Goal: Task Accomplishment & Management: Manage account settings

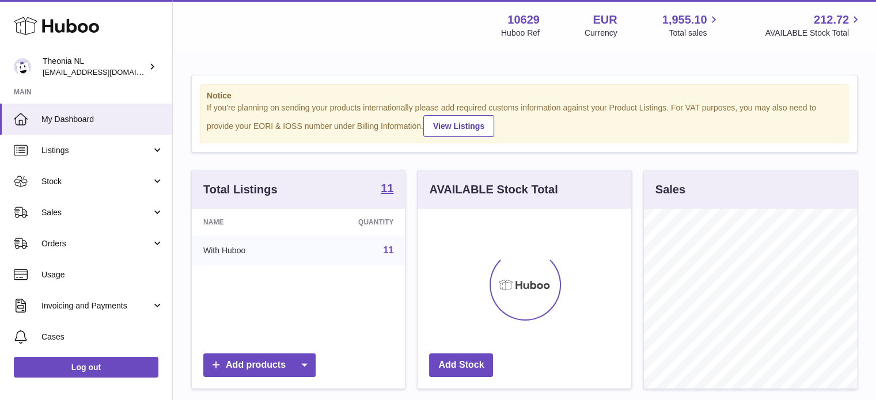
scroll to position [180, 214]
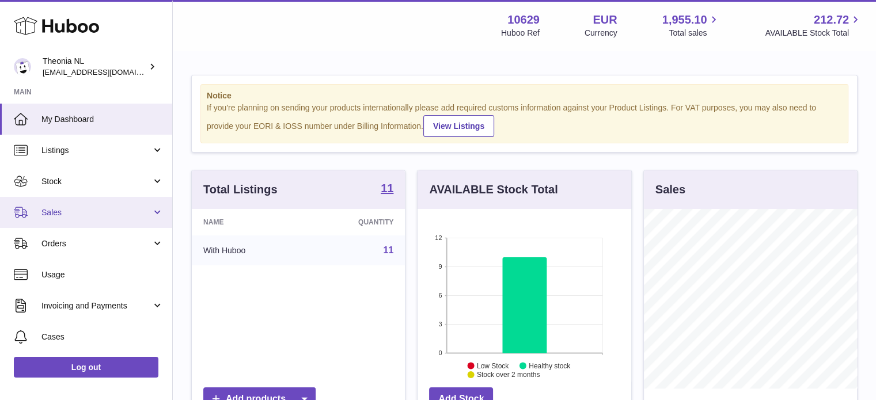
click at [115, 216] on span "Sales" at bounding box center [96, 212] width 110 height 11
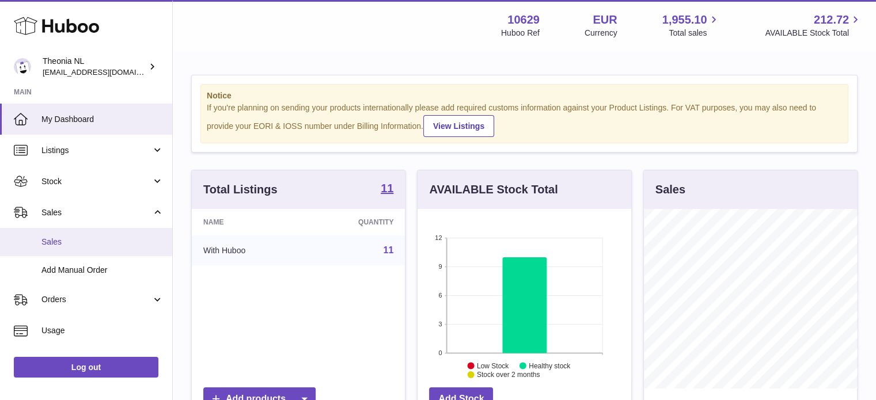
click at [106, 253] on link "Sales" at bounding box center [86, 242] width 172 height 28
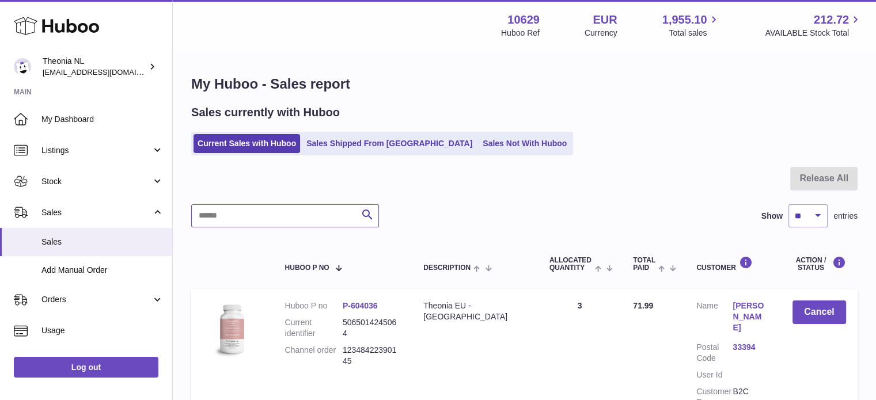
click at [273, 217] on input "text" at bounding box center [285, 215] width 188 height 23
paste input "**********"
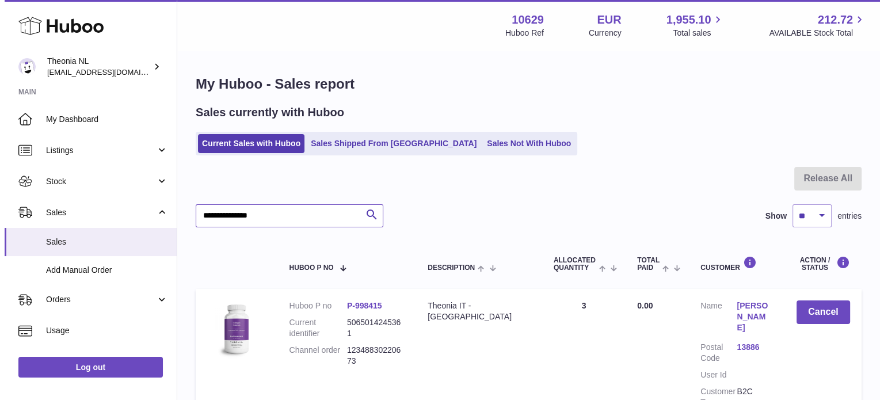
scroll to position [58, 0]
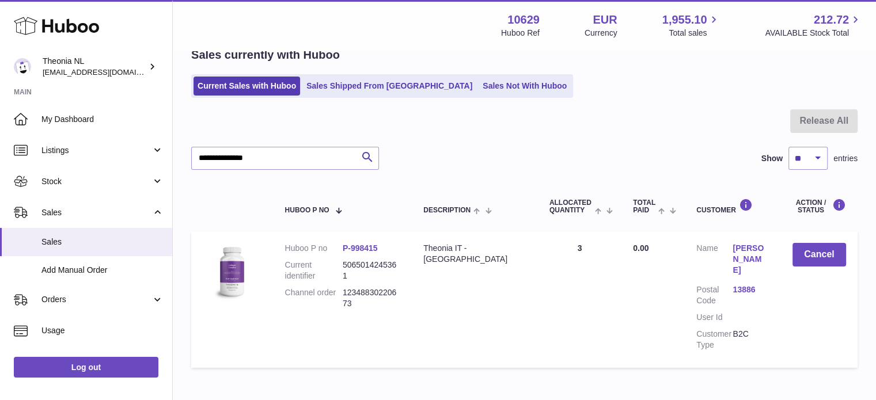
click at [744, 284] on link "13886" at bounding box center [750, 289] width 36 height 11
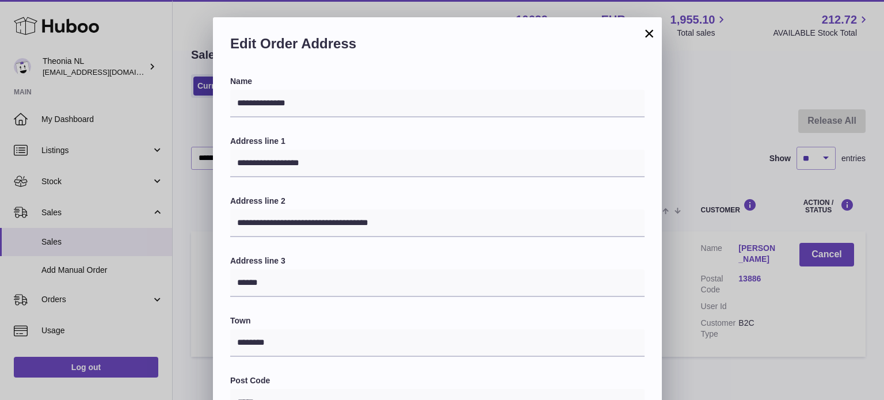
scroll to position [325, 0]
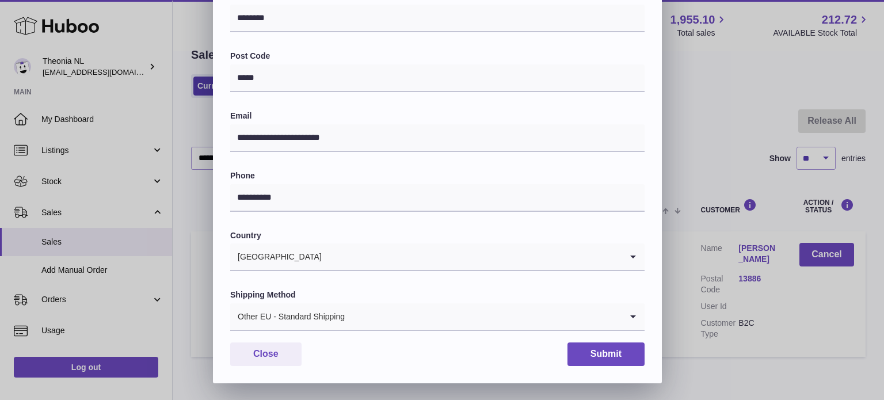
click at [378, 299] on label "Shipping Method" at bounding box center [437, 295] width 415 height 11
click at [377, 313] on input "Search for option" at bounding box center [483, 316] width 276 height 26
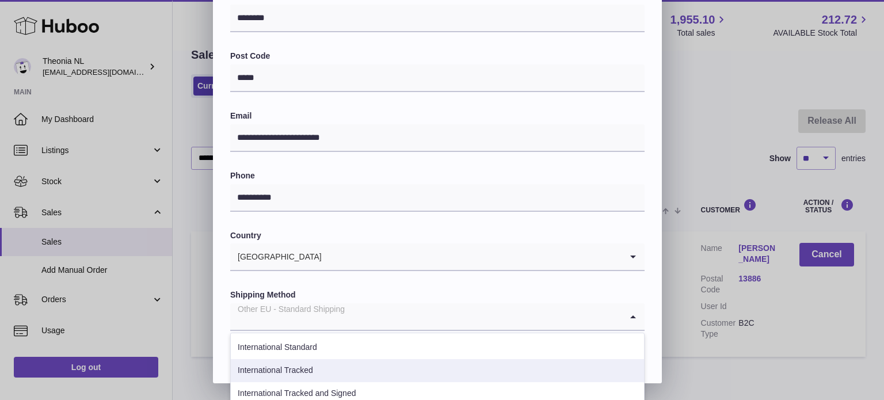
click at [358, 370] on li "International Tracked" at bounding box center [437, 370] width 413 height 23
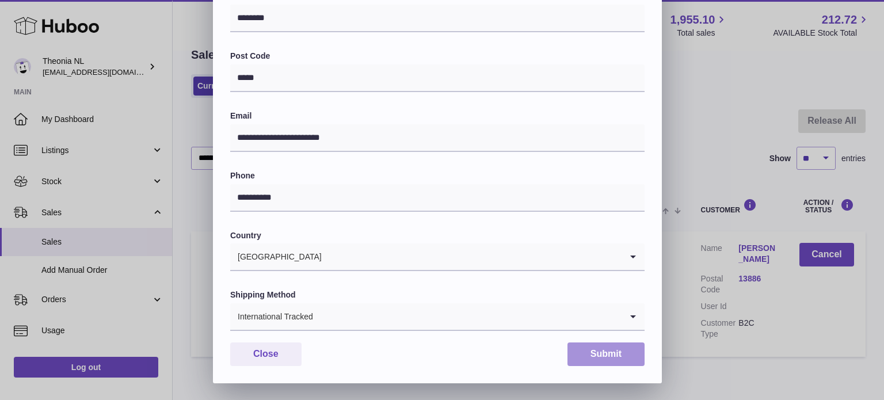
click at [601, 363] on button "Submit" at bounding box center [606, 355] width 77 height 24
click at [596, 356] on button "Submit" at bounding box center [606, 355] width 77 height 24
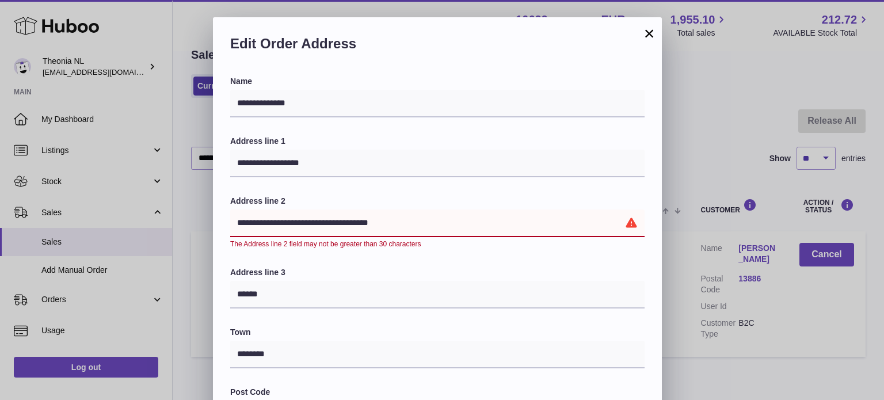
drag, startPoint x: 348, startPoint y: 222, endPoint x: 392, endPoint y: 223, distance: 44.3
click at [392, 223] on input "**********" at bounding box center [437, 224] width 415 height 28
drag, startPoint x: 392, startPoint y: 223, endPoint x: 352, endPoint y: 160, distance: 74.3
click at [352, 160] on input "**********" at bounding box center [437, 164] width 415 height 28
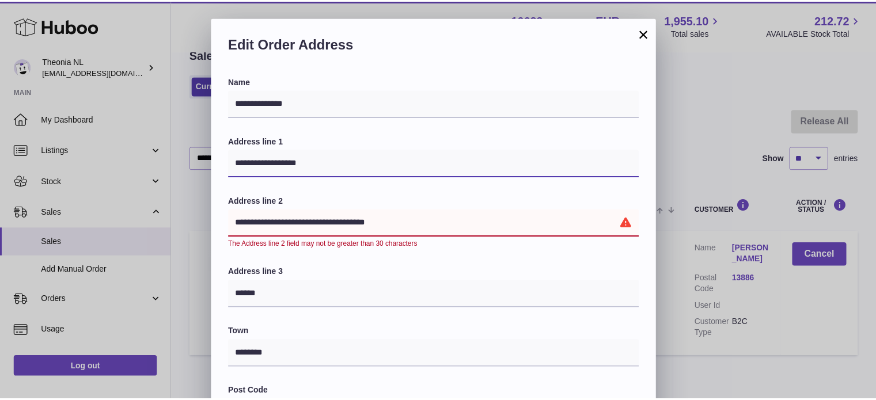
scroll to position [337, 0]
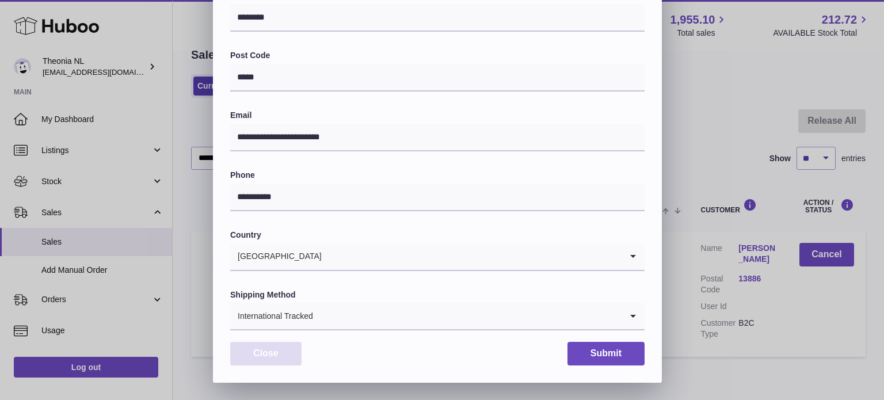
drag, startPoint x: 279, startPoint y: 354, endPoint x: 454, endPoint y: 398, distance: 181.1
click at [279, 352] on button "Close" at bounding box center [265, 354] width 71 height 24
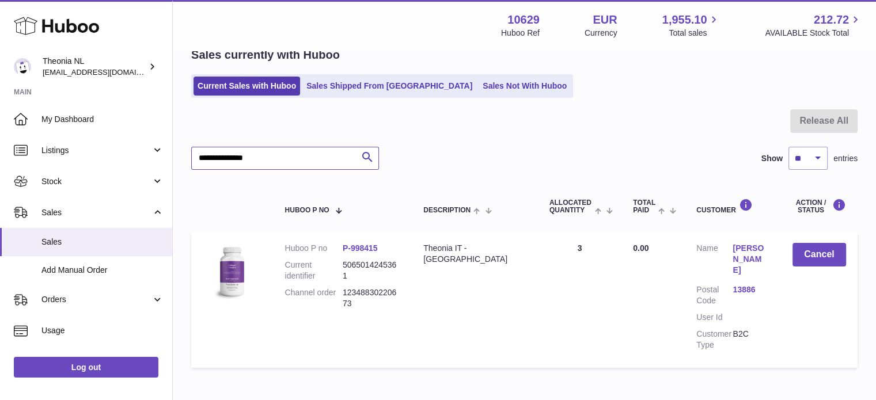
drag, startPoint x: 280, startPoint y: 160, endPoint x: 193, endPoint y: 167, distance: 86.6
click at [78, 158] on div "Huboo Theonia NL info@wholesomegoods.eu Main My Dashboard Listings Not with Hub…" at bounding box center [438, 203] width 876 height 522
paste input "text"
click at [738, 284] on link "10010" at bounding box center [750, 289] width 36 height 11
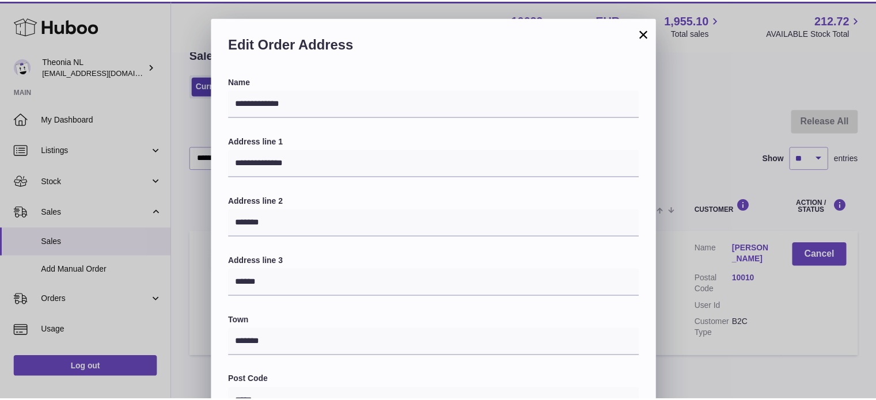
scroll to position [325, 0]
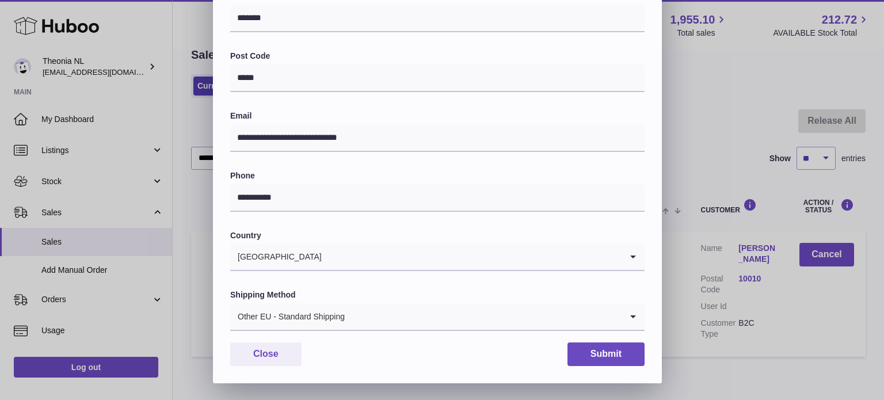
click at [329, 308] on div "Other EU - Standard Shipping" at bounding box center [426, 316] width 392 height 26
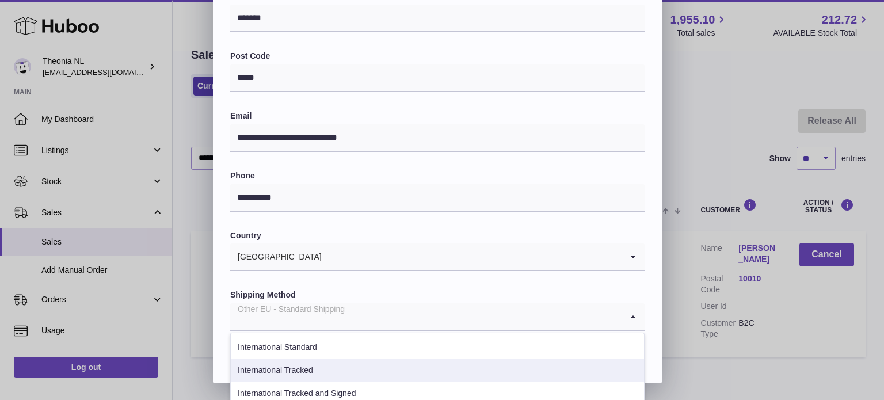
click at [329, 371] on li "International Tracked" at bounding box center [437, 370] width 413 height 23
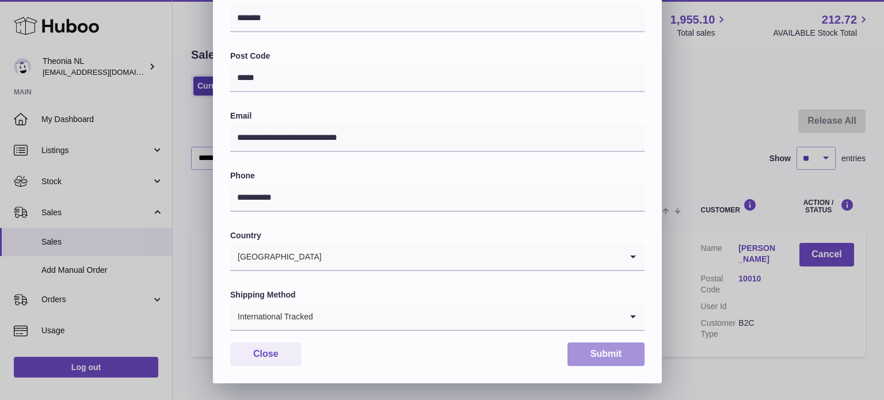
click at [633, 355] on button "Submit" at bounding box center [606, 355] width 77 height 24
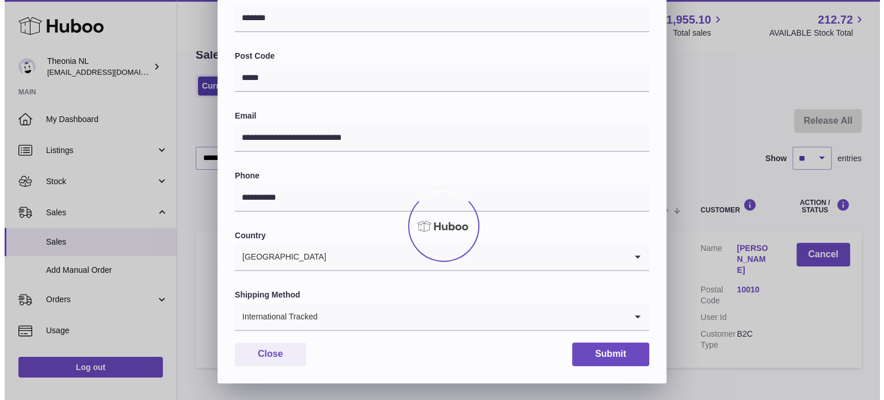
scroll to position [0, 0]
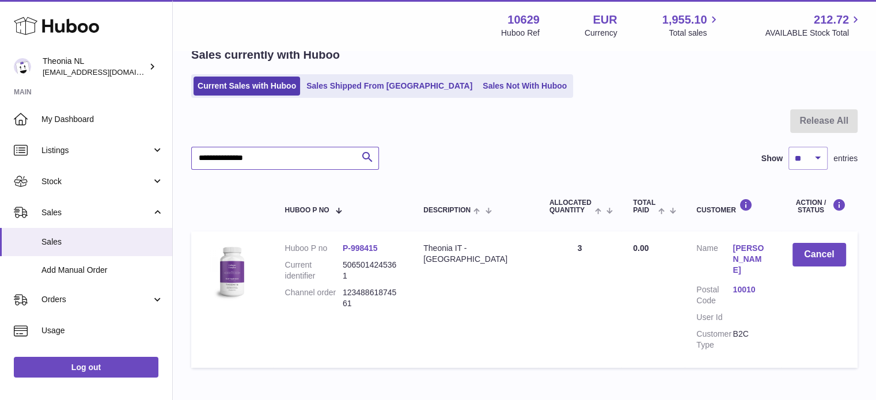
drag, startPoint x: 280, startPoint y: 168, endPoint x: 182, endPoint y: 158, distance: 98.4
click at [183, 157] on div "**********" at bounding box center [524, 195] width 703 height 402
paste input "text"
click at [748, 284] on link "88056" at bounding box center [750, 289] width 36 height 11
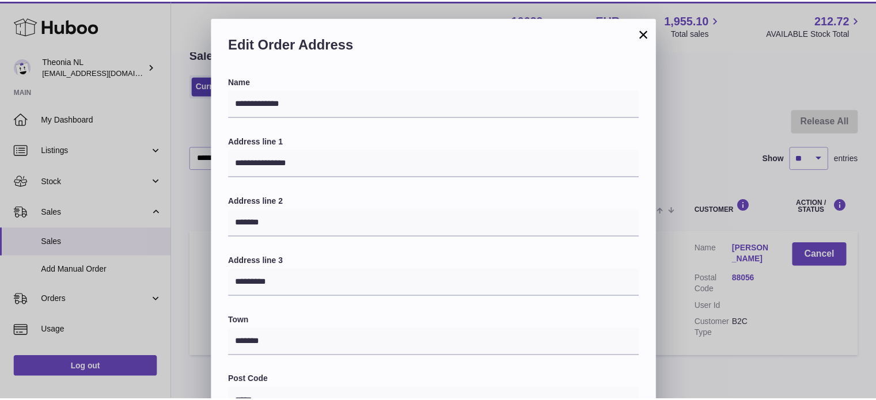
scroll to position [325, 0]
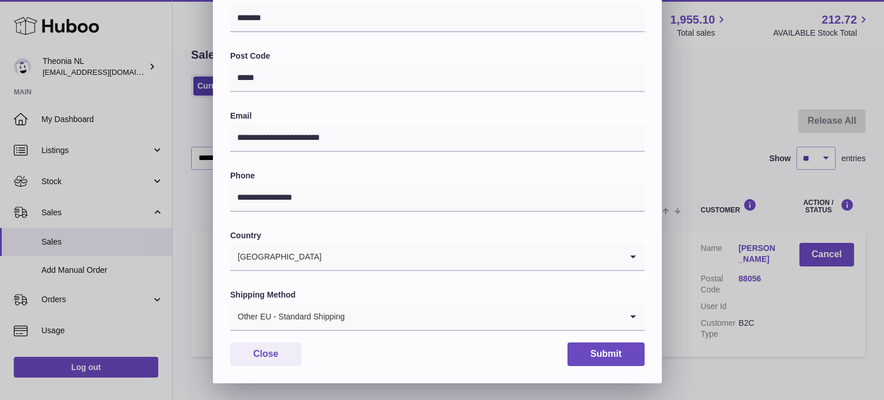
click at [299, 320] on div "Other EU - Standard Shipping" at bounding box center [426, 316] width 392 height 26
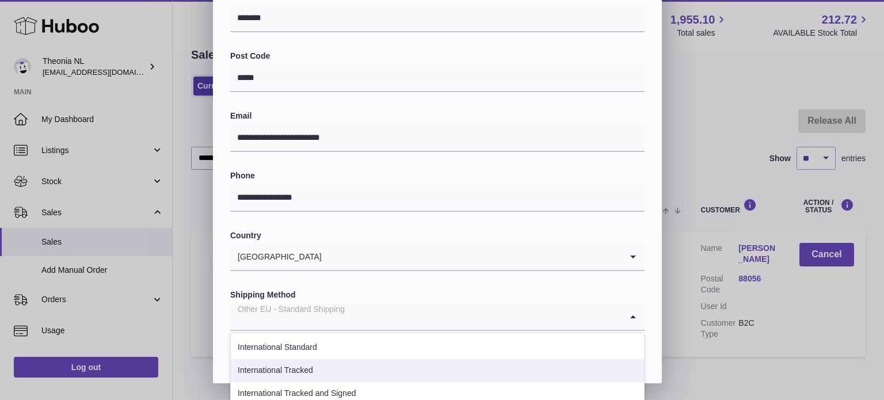
click at [323, 375] on li "International Tracked" at bounding box center [437, 370] width 413 height 23
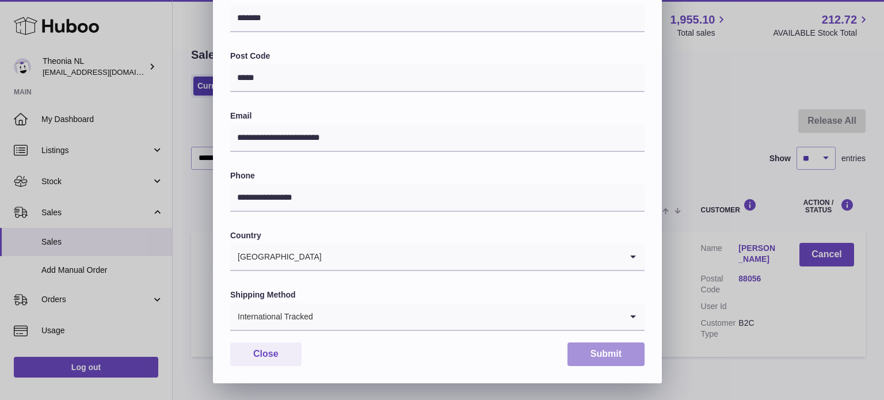
click at [625, 355] on button "Submit" at bounding box center [606, 355] width 77 height 24
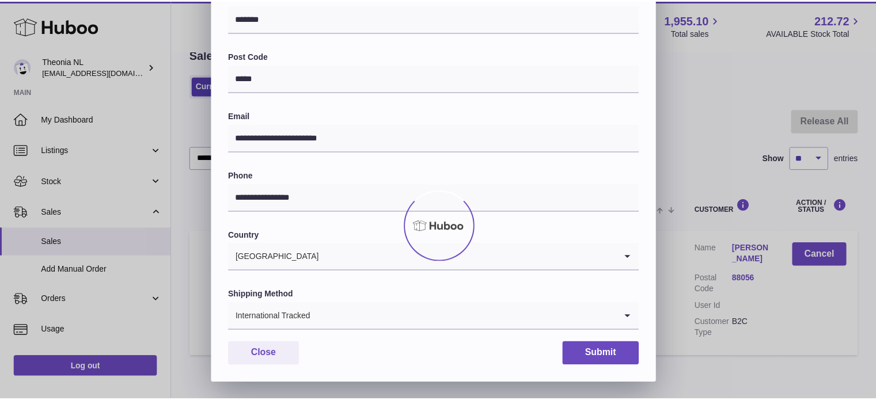
scroll to position [0, 0]
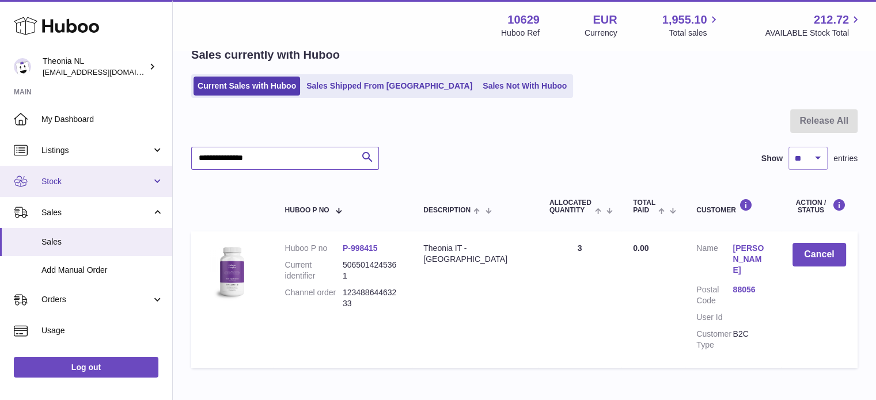
drag, startPoint x: 276, startPoint y: 157, endPoint x: 104, endPoint y: 166, distance: 172.4
click at [89, 159] on div "Huboo Theonia NL info@wholesomegoods.eu Main My Dashboard Listings Not with Hub…" at bounding box center [438, 203] width 876 height 522
paste input "text"
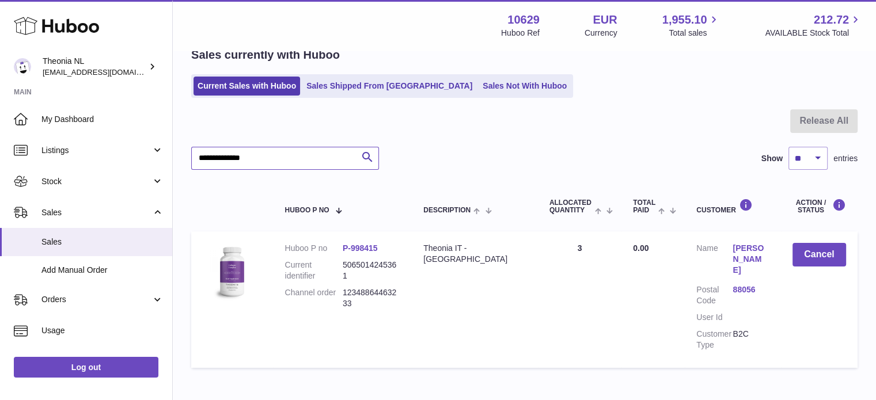
scroll to position [110, 0]
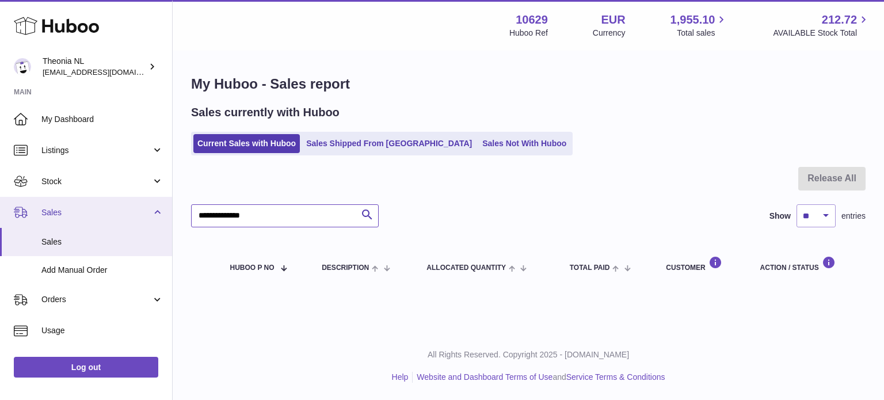
drag, startPoint x: 269, startPoint y: 216, endPoint x: 124, endPoint y: 217, distance: 145.1
click at [126, 216] on div "Huboo Theonia NL info@wholesomegoods.eu Main My Dashboard Listings Not with Hub…" at bounding box center [442, 200] width 884 height 400
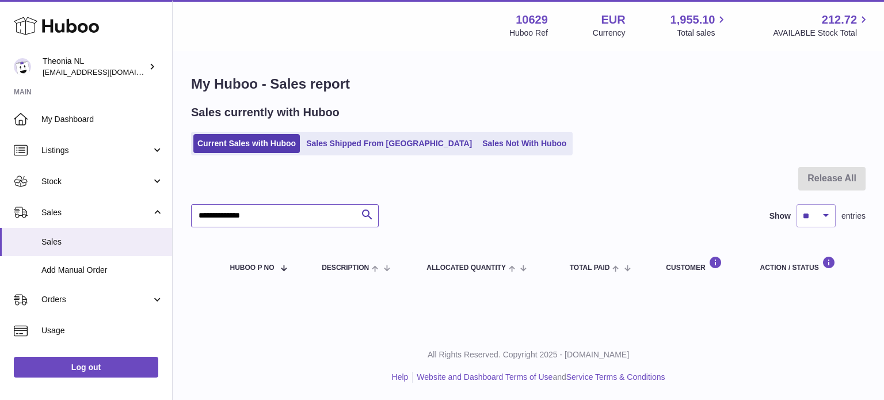
paste input "text"
type input "**********"
click at [369, 149] on link "Sales Shipped From [GEOGRAPHIC_DATA]" at bounding box center [389, 143] width 174 height 19
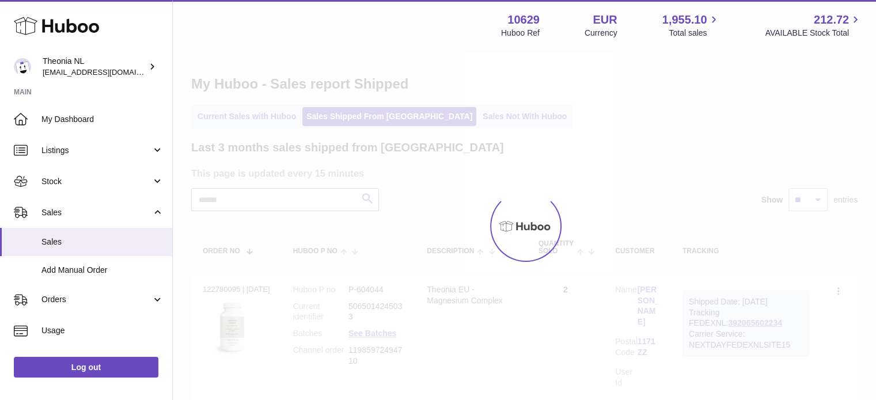
click at [322, 200] on input "text" at bounding box center [285, 199] width 188 height 23
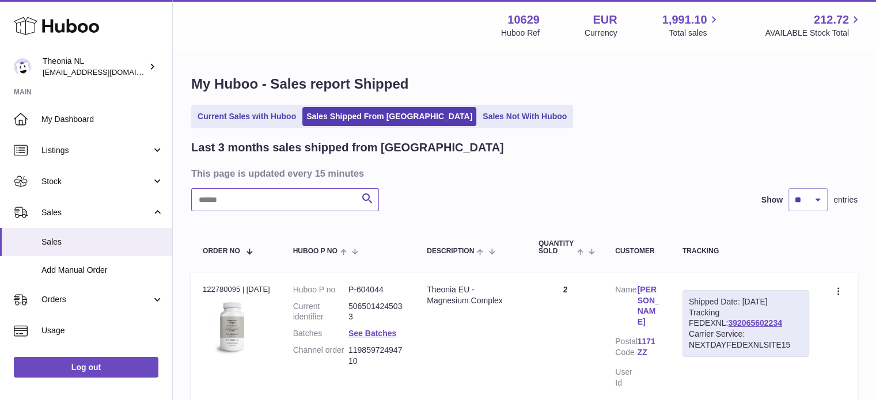
paste input "**********"
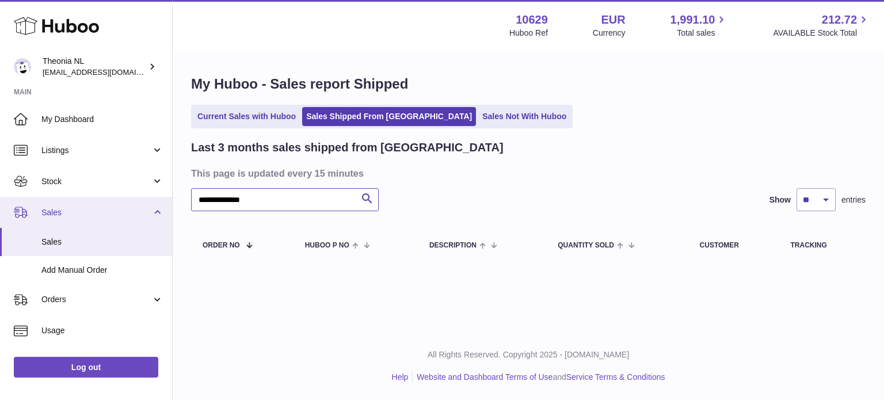
drag, startPoint x: 325, startPoint y: 193, endPoint x: 35, endPoint y: 199, distance: 290.2
click at [46, 200] on div "**********" at bounding box center [442, 200] width 884 height 400
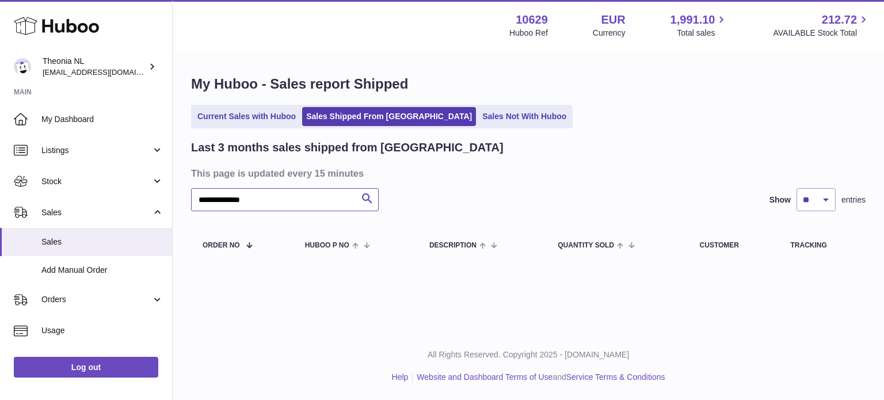
paste input "text"
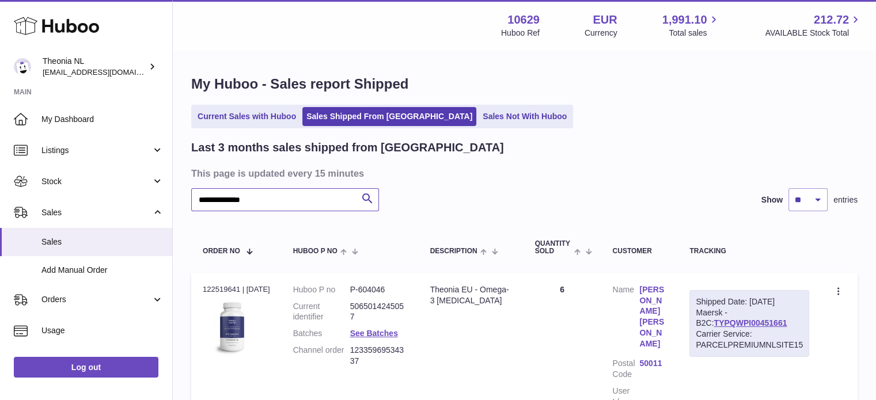
scroll to position [115, 0]
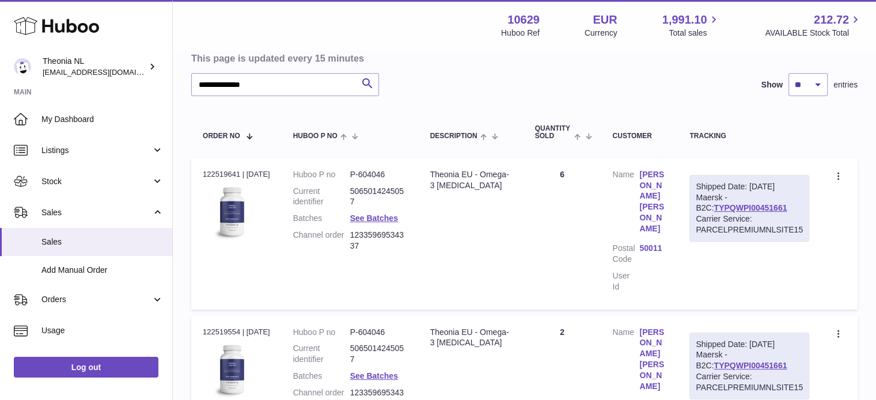
click at [721, 201] on div "Shipped Date: 11th Aug 2025 Maersk - B2C: TYPQWPI00451661 Carrier Service: PARC…" at bounding box center [749, 208] width 120 height 67
click at [721, 204] on link "TYPQWPI00451661" at bounding box center [749, 207] width 73 height 9
drag, startPoint x: 327, startPoint y: 88, endPoint x: 0, endPoint y: 97, distance: 327.2
click at [43, 99] on div "**********" at bounding box center [438, 224] width 876 height 679
paste input "text"
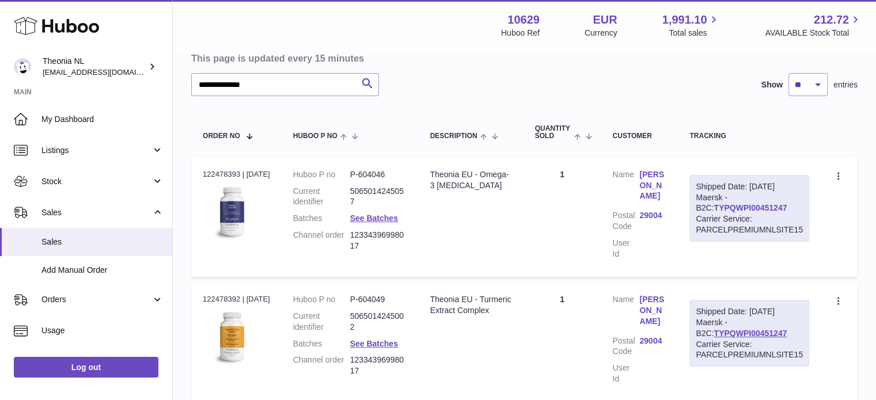
click at [721, 206] on link "TYPQWPI00451247" at bounding box center [749, 207] width 73 height 9
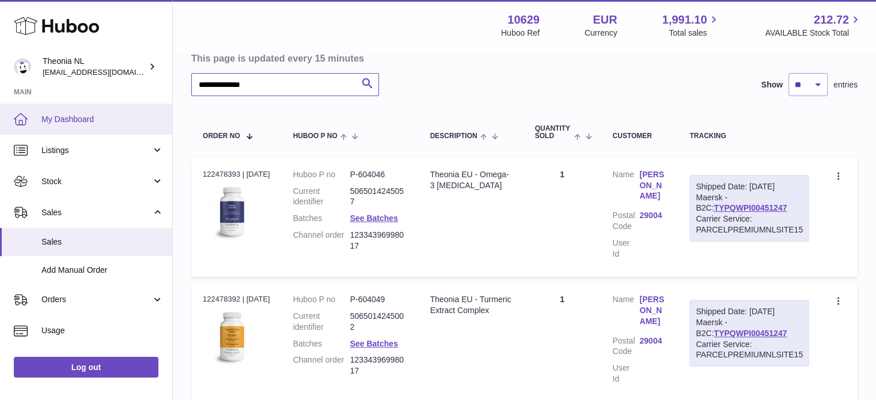
drag, startPoint x: 324, startPoint y: 87, endPoint x: 3, endPoint y: 113, distance: 321.7
click at [0, 109] on div "**********" at bounding box center [438, 192] width 876 height 614
paste input "text"
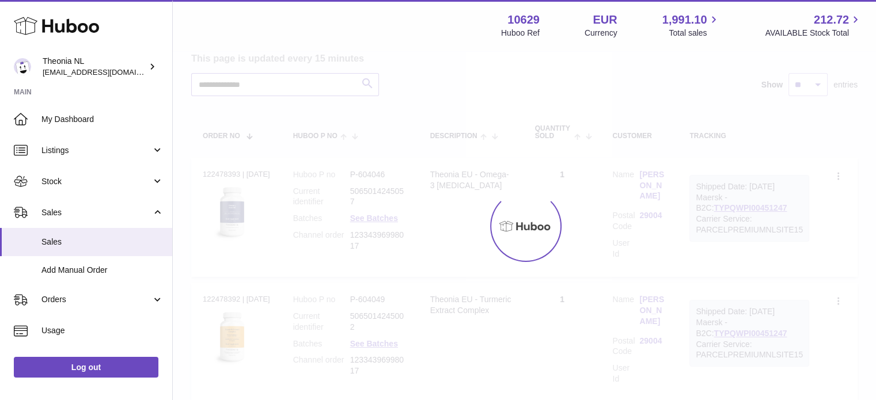
scroll to position [90, 0]
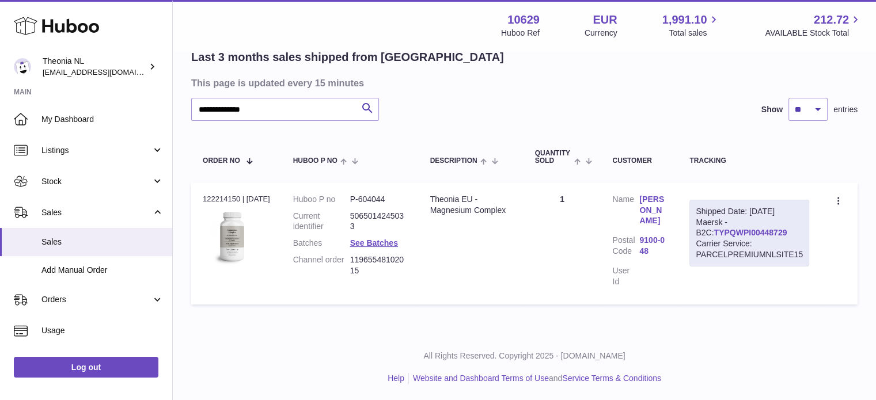
click at [728, 232] on link "TYPQWPI00448729" at bounding box center [749, 232] width 73 height 9
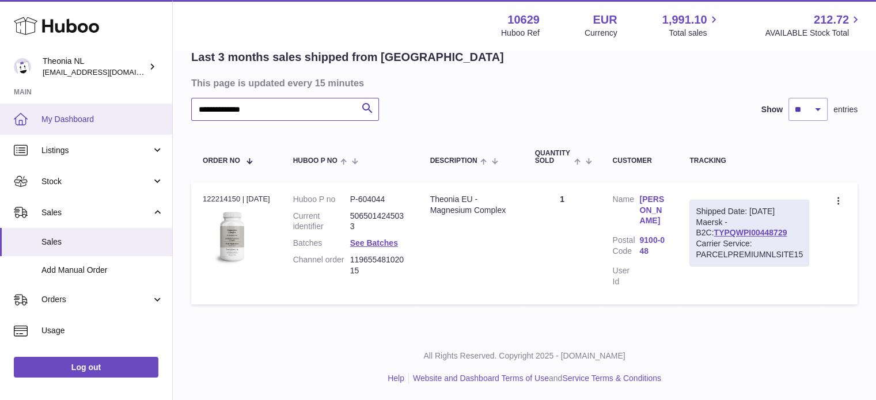
drag, startPoint x: 341, startPoint y: 109, endPoint x: 48, endPoint y: 125, distance: 293.5
click at [31, 120] on div "**********" at bounding box center [438, 156] width 876 height 492
paste input "text"
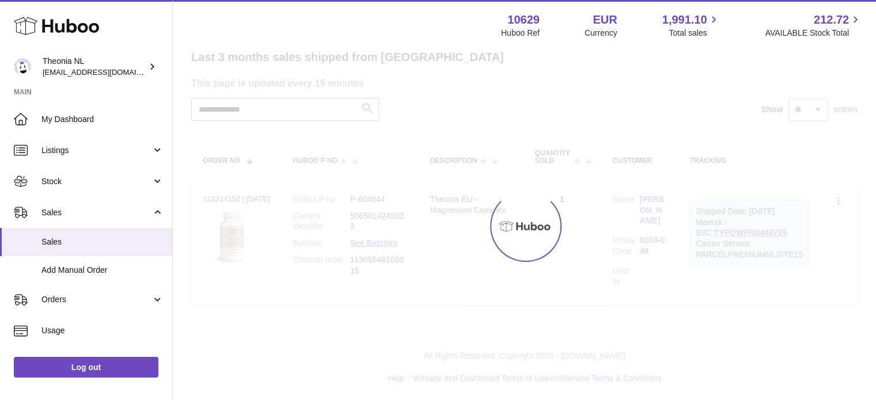
scroll to position [88, 0]
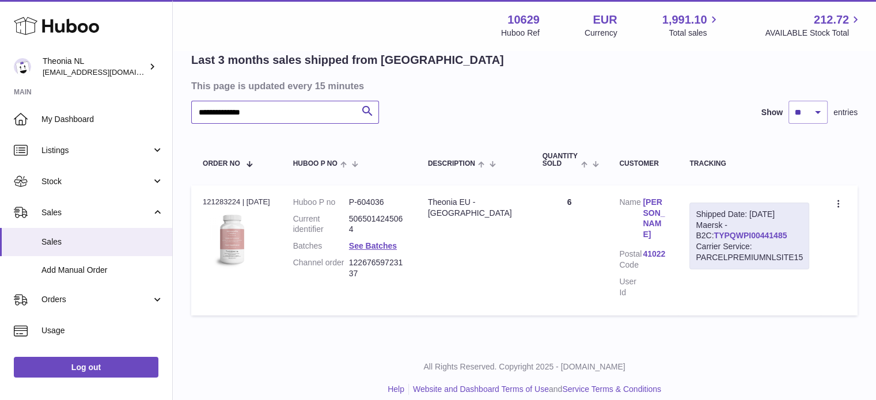
type input "**********"
click at [721, 232] on link "TYPQWPI00441485" at bounding box center [749, 235] width 73 height 9
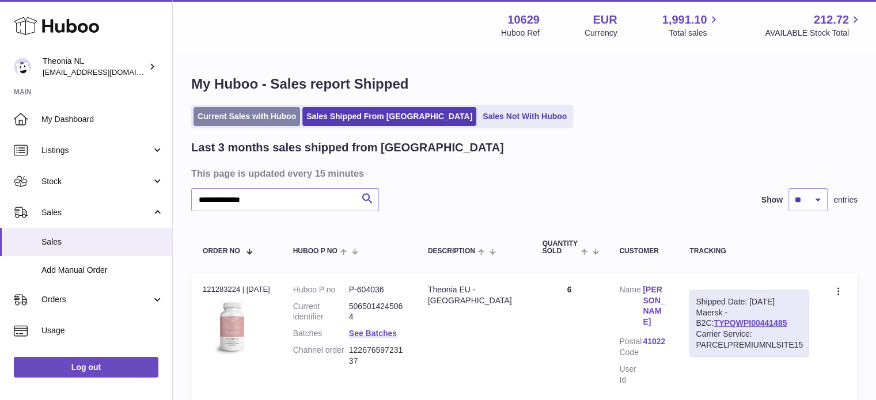
click at [271, 125] on link "Current Sales with Huboo" at bounding box center [246, 116] width 107 height 19
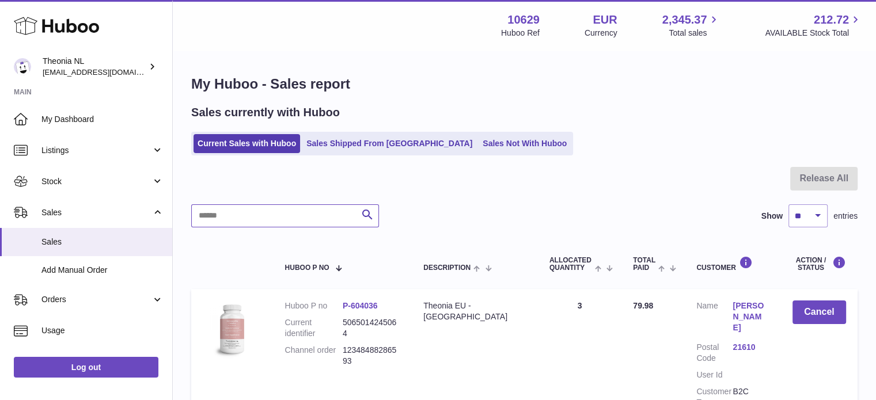
click at [285, 214] on input "text" at bounding box center [285, 215] width 188 height 23
paste input "**********"
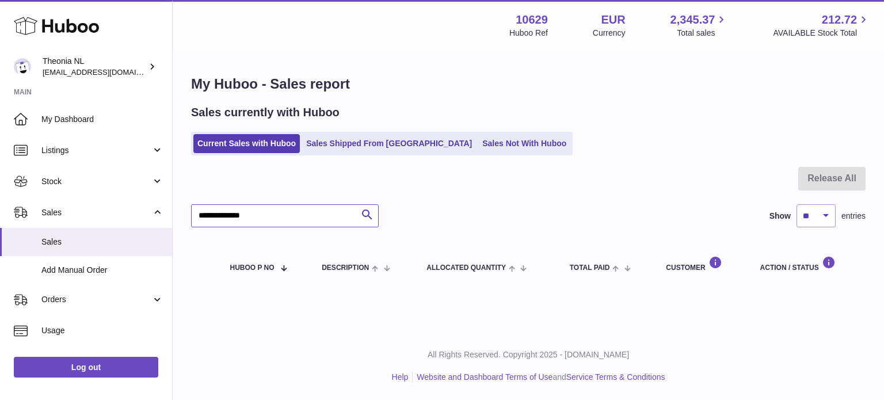
type input "**********"
click at [339, 141] on link "Sales Shipped From [GEOGRAPHIC_DATA]" at bounding box center [389, 143] width 174 height 19
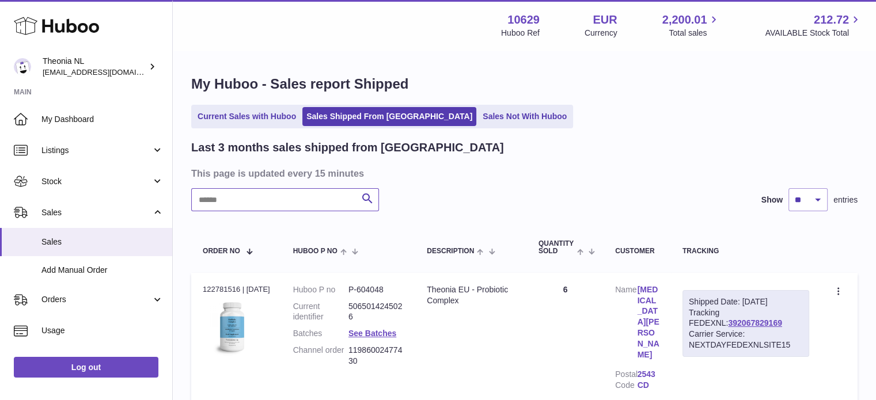
click at [309, 193] on input "text" at bounding box center [285, 199] width 188 height 23
paste input "**********"
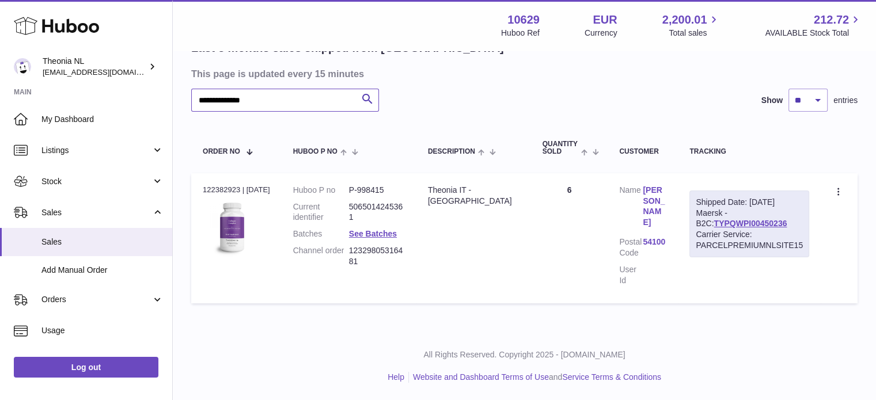
scroll to position [98, 0]
click at [721, 231] on div "Carrier Service: PARCELPREMIUMNLSITE15" at bounding box center [749, 241] width 107 height 22
click at [720, 227] on link "TYPQWPI00450236" at bounding box center [749, 224] width 73 height 9
click at [755, 227] on link "TYPQWPI00450236" at bounding box center [749, 224] width 73 height 9
click at [364, 359] on p "All Rights Reserved. Copyright 2025 - [DOMAIN_NAME]" at bounding box center [524, 356] width 685 height 11
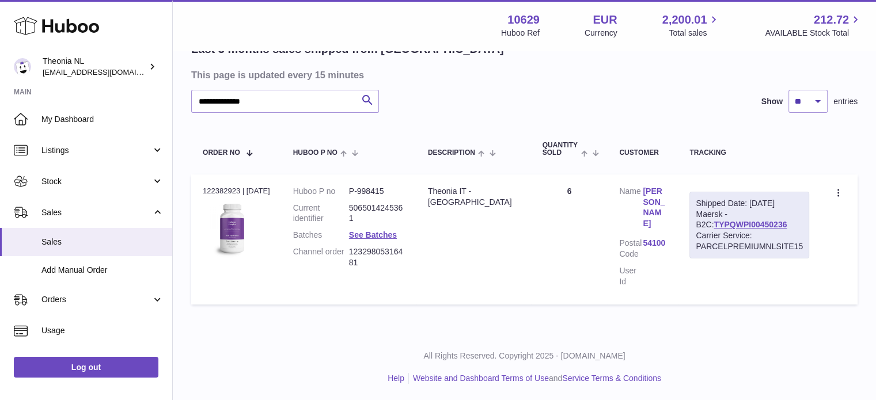
scroll to position [0, 0]
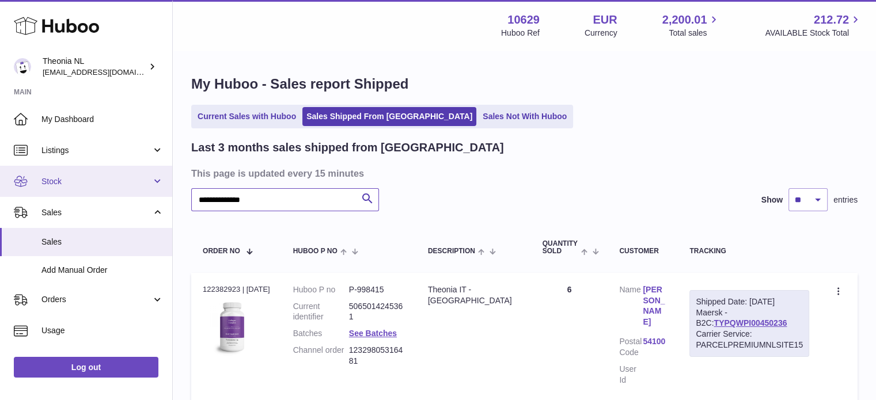
drag, startPoint x: 149, startPoint y: 206, endPoint x: 94, endPoint y: 188, distance: 58.1
click at [77, 200] on div "**********" at bounding box center [438, 250] width 876 height 500
paste input "text"
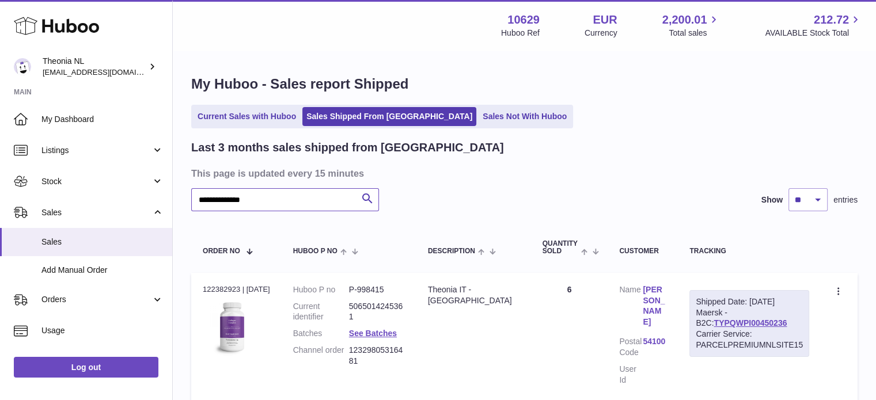
scroll to position [98, 0]
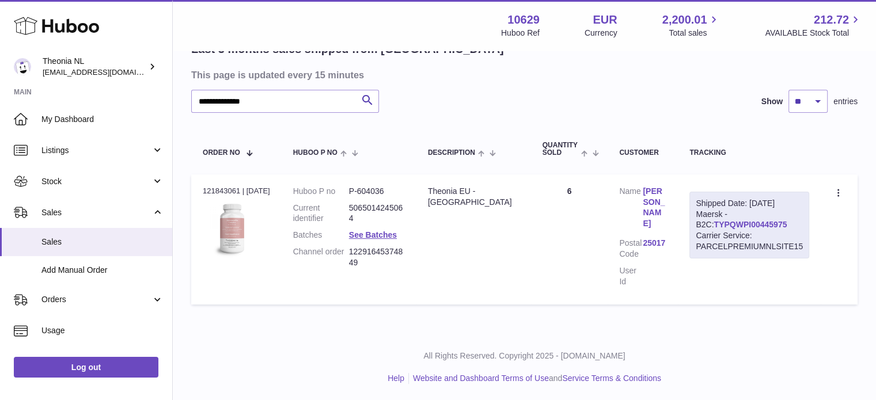
click at [733, 226] on link "TYPQWPI00445975" at bounding box center [749, 224] width 73 height 9
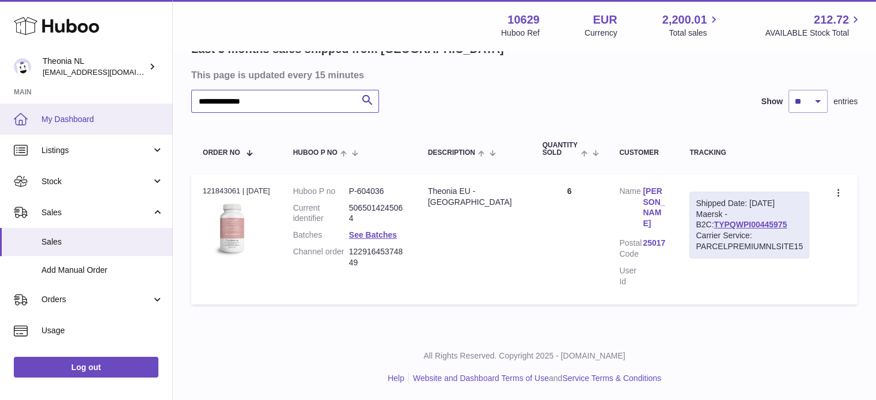
drag, startPoint x: 317, startPoint y: 106, endPoint x: 131, endPoint y: 117, distance: 186.9
click at [78, 97] on div "**********" at bounding box center [438, 152] width 876 height 500
paste input "text"
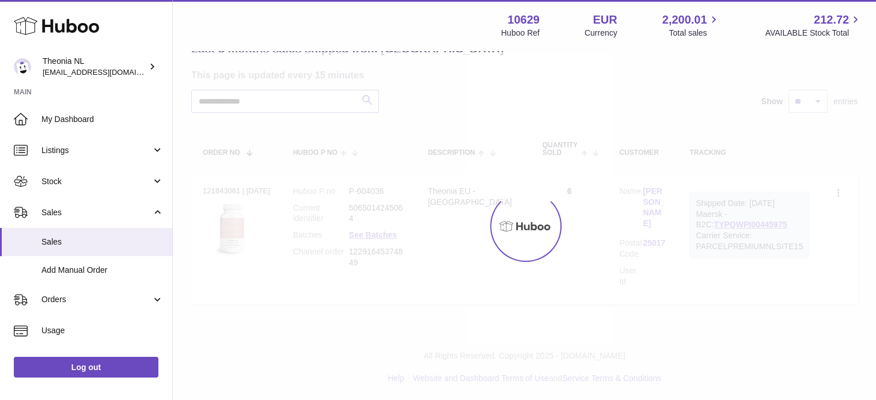
scroll to position [90, 0]
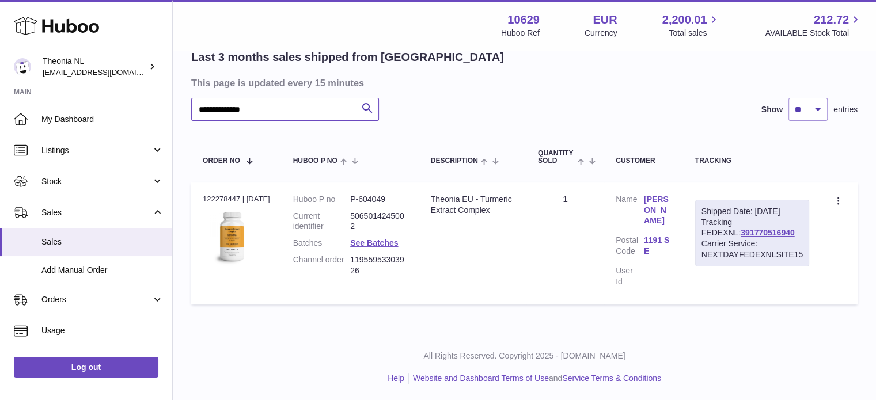
type input "**********"
click at [731, 240] on div "Carrier Service: NEXTDAYFEDEXNLSITE15" at bounding box center [751, 249] width 101 height 22
click at [740, 234] on link "391770516940" at bounding box center [767, 232] width 54 height 9
click at [396, 400] on div "All Rights Reserved. Copyright 2025 - Huboo.co.uk Help Website and Dashboard Te…" at bounding box center [524, 367] width 703 height 68
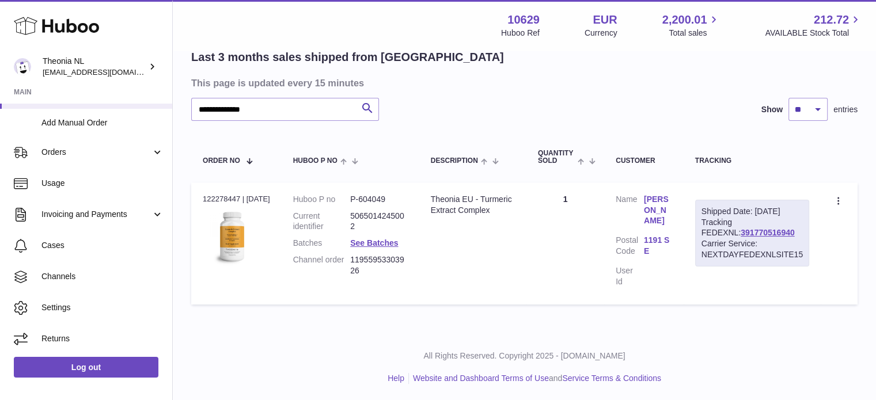
click at [412, 397] on div "All Rights Reserved. Copyright 2025 - Huboo.co.uk Help Website and Dashboard Te…" at bounding box center [524, 367] width 703 height 68
click at [436, 376] on link "Website and Dashboard Terms of Use" at bounding box center [481, 378] width 136 height 9
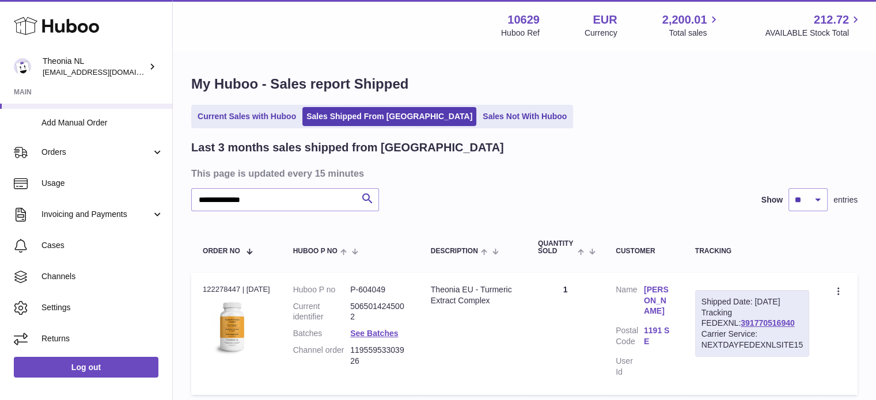
click at [283, 126] on ul "Current Sales with Huboo Sales Shipped From Huboo Sales Not With Huboo" at bounding box center [382, 117] width 382 height 24
click at [283, 126] on link "Current Sales with Huboo" at bounding box center [246, 116] width 107 height 19
click at [283, 113] on link "Current Sales with Huboo" at bounding box center [246, 116] width 107 height 19
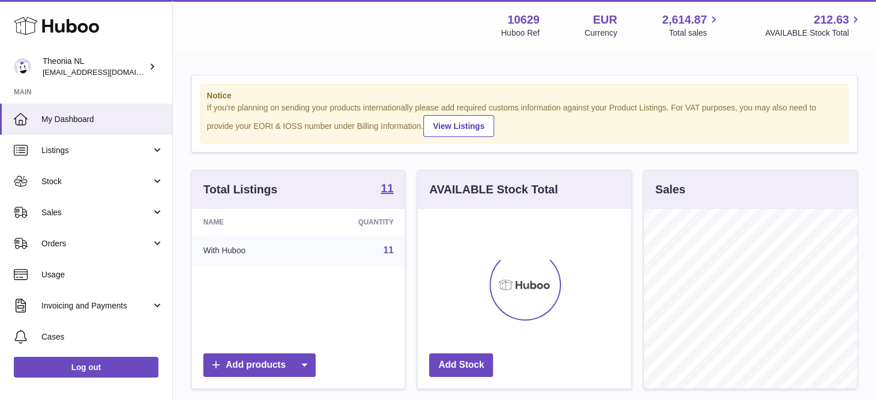
scroll to position [180, 214]
click at [71, 208] on span "Sales" at bounding box center [96, 212] width 110 height 11
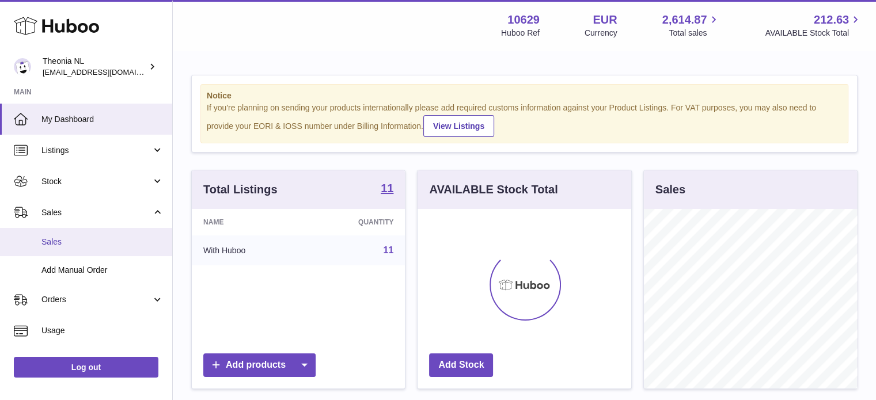
click at [71, 237] on span "Sales" at bounding box center [102, 242] width 122 height 11
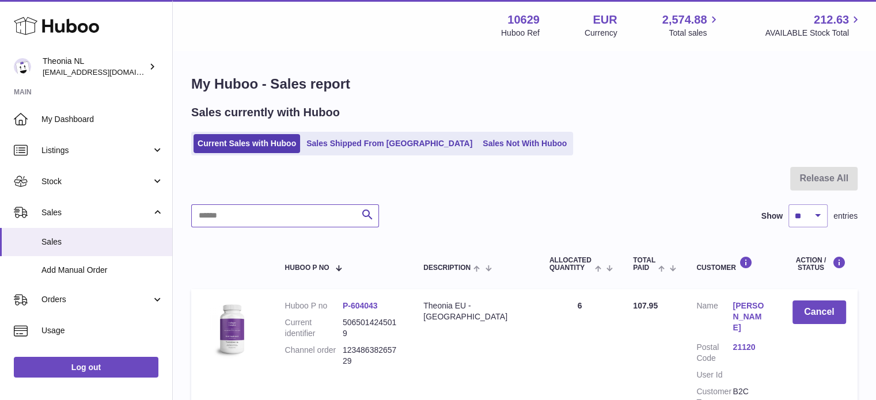
click at [332, 223] on input "text" at bounding box center [285, 215] width 188 height 23
paste input "**********"
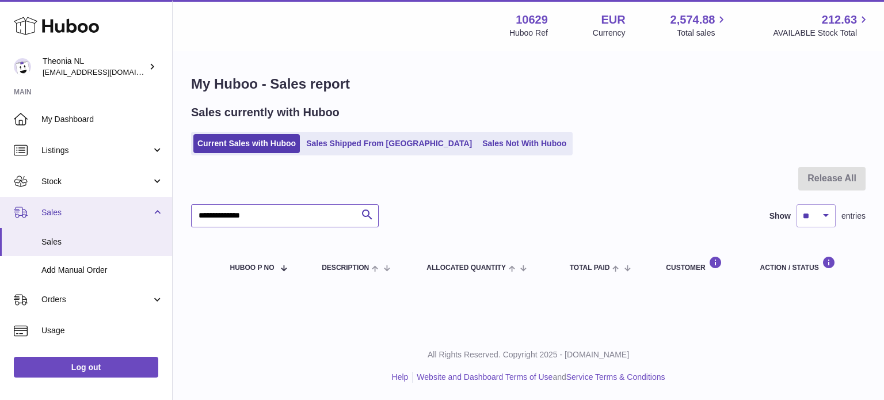
drag, startPoint x: 290, startPoint y: 215, endPoint x: 75, endPoint y: 218, distance: 214.8
click at [76, 218] on div "Huboo Theonia NL [EMAIL_ADDRESS][DOMAIN_NAME] Main My Dashboard Listings Not wi…" at bounding box center [442, 200] width 884 height 400
paste input "*"
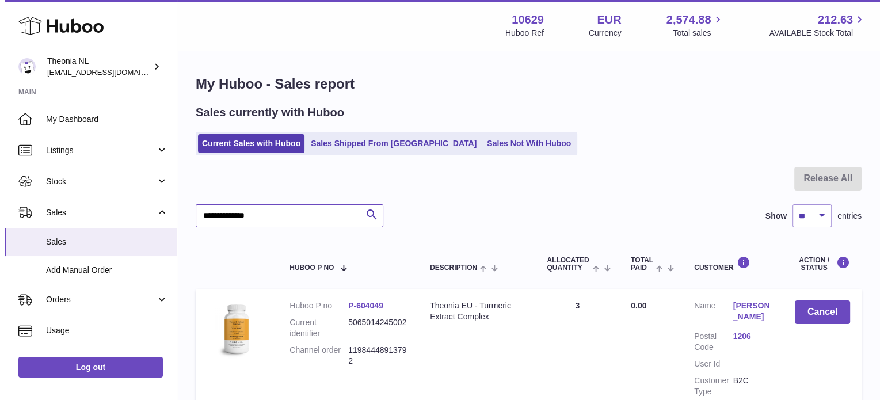
scroll to position [110, 0]
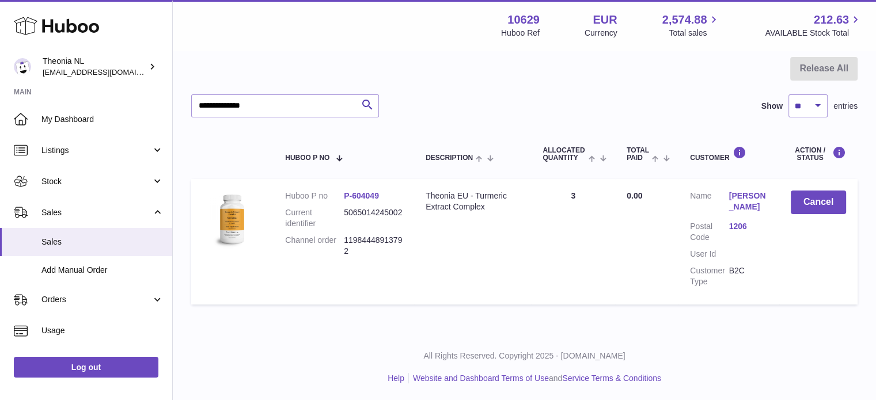
click at [731, 227] on link "1206" at bounding box center [748, 226] width 39 height 11
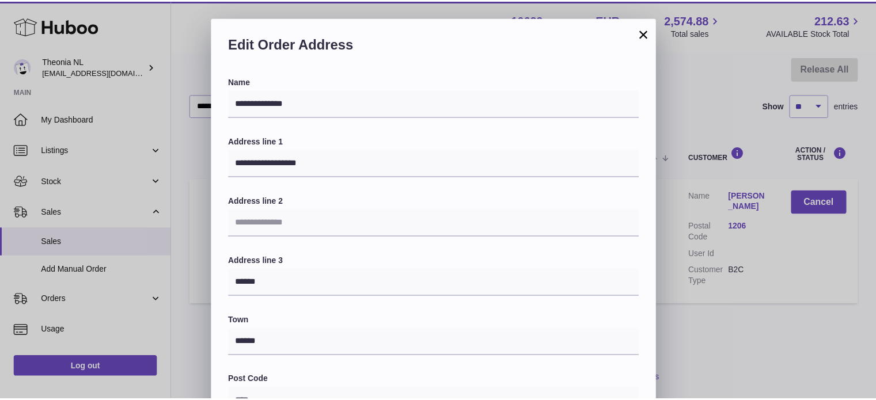
scroll to position [325, 0]
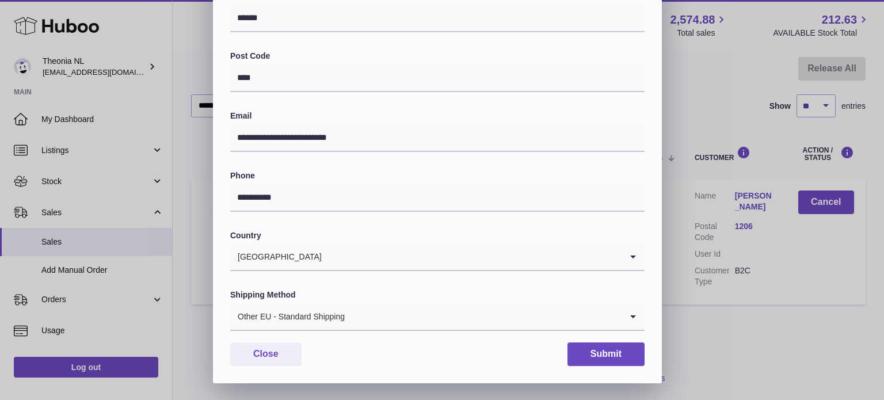
click at [329, 333] on div "**********" at bounding box center [437, 67] width 449 height 632
click at [333, 318] on div "Other EU - Standard Shipping" at bounding box center [426, 316] width 392 height 26
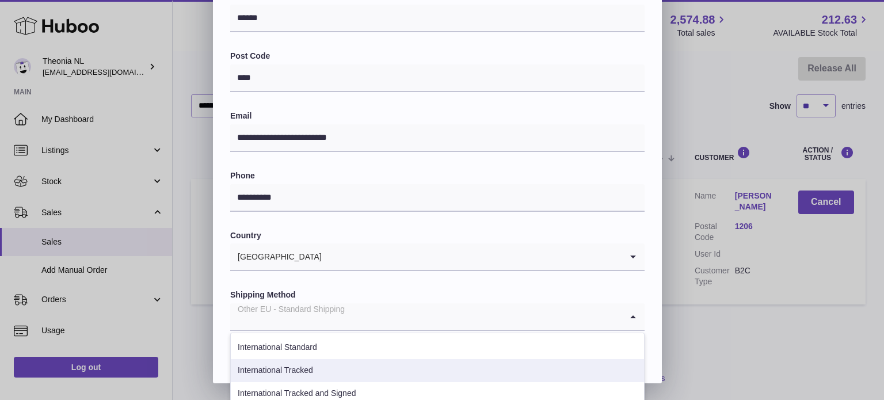
click at [319, 371] on li "International Tracked" at bounding box center [437, 370] width 413 height 23
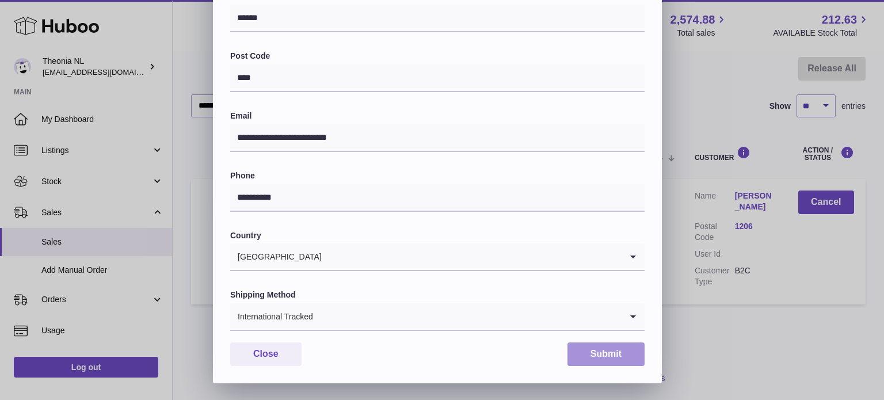
click at [579, 354] on button "Submit" at bounding box center [606, 355] width 77 height 24
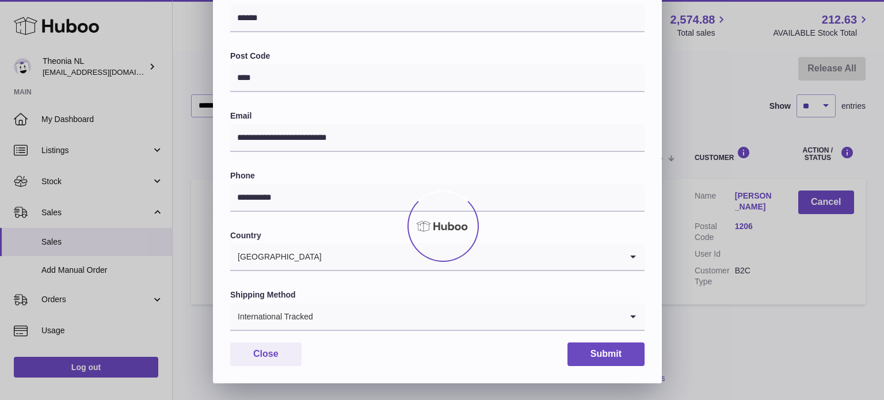
scroll to position [0, 0]
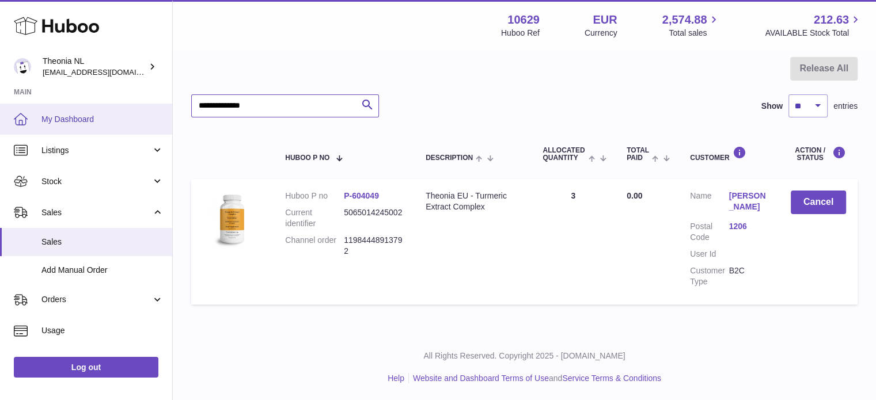
drag, startPoint x: 313, startPoint y: 111, endPoint x: 120, endPoint y: 123, distance: 193.2
click at [142, 121] on div "Huboo Theonia NL info@wholesomegoods.eu Main My Dashboard Listings Not with Hub…" at bounding box center [438, 145] width 876 height 511
paste input "text"
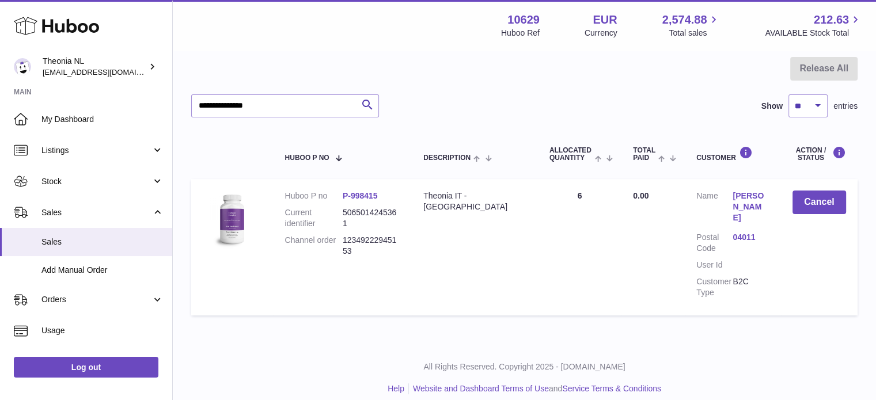
click at [747, 237] on link "04011" at bounding box center [750, 237] width 36 height 11
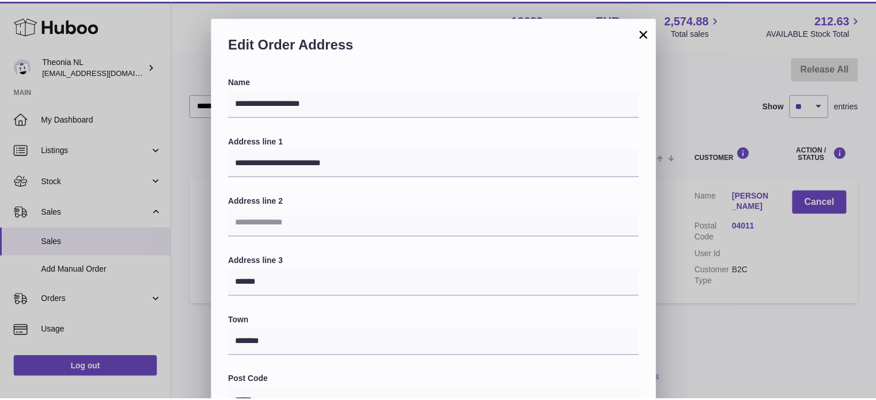
scroll to position [325, 0]
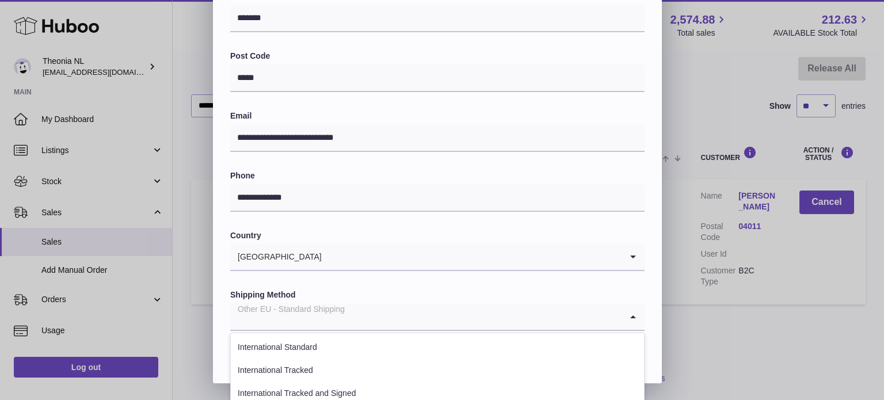
click at [358, 311] on input "Search for option" at bounding box center [426, 316] width 392 height 26
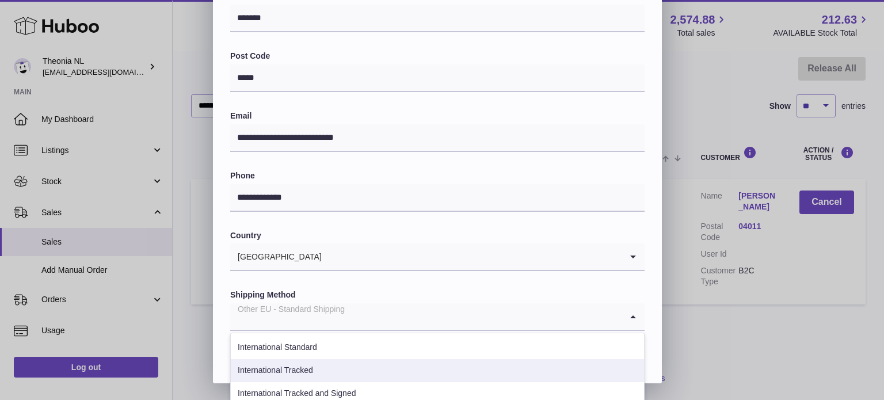
click at [331, 364] on li "International Tracked" at bounding box center [437, 370] width 413 height 23
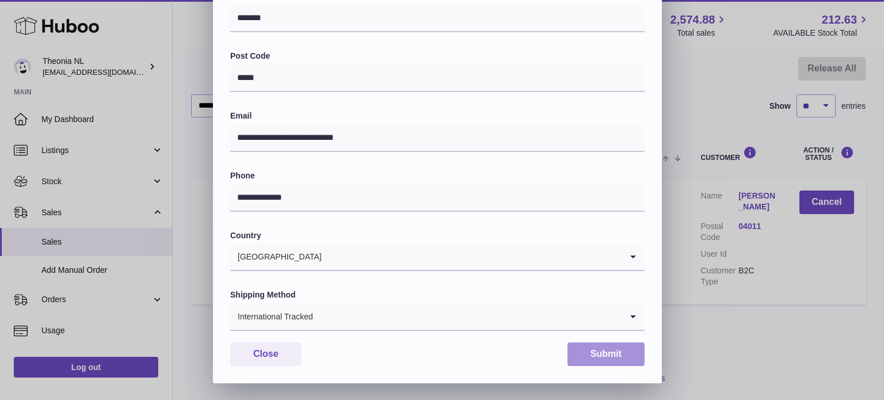
click at [569, 349] on button "Submit" at bounding box center [606, 355] width 77 height 24
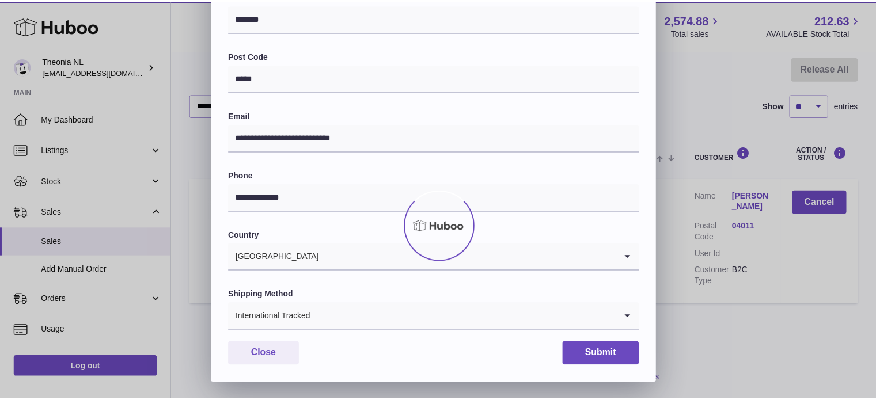
scroll to position [0, 0]
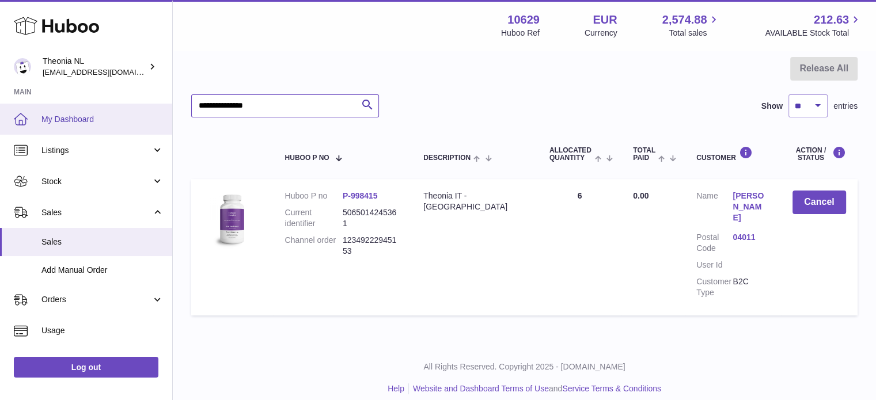
drag, startPoint x: 330, startPoint y: 110, endPoint x: 93, endPoint y: 119, distance: 236.8
click at [136, 111] on div "Huboo Theonia NL info@wholesomegoods.eu Main My Dashboard Listings Not with Hub…" at bounding box center [438, 151] width 876 height 522
paste input "text"
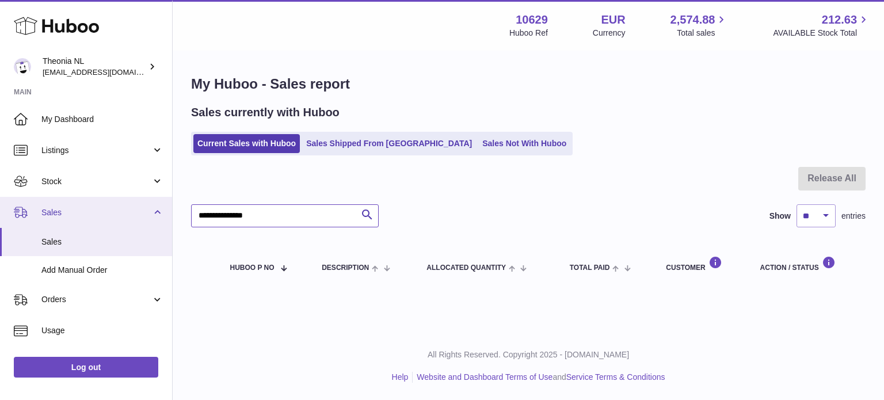
drag, startPoint x: 265, startPoint y: 211, endPoint x: 128, endPoint y: 225, distance: 138.3
click at [128, 225] on div "Huboo Theonia NL info@wholesomegoods.eu Main My Dashboard Listings Not with Hub…" at bounding box center [442, 200] width 884 height 400
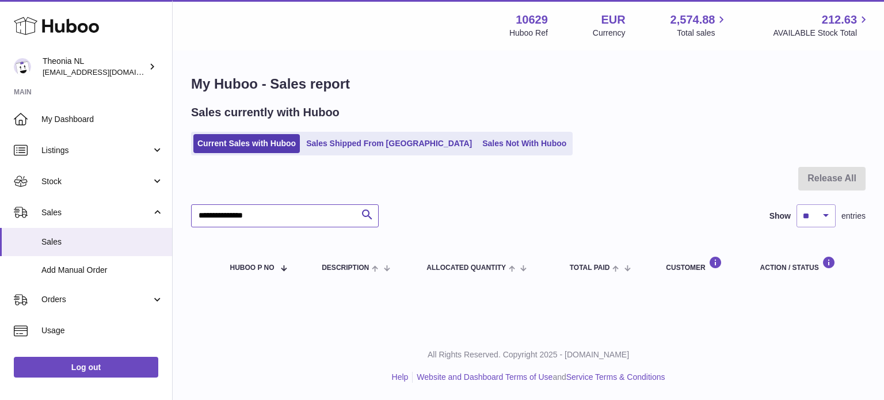
paste input "text"
drag, startPoint x: 290, startPoint y: 225, endPoint x: 147, endPoint y: 230, distance: 143.5
click at [147, 230] on div "Huboo Theonia NL info@wholesomegoods.eu Main My Dashboard Listings Not with Hub…" at bounding box center [442, 200] width 884 height 400
paste input "text"
type input "**********"
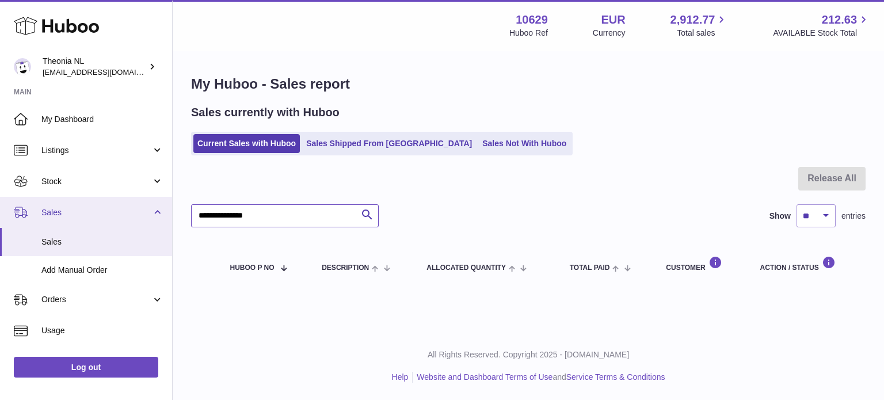
drag, startPoint x: 118, startPoint y: 223, endPoint x: 58, endPoint y: 219, distance: 60.6
click at [58, 219] on div "Huboo Theonia NL [EMAIL_ADDRESS][DOMAIN_NAME] Main My Dashboard Listings Not wi…" at bounding box center [442, 200] width 884 height 400
paste input "text"
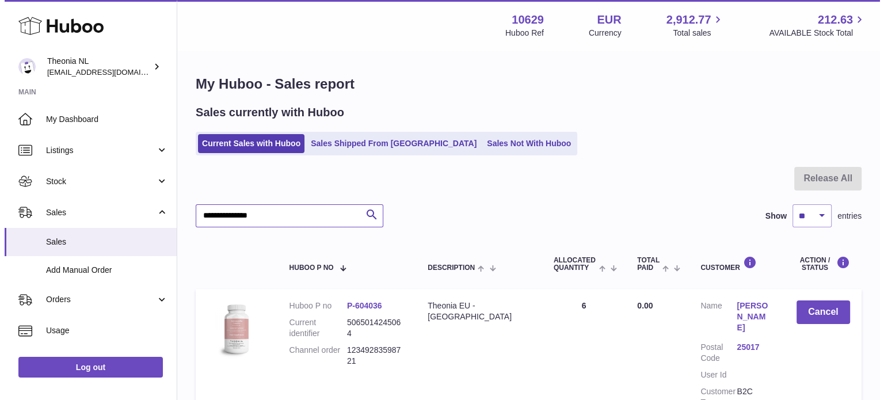
scroll to position [120, 0]
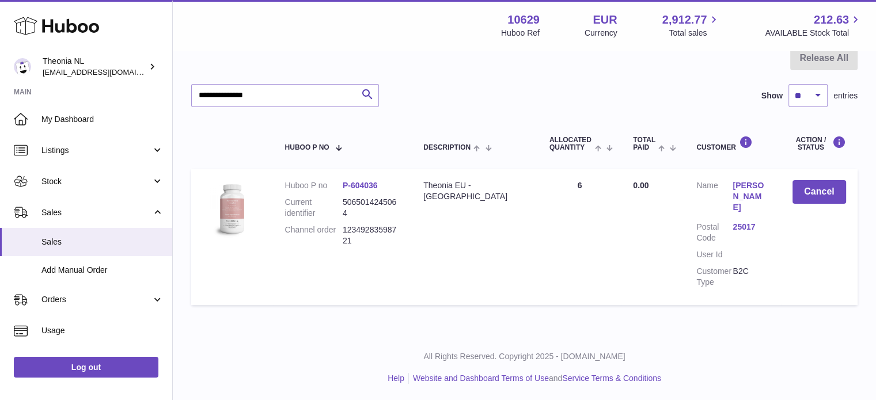
click at [741, 210] on link "[PERSON_NAME]" at bounding box center [750, 196] width 36 height 33
click at [759, 216] on div at bounding box center [438, 200] width 876 height 400
click at [742, 229] on link "25017" at bounding box center [750, 227] width 36 height 11
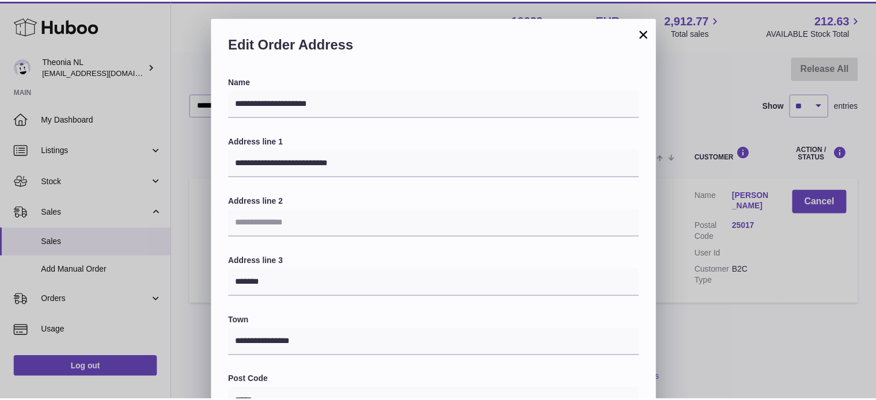
scroll to position [325, 0]
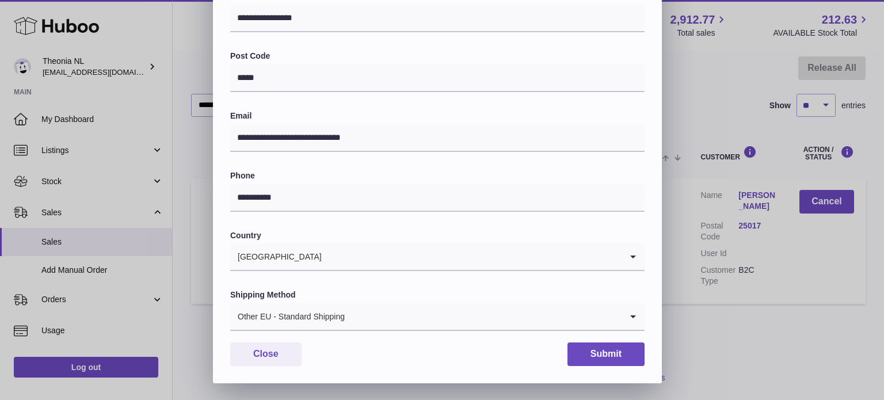
click at [344, 329] on div "Other EU - Standard Shipping" at bounding box center [426, 316] width 392 height 26
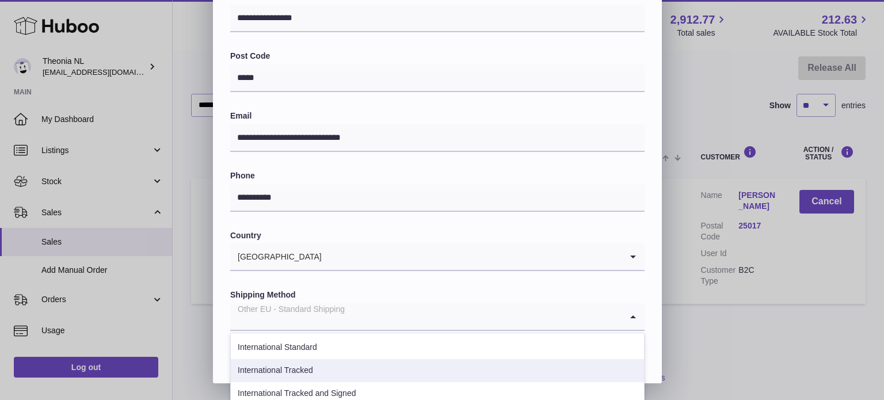
click at [329, 360] on li "International Tracked" at bounding box center [437, 370] width 413 height 23
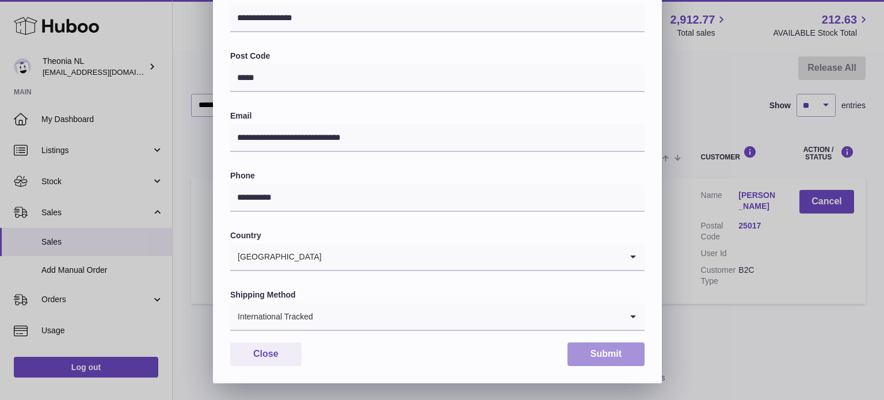
click at [583, 362] on button "Submit" at bounding box center [606, 355] width 77 height 24
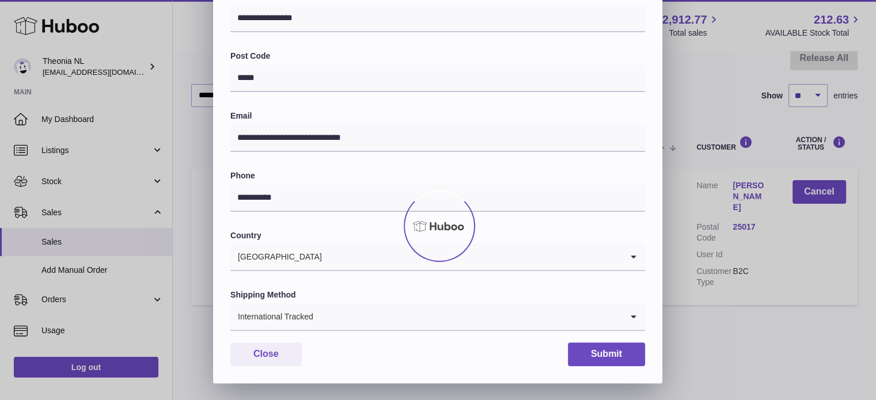
scroll to position [0, 0]
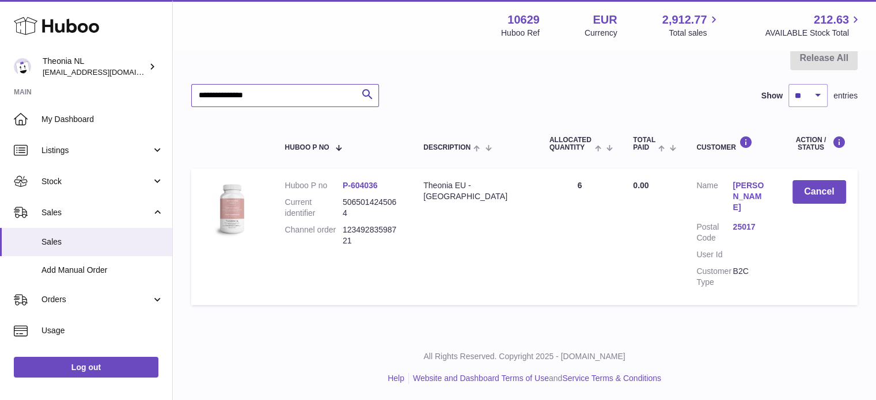
drag, startPoint x: 322, startPoint y: 101, endPoint x: 76, endPoint y: 94, distance: 245.9
click at [76, 94] on div "Huboo Theonia NL info@wholesomegoods.eu Main My Dashboard Listings Not with Hub…" at bounding box center [438, 141] width 876 height 522
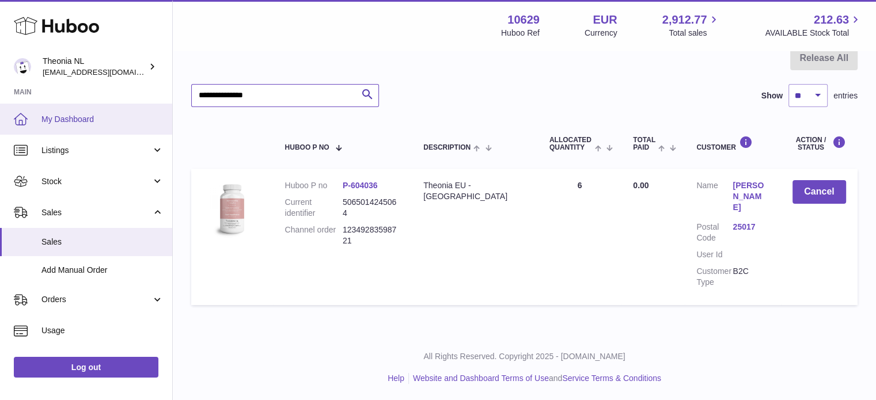
paste input "text"
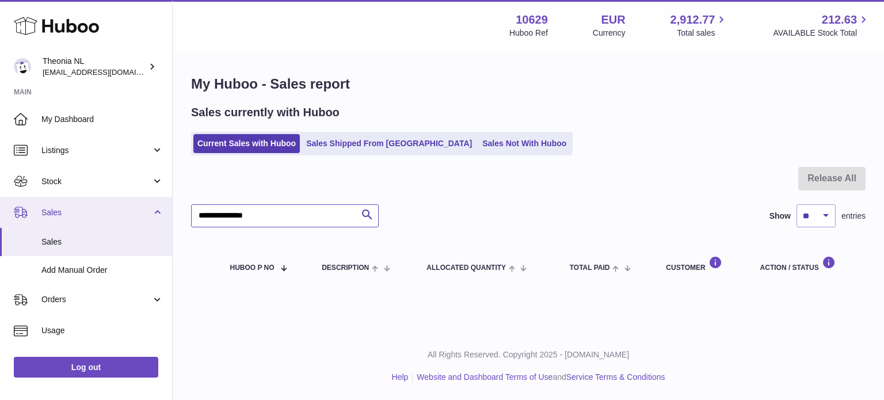
drag, startPoint x: 283, startPoint y: 214, endPoint x: 64, endPoint y: 219, distance: 218.8
click at [96, 217] on div "Huboo Theonia NL info@wholesomegoods.eu Main My Dashboard Listings Not with Hub…" at bounding box center [442, 200] width 884 height 400
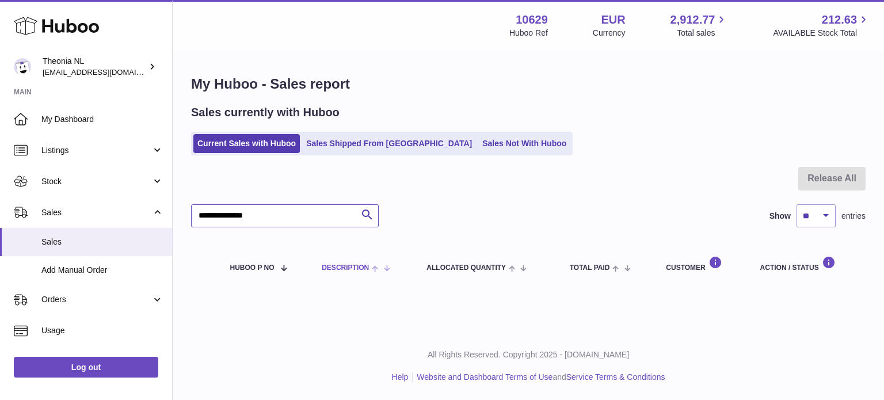
paste input "text"
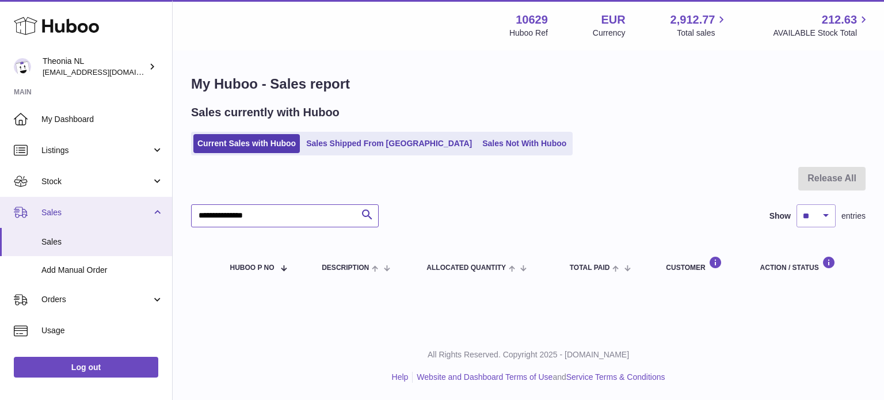
drag, startPoint x: 288, startPoint y: 211, endPoint x: 25, endPoint y: 202, distance: 263.3
click at [96, 214] on div "Huboo Theonia NL info@wholesomegoods.eu Main My Dashboard Listings Not with Hub…" at bounding box center [442, 200] width 884 height 400
paste input "text"
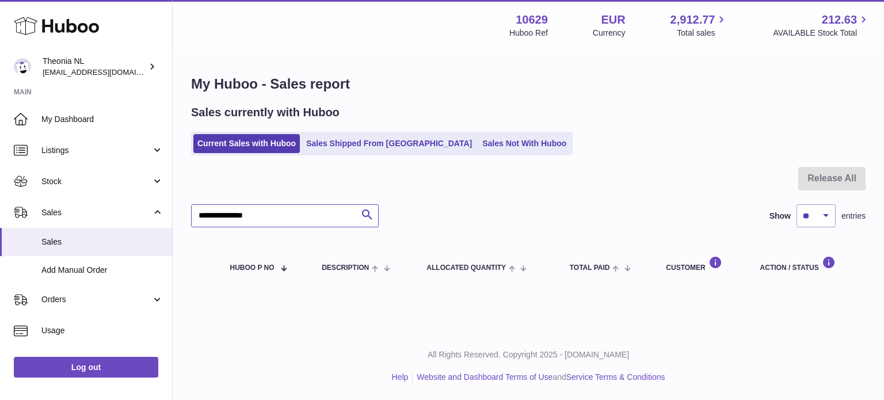
type input "**********"
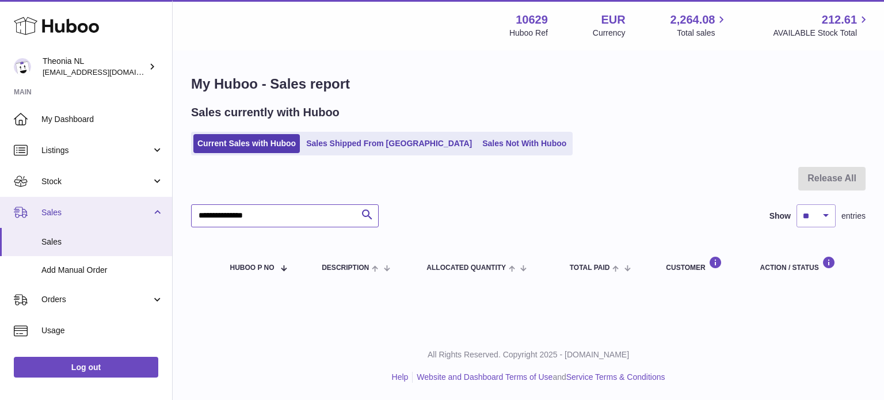
drag, startPoint x: 288, startPoint y: 214, endPoint x: 54, endPoint y: 213, distance: 234.3
click at [14, 214] on div "Huboo Theonia NL [EMAIL_ADDRESS][DOMAIN_NAME] Main My Dashboard Listings Not wi…" at bounding box center [442, 200] width 884 height 400
paste input "text"
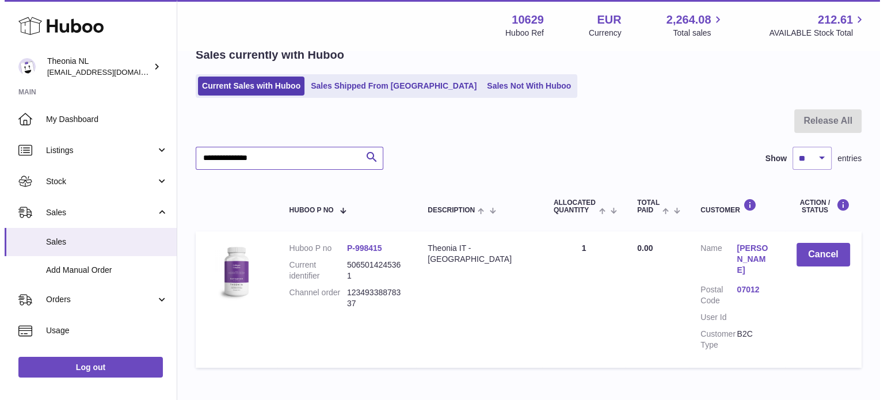
scroll to position [110, 0]
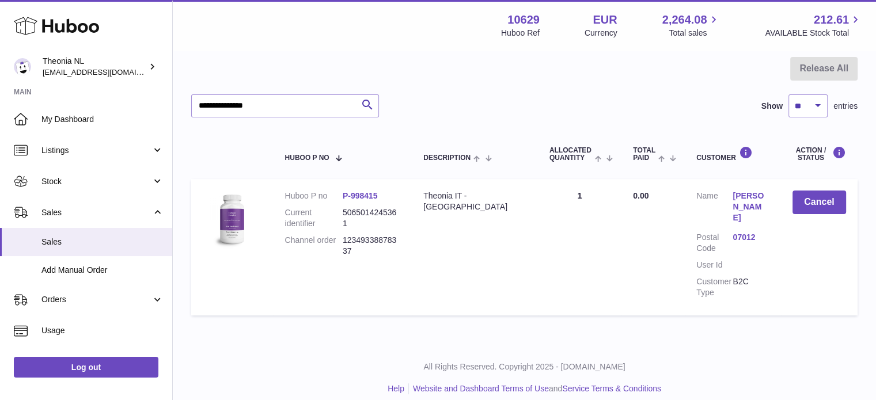
click at [733, 232] on link "07012" at bounding box center [750, 237] width 36 height 11
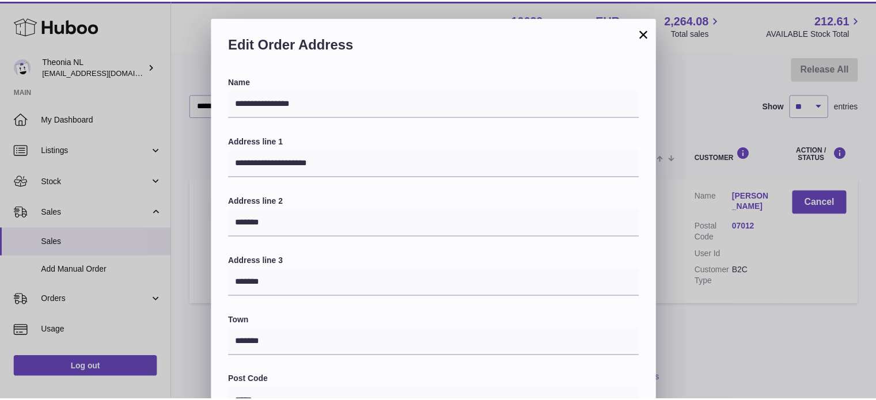
scroll to position [325, 0]
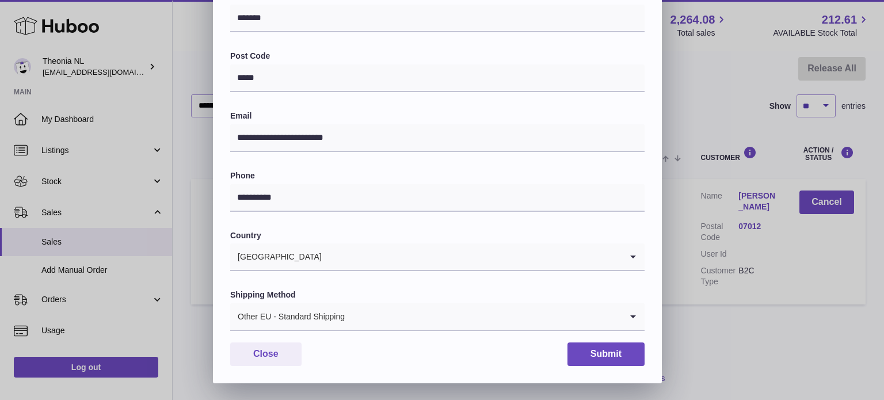
click at [323, 315] on div "Other EU - Standard Shipping" at bounding box center [426, 316] width 392 height 26
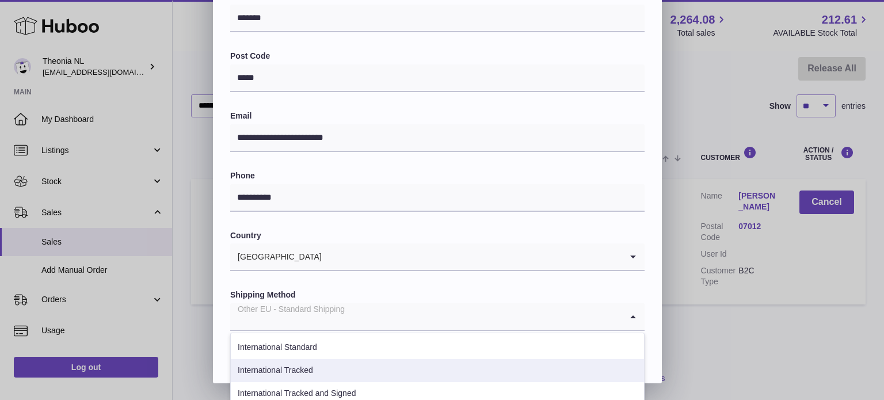
drag, startPoint x: 325, startPoint y: 366, endPoint x: 333, endPoint y: 364, distance: 8.1
click at [325, 366] on li "International Tracked" at bounding box center [437, 370] width 413 height 23
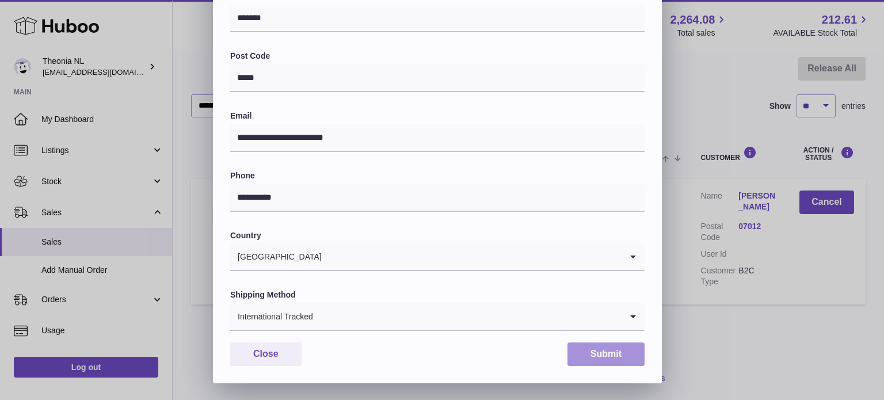
drag, startPoint x: 601, startPoint y: 358, endPoint x: 493, endPoint y: 389, distance: 112.6
click at [601, 358] on button "Submit" at bounding box center [606, 355] width 77 height 24
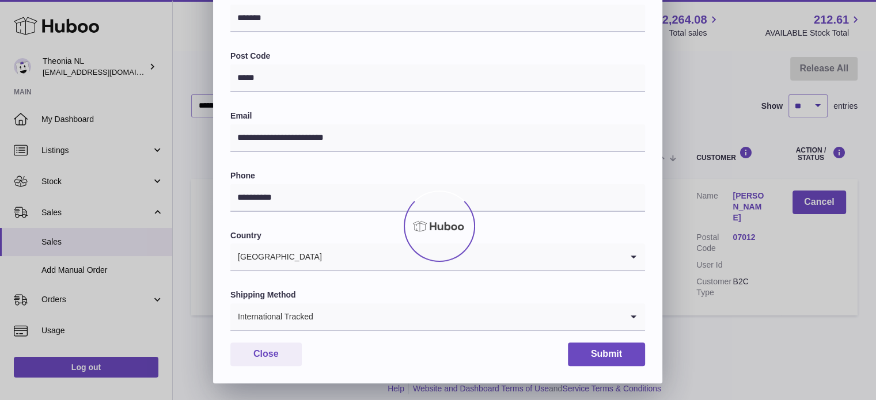
scroll to position [0, 0]
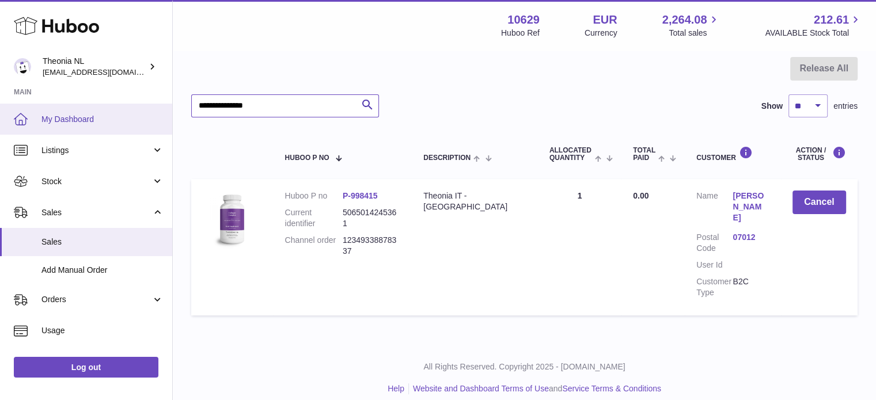
drag, startPoint x: 188, startPoint y: 111, endPoint x: 25, endPoint y: 131, distance: 163.6
click at [55, 117] on div "Huboo Theonia NL [EMAIL_ADDRESS][DOMAIN_NAME] Main My Dashboard Listings Not wi…" at bounding box center [438, 151] width 876 height 522
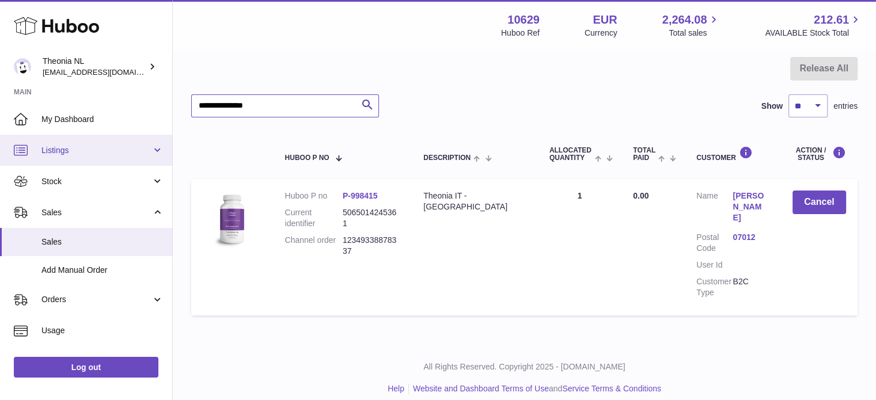
paste input "text"
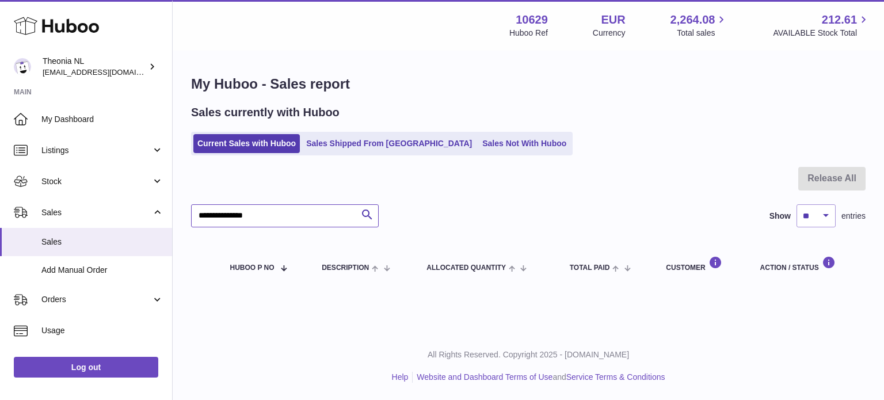
drag, startPoint x: 310, startPoint y: 209, endPoint x: 288, endPoint y: 217, distance: 22.8
click at [297, 210] on input "**********" at bounding box center [285, 215] width 188 height 23
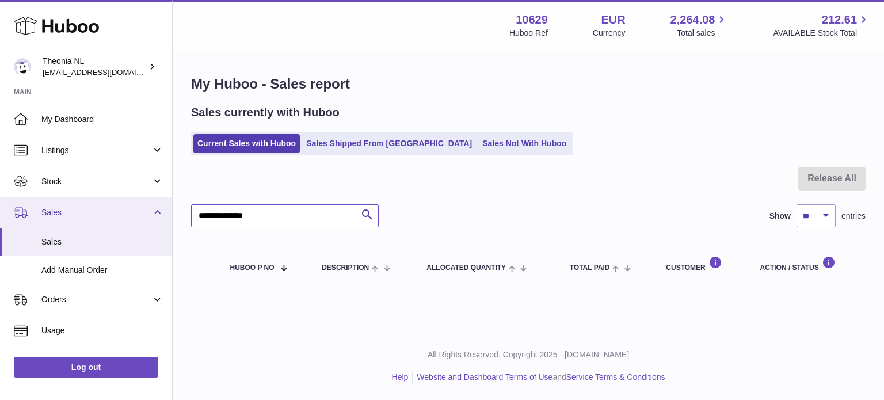
drag, startPoint x: 288, startPoint y: 217, endPoint x: 0, endPoint y: 225, distance: 288.6
click at [0, 225] on div "Huboo Theonia NL [EMAIL_ADDRESS][DOMAIN_NAME] Main My Dashboard Listings Not wi…" at bounding box center [442, 200] width 884 height 400
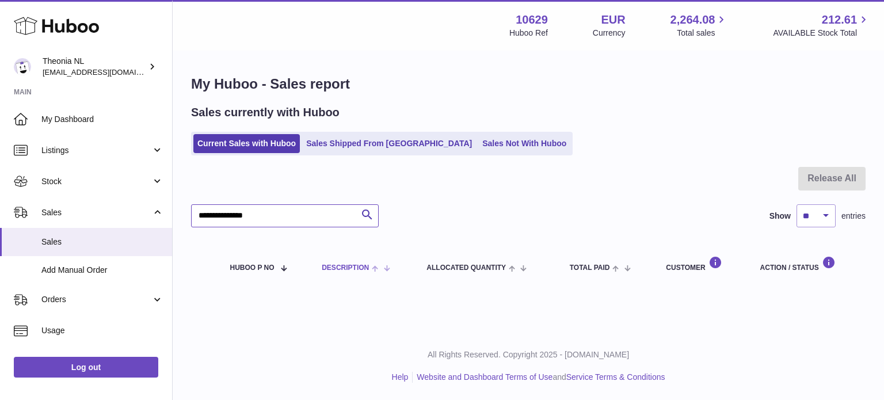
paste input "text"
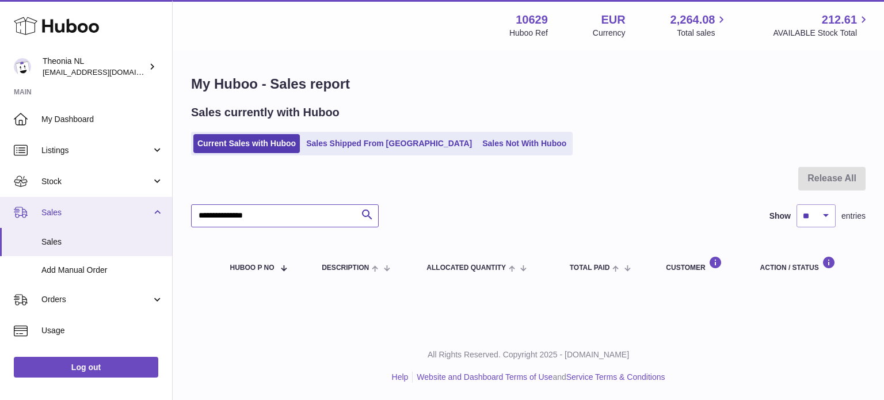
drag, startPoint x: 308, startPoint y: 219, endPoint x: 9, endPoint y: 221, distance: 298.8
click at [50, 225] on div "Huboo Theonia NL info@wholesomegoods.eu Main My Dashboard Listings Not with Hub…" at bounding box center [442, 200] width 884 height 400
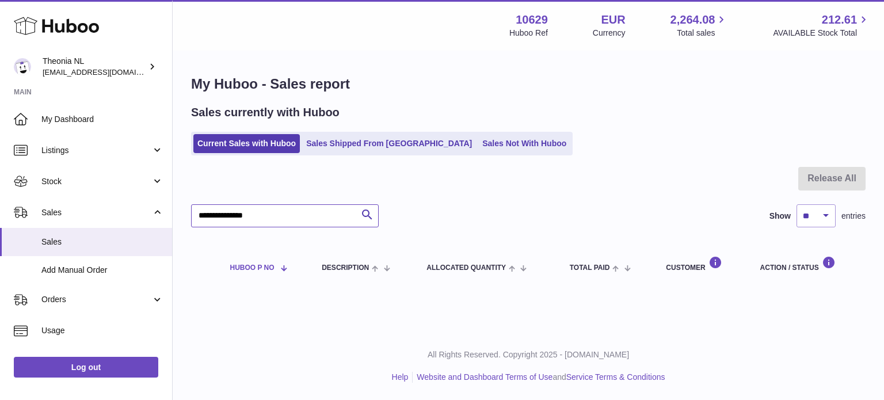
paste input "text"
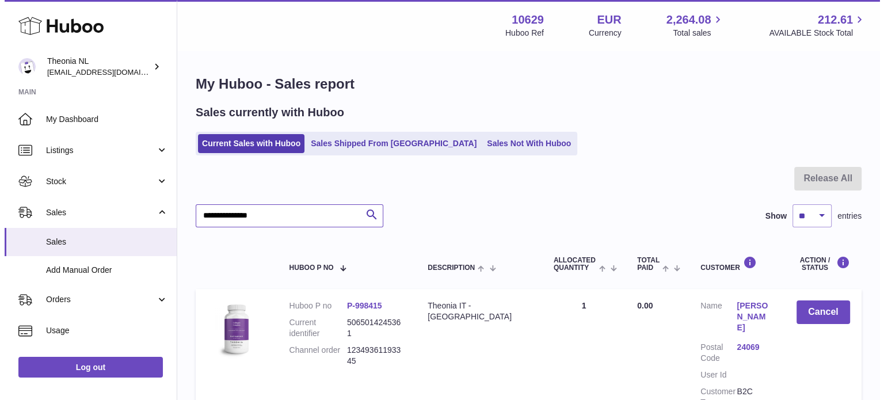
scroll to position [110, 0]
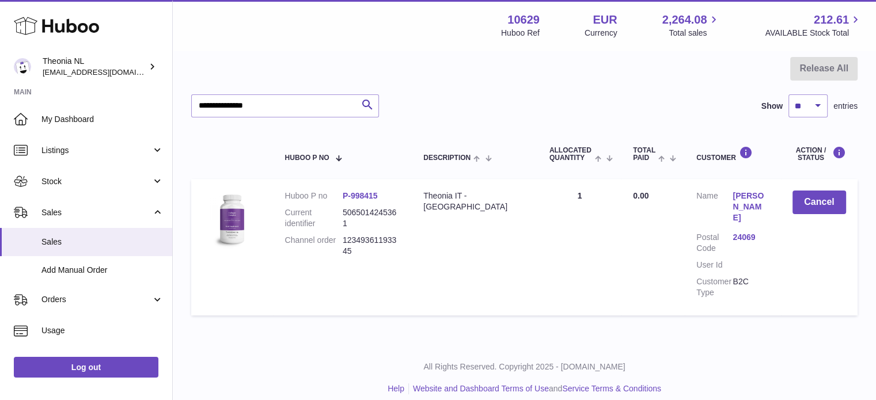
click at [743, 232] on link "24069" at bounding box center [750, 237] width 36 height 11
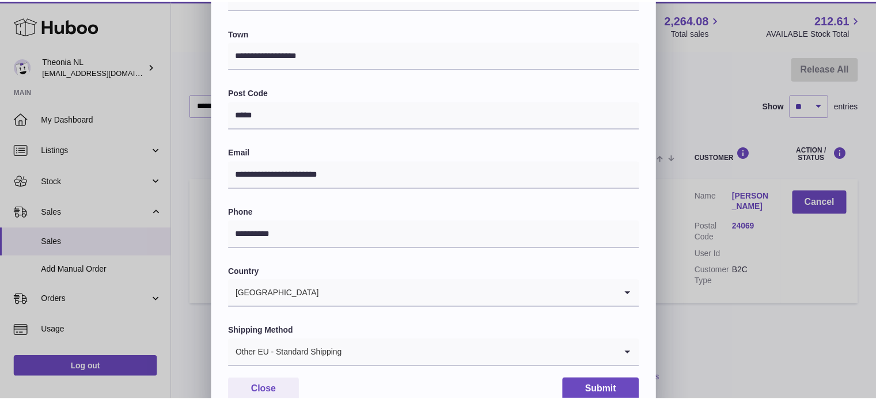
scroll to position [325, 0]
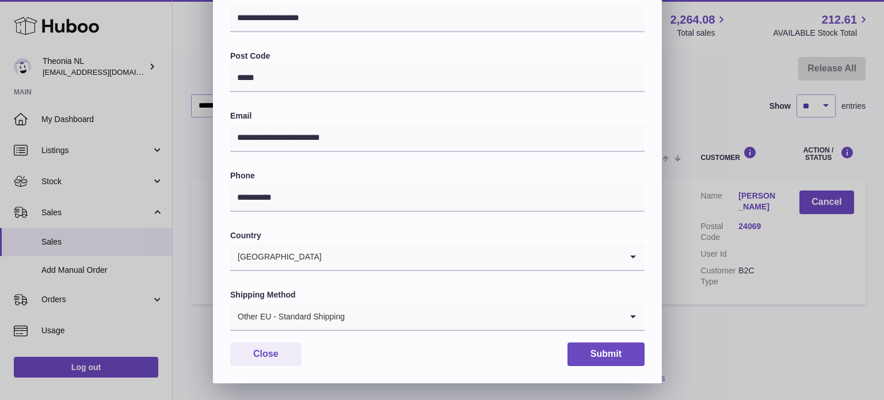
click at [344, 320] on div "Other EU - Standard Shipping" at bounding box center [426, 316] width 392 height 26
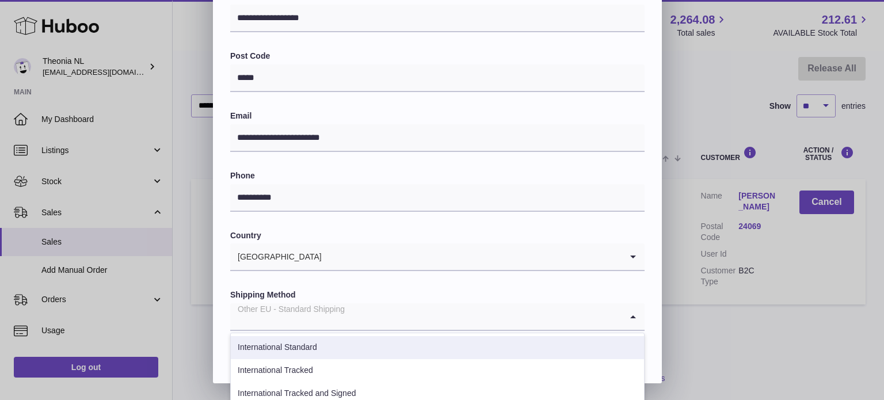
click at [321, 365] on li "International Tracked" at bounding box center [437, 370] width 413 height 23
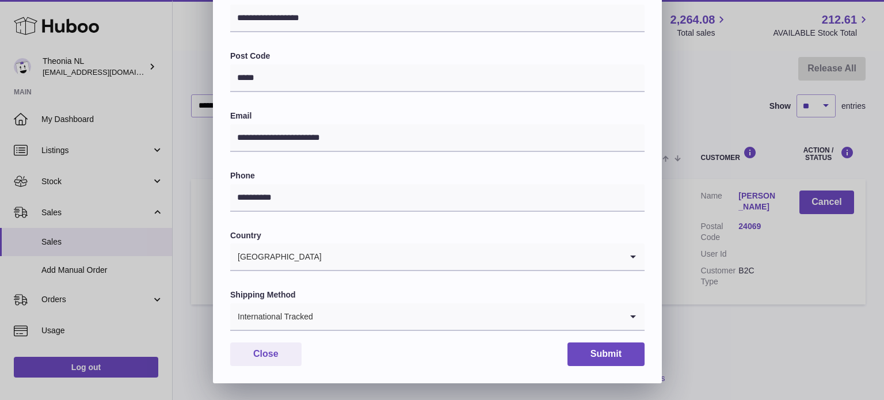
click at [605, 340] on div "**********" at bounding box center [437, 67] width 449 height 632
click at [601, 352] on button "Submit" at bounding box center [606, 355] width 77 height 24
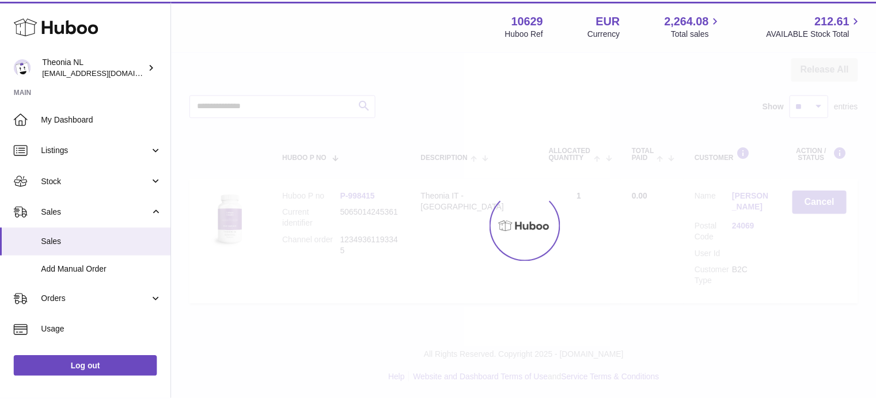
scroll to position [0, 0]
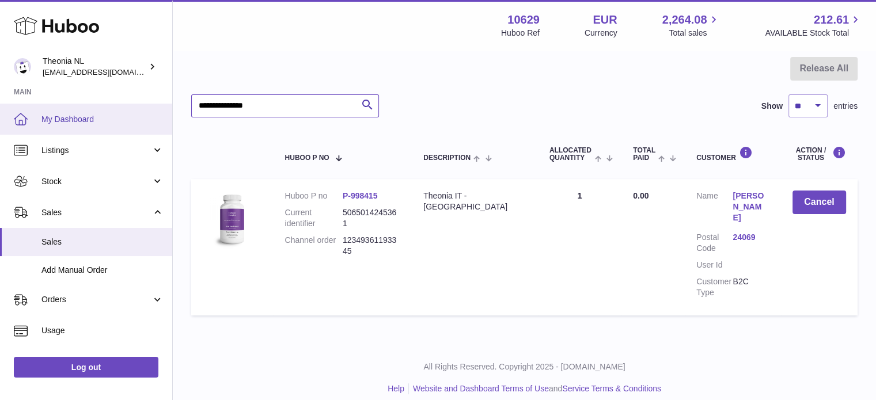
drag, startPoint x: 147, startPoint y: 122, endPoint x: 0, endPoint y: 128, distance: 147.0
click at [15, 128] on div "Huboo Theonia NL info@wholesomegoods.eu Main My Dashboard Listings Not with Hub…" at bounding box center [438, 151] width 876 height 522
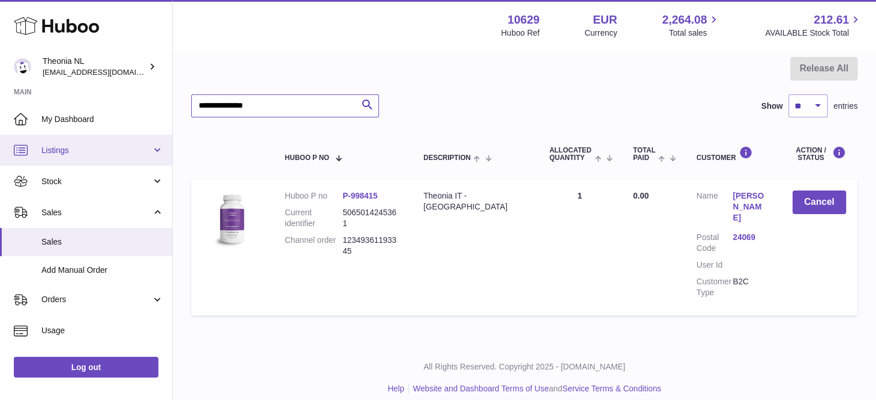
paste input "text"
type input "**********"
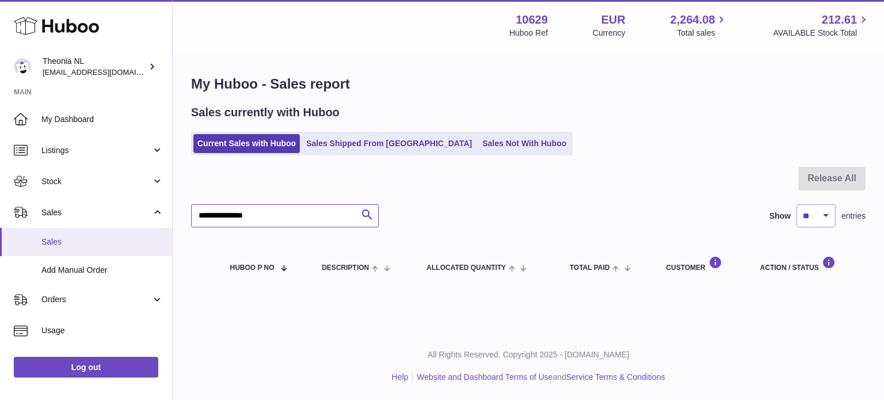
drag, startPoint x: 297, startPoint y: 225, endPoint x: 62, endPoint y: 243, distance: 235.6
click at [62, 243] on div "Huboo Theonia NL [EMAIL_ADDRESS][DOMAIN_NAME] Main My Dashboard Listings Not wi…" at bounding box center [442, 200] width 884 height 400
drag, startPoint x: 291, startPoint y: 215, endPoint x: 235, endPoint y: 255, distance: 68.5
click at [79, 220] on div "Huboo Theonia NL [EMAIL_ADDRESS][DOMAIN_NAME] Main My Dashboard Listings Not wi…" at bounding box center [442, 200] width 884 height 400
paste input "text"
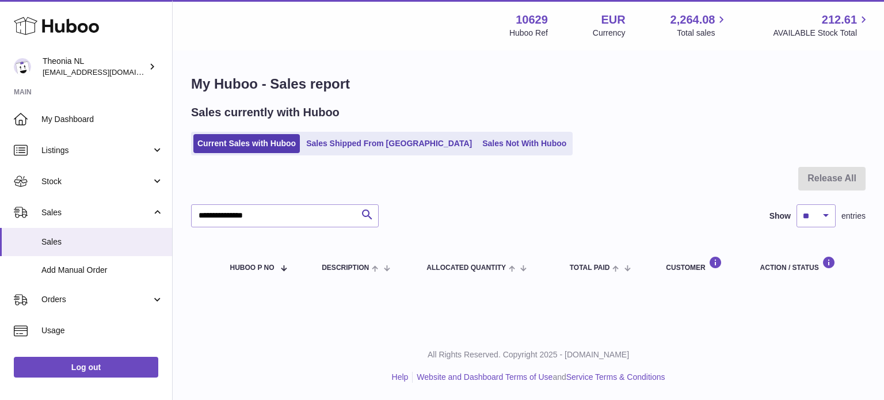
drag, startPoint x: 290, startPoint y: 207, endPoint x: 268, endPoint y: 208, distance: 22.5
click at [275, 207] on div "**********" at bounding box center [528, 228] width 675 height 122
drag, startPoint x: 276, startPoint y: 217, endPoint x: 85, endPoint y: 229, distance: 191.5
click at [59, 221] on div "Huboo Theonia NL info@wholesomegoods.eu Main My Dashboard Listings Not with Hub…" at bounding box center [442, 200] width 884 height 400
paste input "text"
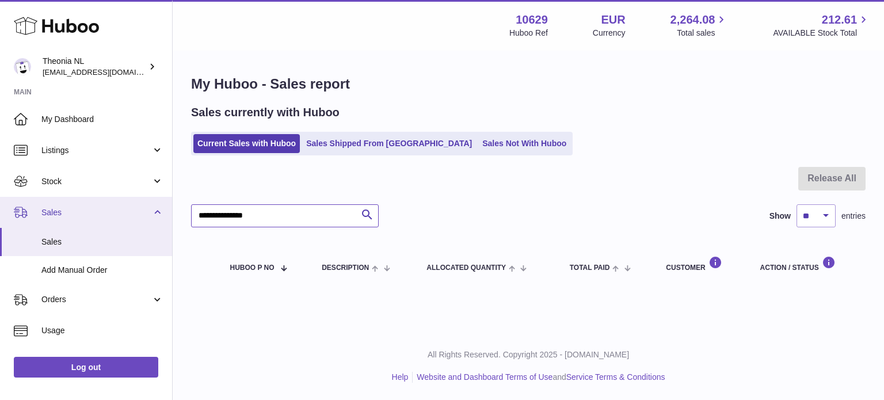
drag, startPoint x: 150, startPoint y: 215, endPoint x: 73, endPoint y: 210, distance: 77.9
click at [74, 210] on div "Huboo Theonia NL info@wholesomegoods.eu Main My Dashboard Listings Not with Hub…" at bounding box center [442, 200] width 884 height 400
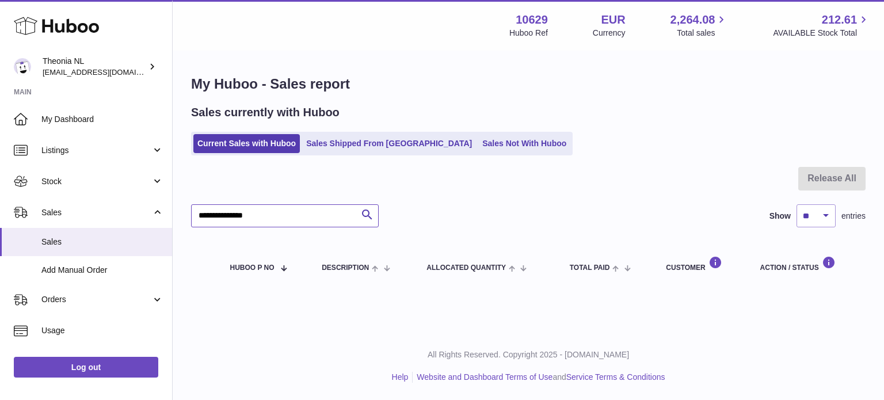
paste input "text"
type input "**********"
click at [453, 378] on link "Website and Dashboard Terms of Use" at bounding box center [485, 377] width 136 height 9
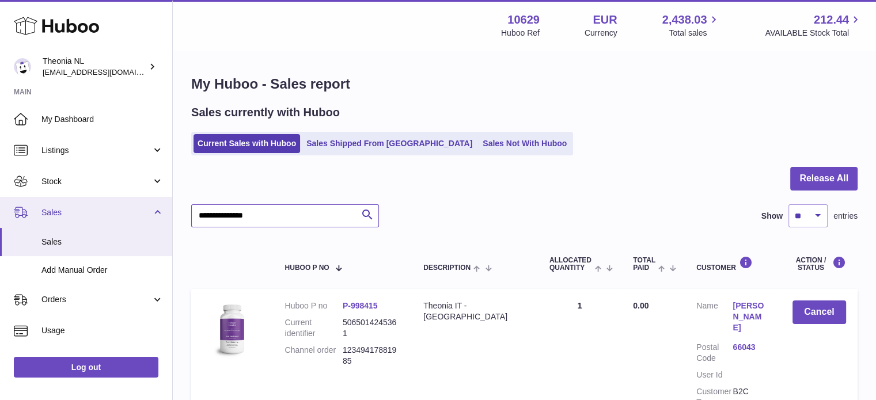
drag, startPoint x: 295, startPoint y: 212, endPoint x: 29, endPoint y: 208, distance: 266.0
click at [50, 210] on div "Huboo Theonia NL [EMAIL_ADDRESS][DOMAIN_NAME] Main My Dashboard Listings Not wi…" at bounding box center [438, 261] width 876 height 522
paste input "text"
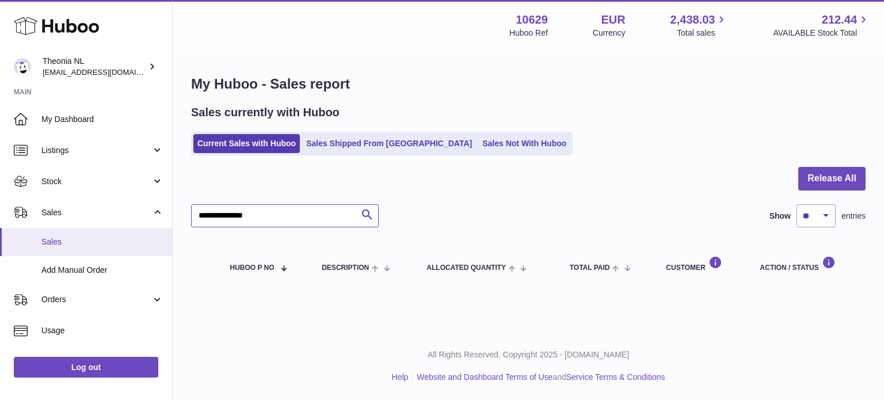
drag, startPoint x: 288, startPoint y: 221, endPoint x: 115, endPoint y: 246, distance: 175.1
click at [111, 233] on div "Huboo Theonia NL [EMAIL_ADDRESS][DOMAIN_NAME] Main My Dashboard Listings Not wi…" at bounding box center [442, 200] width 884 height 400
paste input "text"
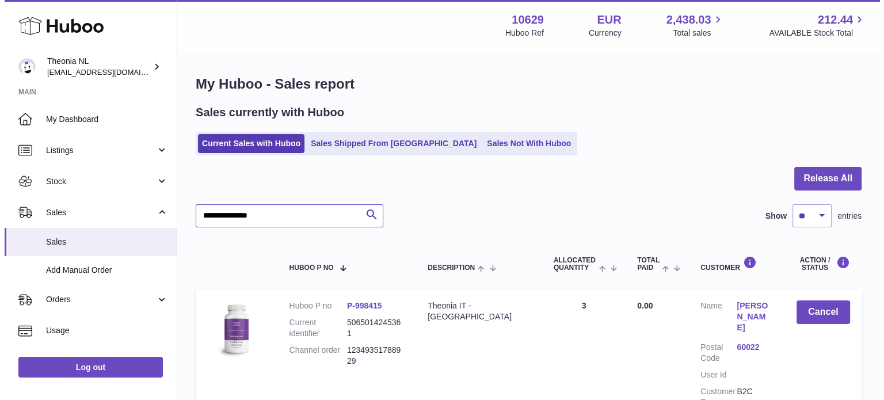
scroll to position [110, 0]
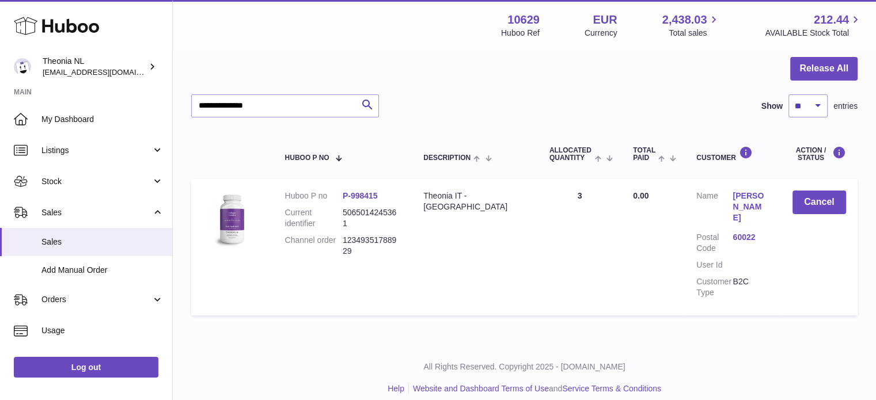
click at [744, 215] on dl "Customer Name Erika Alessandrini Postal Code 60022 User Id Customer Type B2C" at bounding box center [732, 247] width 73 height 113
click at [738, 232] on link "60022" at bounding box center [750, 237] width 36 height 11
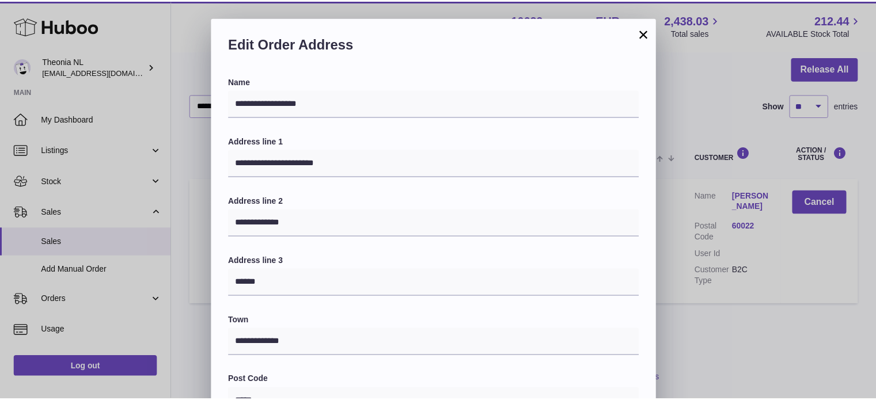
scroll to position [325, 0]
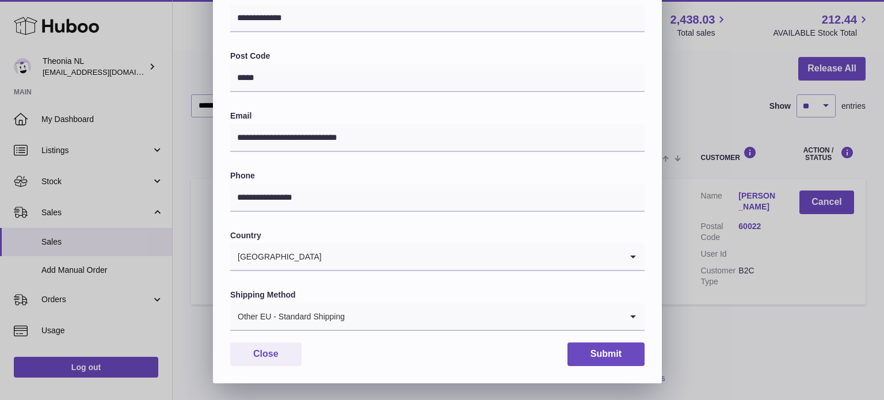
click at [309, 318] on div "Other EU - Standard Shipping" at bounding box center [426, 316] width 392 height 26
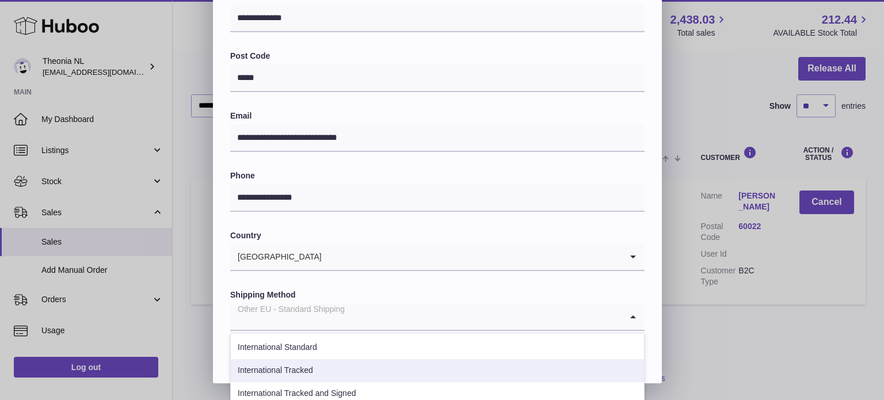
click at [321, 363] on li "International Tracked" at bounding box center [437, 370] width 413 height 23
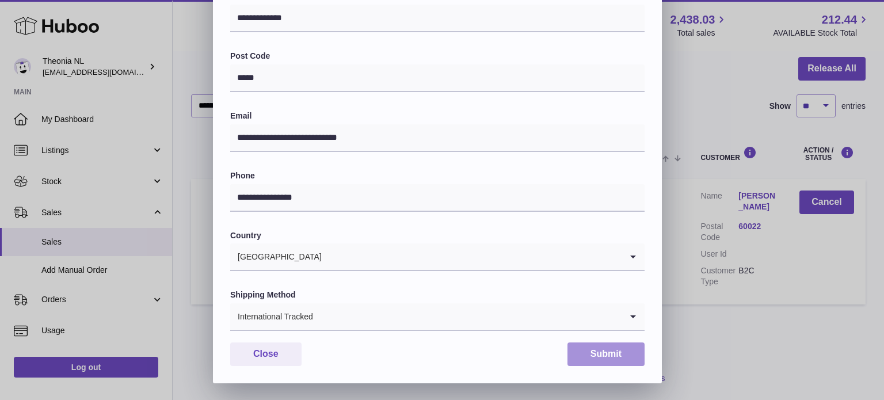
click at [603, 352] on button "Submit" at bounding box center [606, 355] width 77 height 24
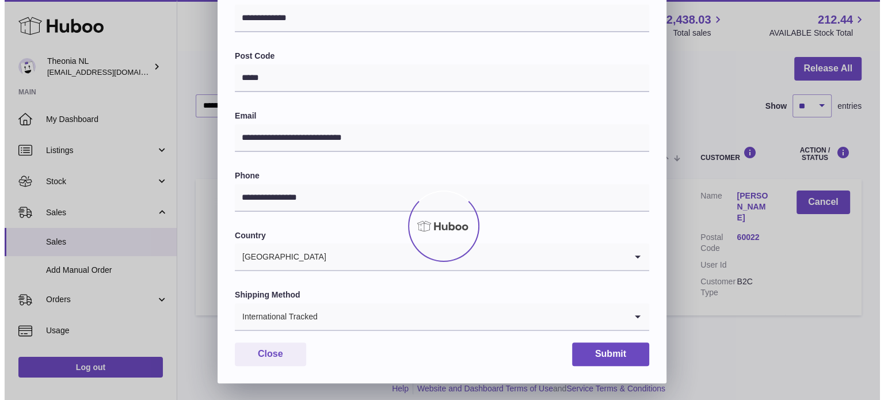
scroll to position [0, 0]
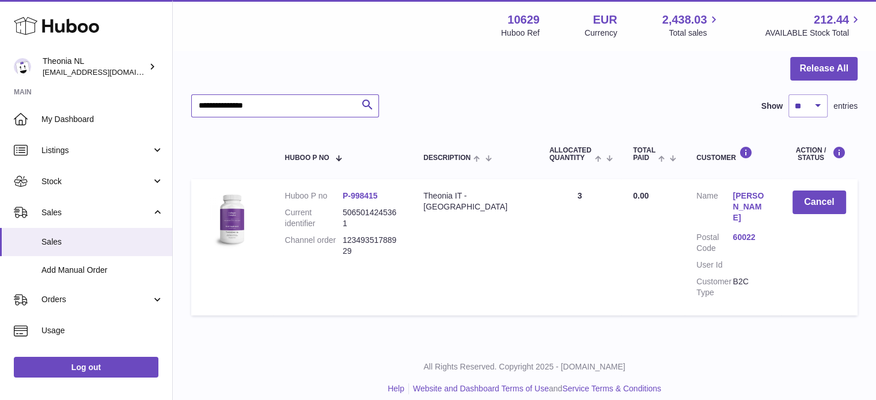
drag, startPoint x: 157, startPoint y: 104, endPoint x: 132, endPoint y: 101, distance: 24.9
click at [76, 100] on div "Huboo Theonia NL info@wholesomegoods.eu Main My Dashboard Listings Not with Hub…" at bounding box center [438, 151] width 876 height 522
paste input "text"
click at [744, 232] on link "24040" at bounding box center [750, 237] width 36 height 11
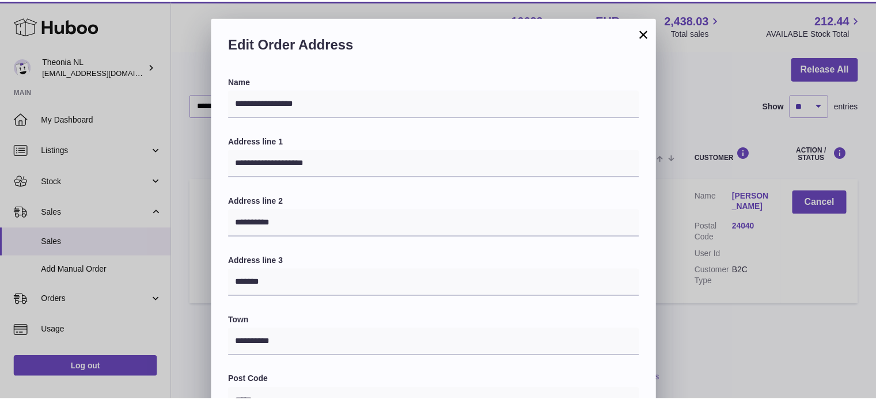
scroll to position [325, 0]
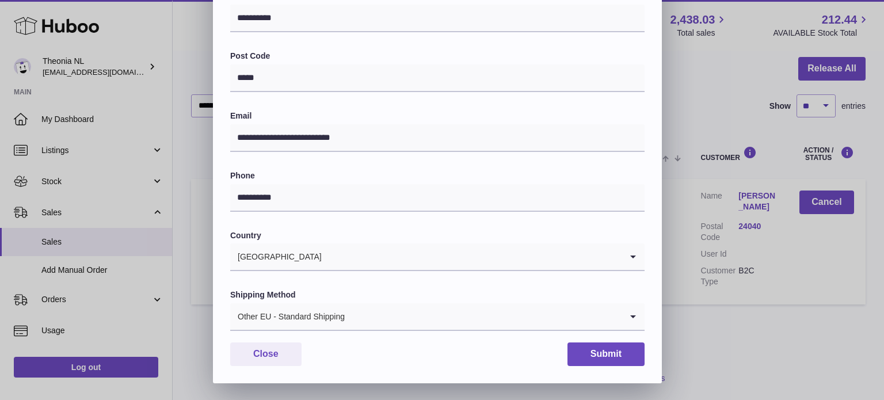
click at [287, 322] on div "Other EU - Standard Shipping" at bounding box center [426, 316] width 392 height 26
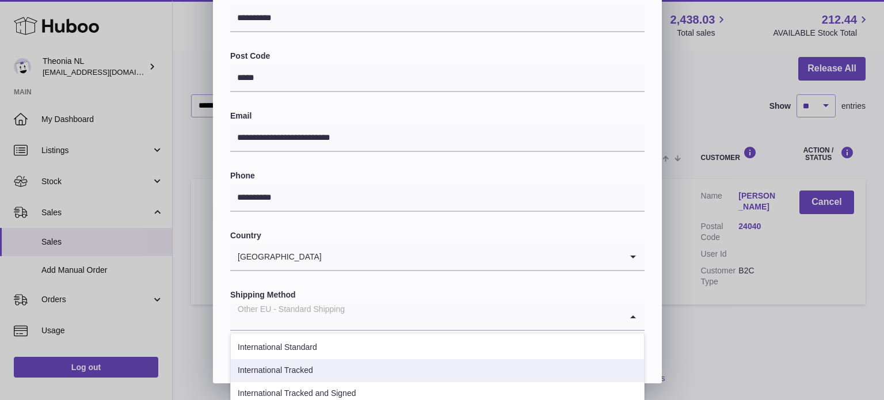
drag, startPoint x: 311, startPoint y: 360, endPoint x: 479, endPoint y: 337, distance: 169.2
click at [311, 361] on li "International Tracked" at bounding box center [437, 370] width 413 height 23
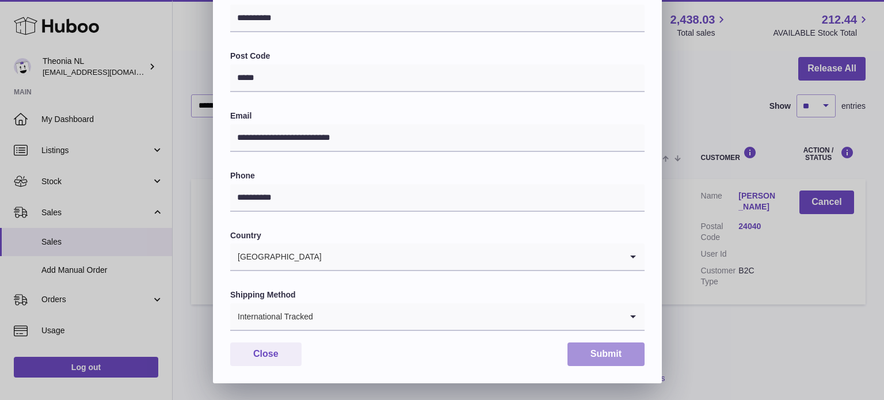
click at [605, 343] on div "**********" at bounding box center [437, 67] width 449 height 632
click at [583, 356] on button "Submit" at bounding box center [606, 355] width 77 height 24
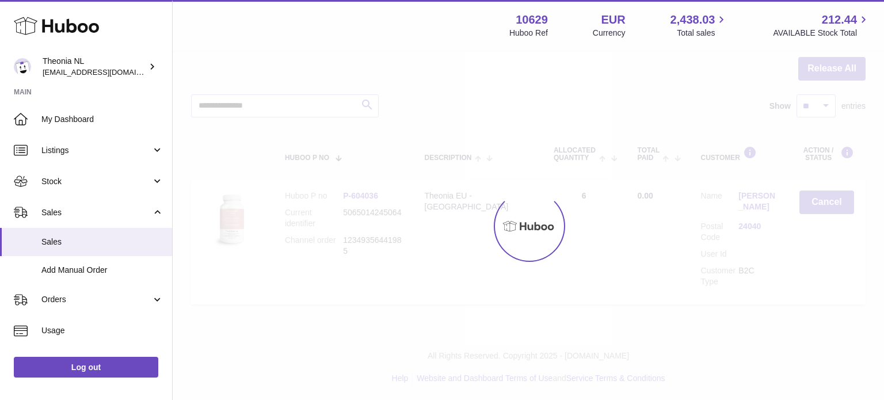
scroll to position [0, 0]
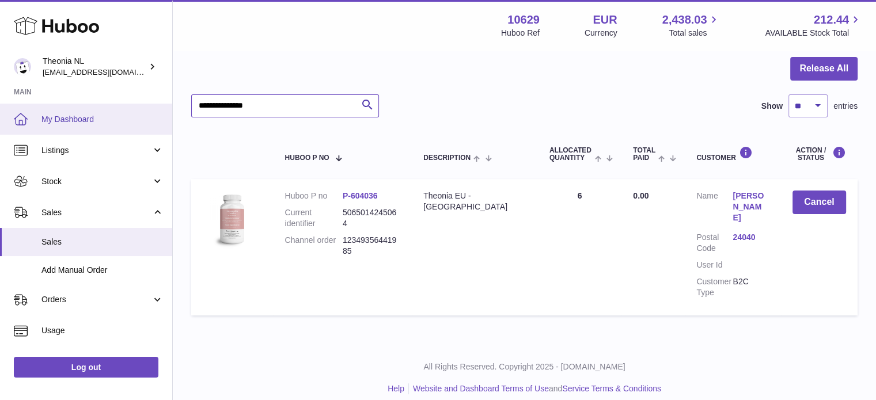
drag, startPoint x: 286, startPoint y: 109, endPoint x: 96, endPoint y: 120, distance: 190.3
click at [118, 121] on div "Huboo Theonia NL info@wholesomegoods.eu Main My Dashboard Listings Not with Hub…" at bounding box center [438, 151] width 876 height 522
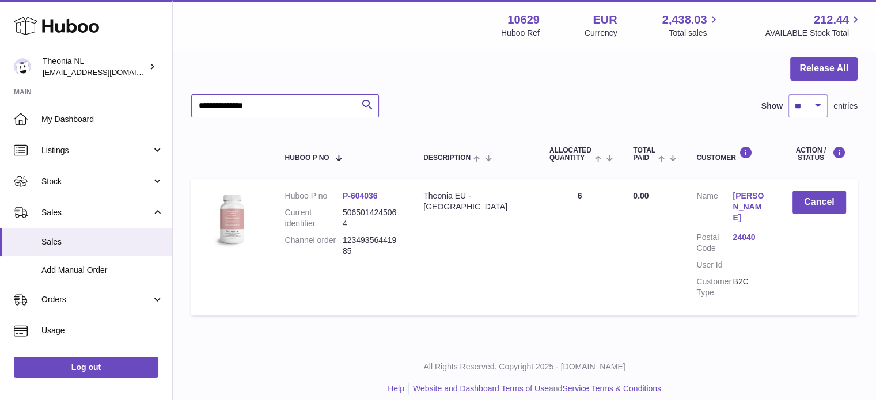
paste input "text"
click at [743, 232] on link "21050" at bounding box center [750, 237] width 36 height 11
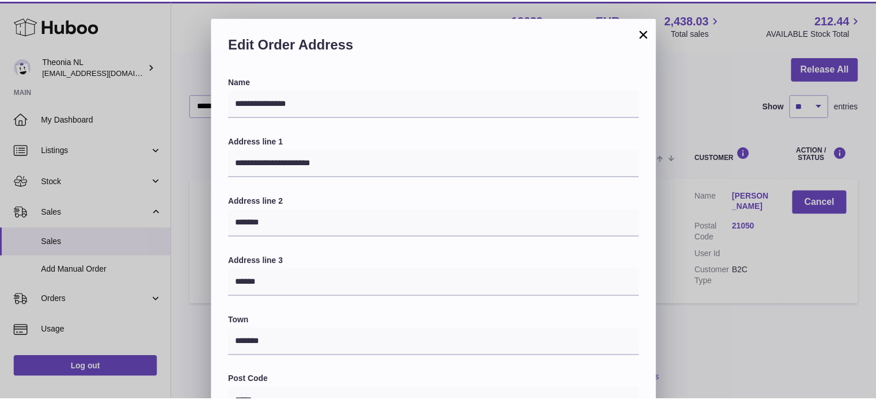
scroll to position [325, 0]
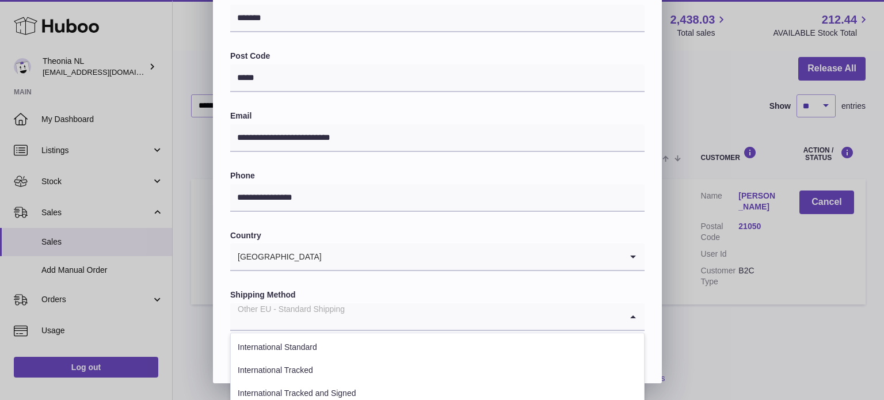
click at [277, 308] on div "Other EU - Standard Shipping" at bounding box center [426, 316] width 392 height 26
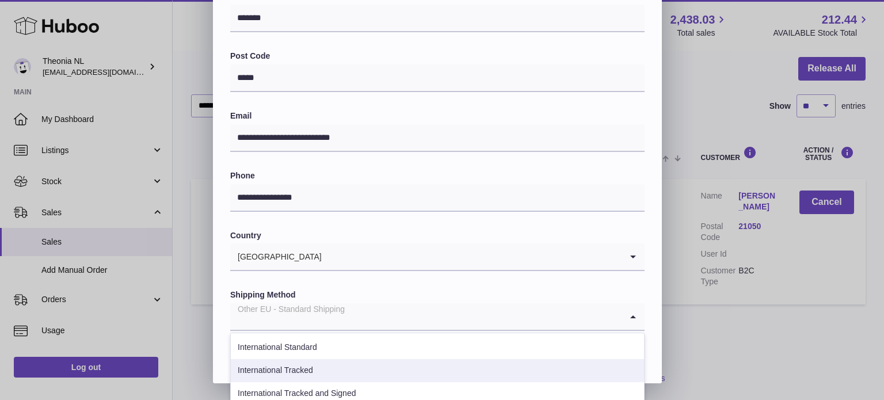
click at [324, 363] on li "International Tracked" at bounding box center [437, 370] width 413 height 23
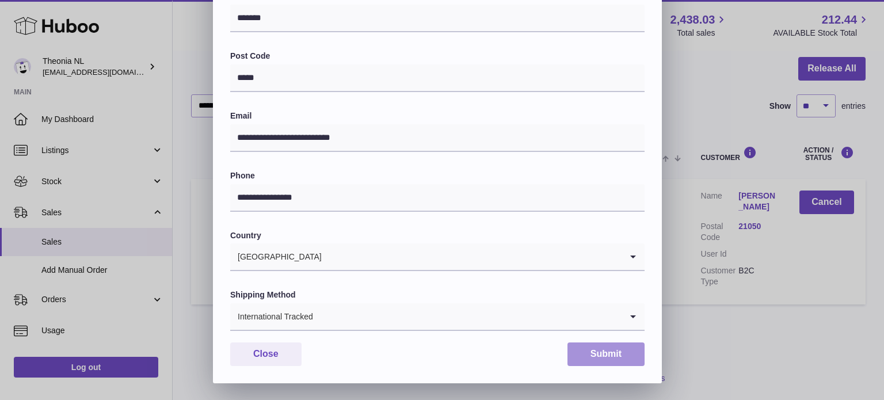
click at [585, 352] on button "Submit" at bounding box center [606, 355] width 77 height 24
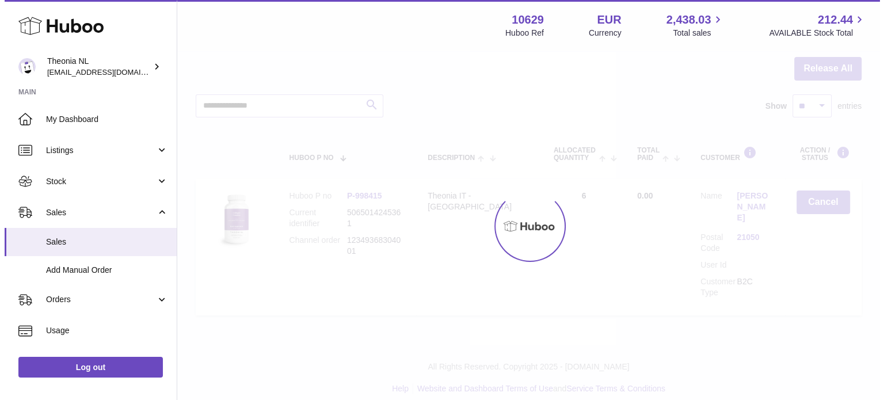
scroll to position [0, 0]
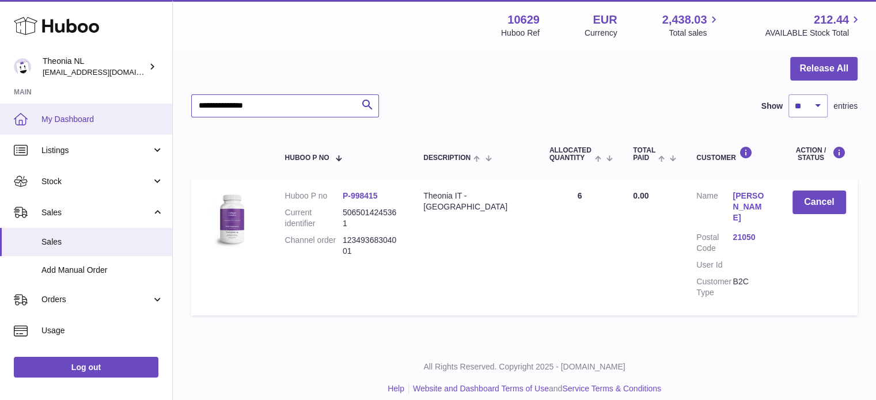
drag, startPoint x: 280, startPoint y: 105, endPoint x: 17, endPoint y: 118, distance: 263.4
click at [59, 116] on div "Huboo Theonia NL info@wholesomegoods.eu Main My Dashboard Listings Not with Hub…" at bounding box center [438, 151] width 876 height 522
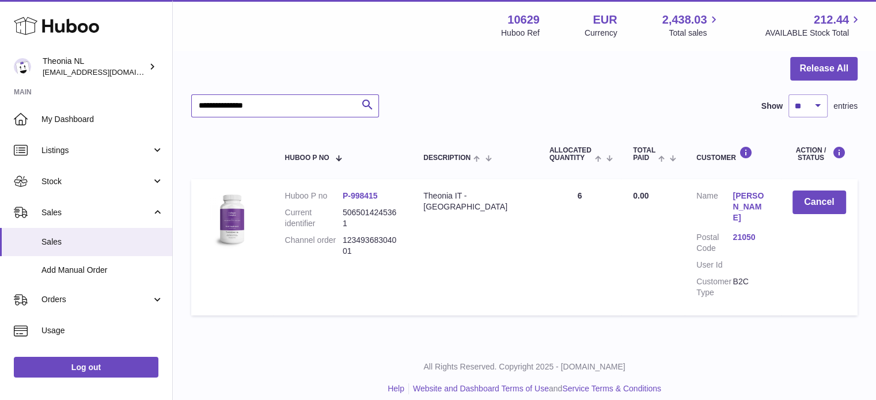
paste input "text"
click at [744, 232] on link "80024" at bounding box center [750, 237] width 36 height 11
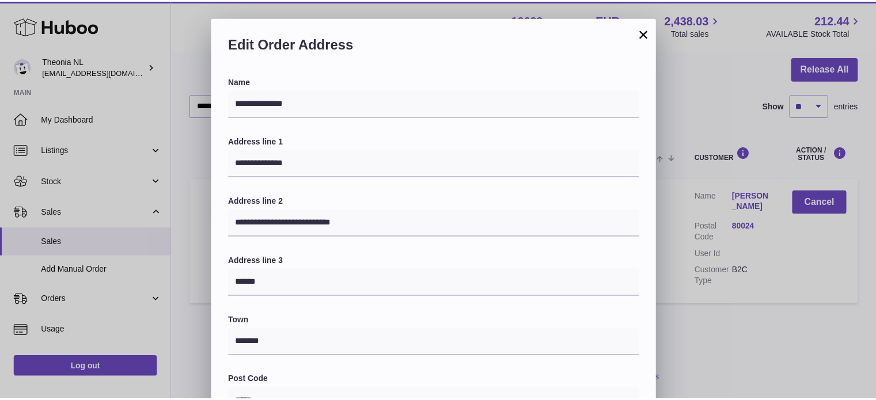
scroll to position [325, 0]
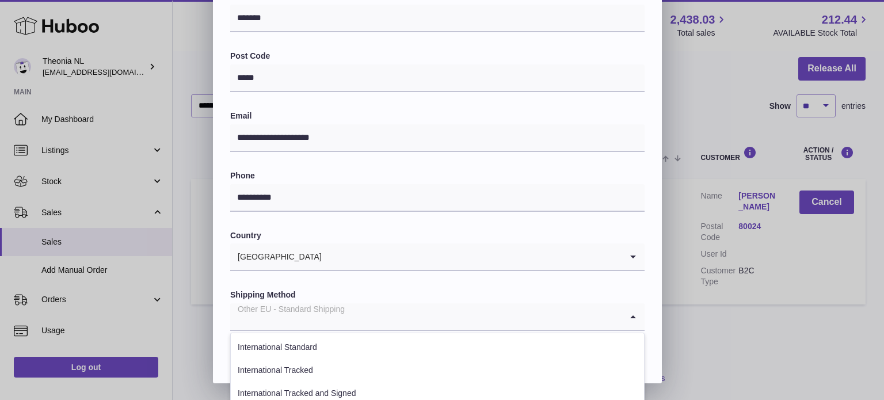
click at [322, 313] on div "Other EU - Standard Shipping" at bounding box center [426, 316] width 392 height 26
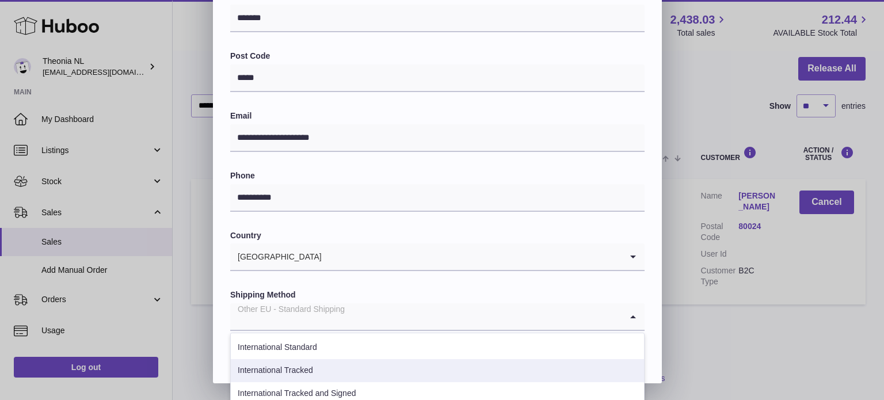
click at [306, 372] on li "International Tracked" at bounding box center [437, 370] width 413 height 23
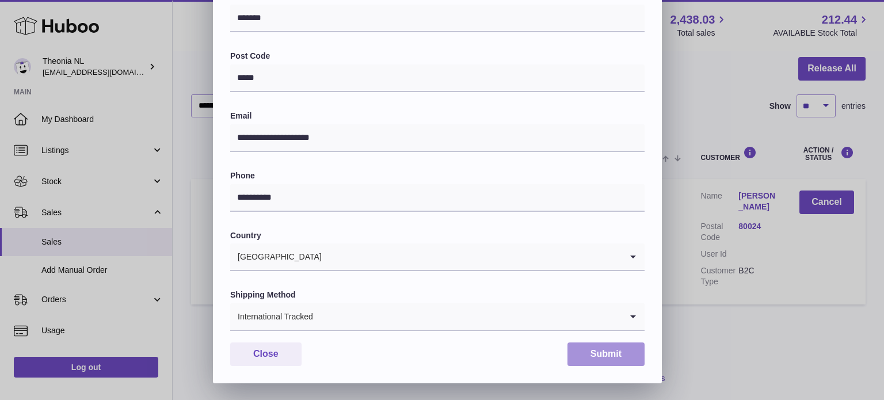
click at [594, 363] on button "Submit" at bounding box center [606, 355] width 77 height 24
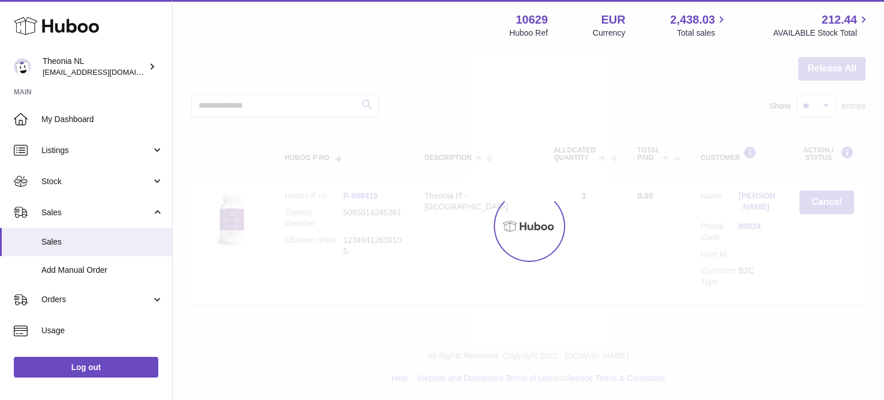
scroll to position [0, 0]
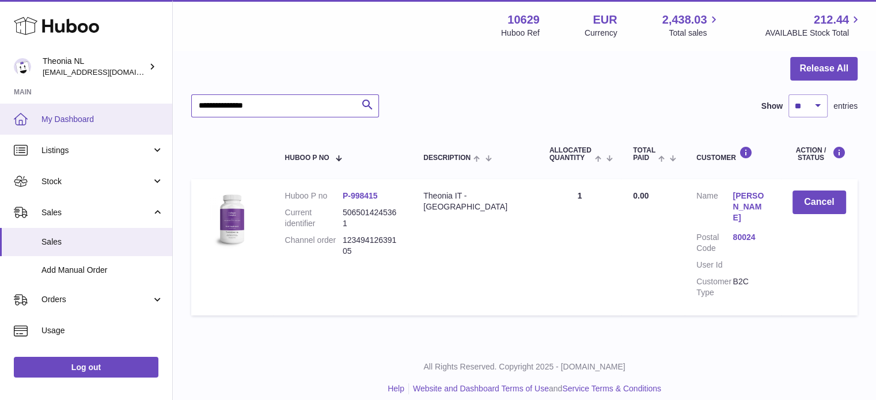
drag, startPoint x: 309, startPoint y: 107, endPoint x: 60, endPoint y: 109, distance: 248.2
click at [61, 109] on div "Huboo Theonia NL info@wholesomegoods.eu Main My Dashboard Listings Not with Hub…" at bounding box center [438, 151] width 876 height 522
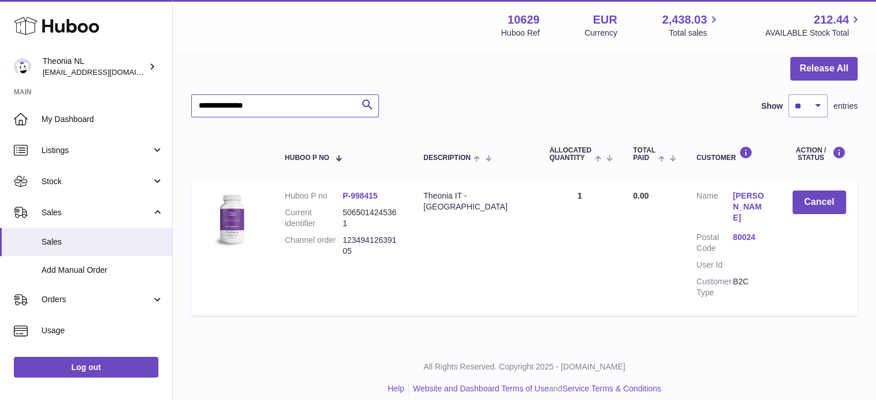
paste input "text"
click at [734, 232] on link "66043" at bounding box center [750, 237] width 36 height 11
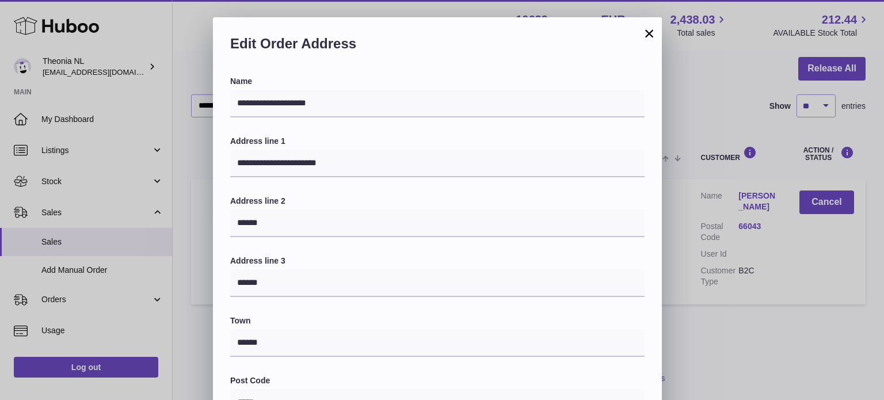
scroll to position [288, 0]
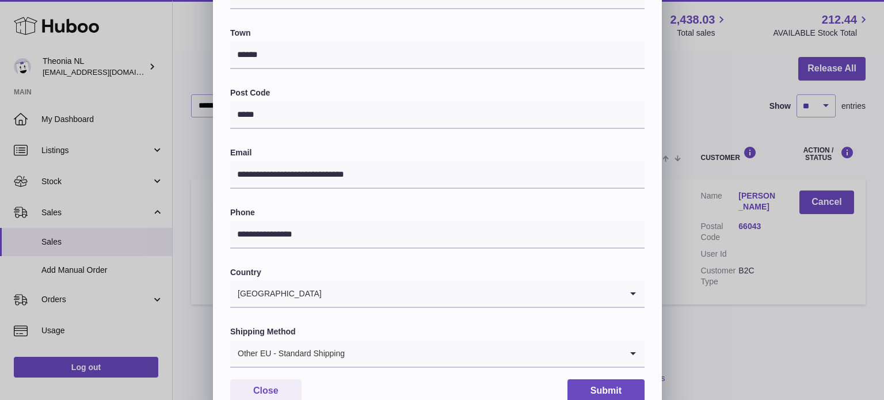
click at [304, 347] on div "Other EU - Standard Shipping" at bounding box center [426, 353] width 392 height 26
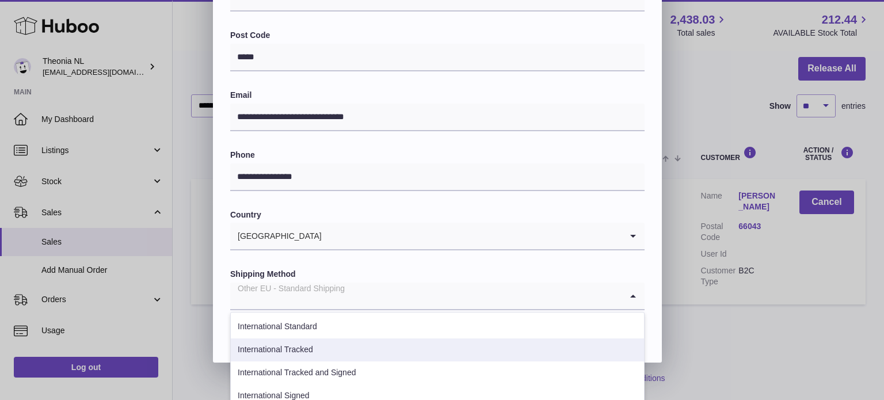
click at [328, 356] on li "International Tracked" at bounding box center [437, 350] width 413 height 23
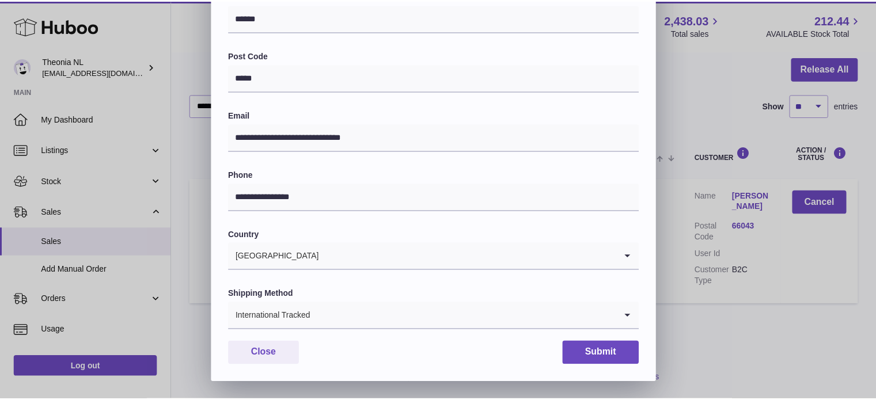
scroll to position [325, 0]
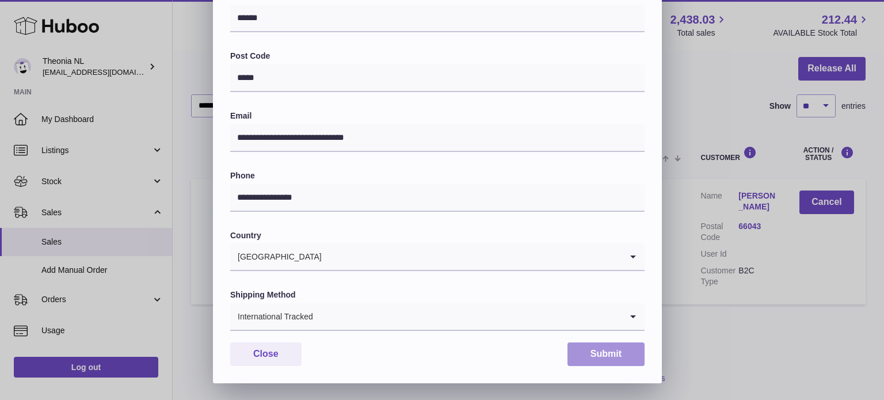
click at [603, 359] on button "Submit" at bounding box center [606, 355] width 77 height 24
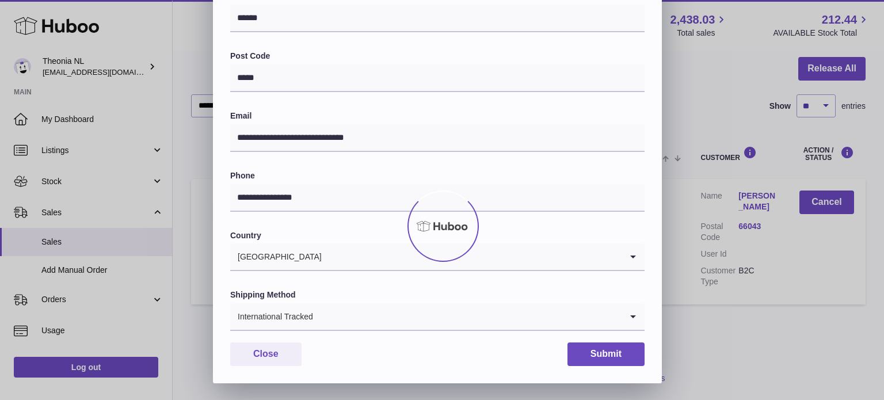
scroll to position [0, 0]
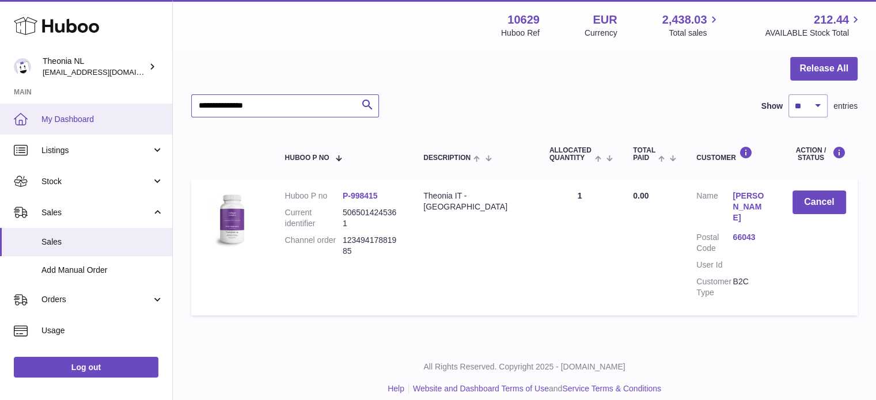
drag, startPoint x: 309, startPoint y: 101, endPoint x: 0, endPoint y: 107, distance: 308.7
click at [84, 110] on div "Huboo Theonia NL info@wholesomegoods.eu Main My Dashboard Listings Not with Hub…" at bounding box center [438, 151] width 876 height 522
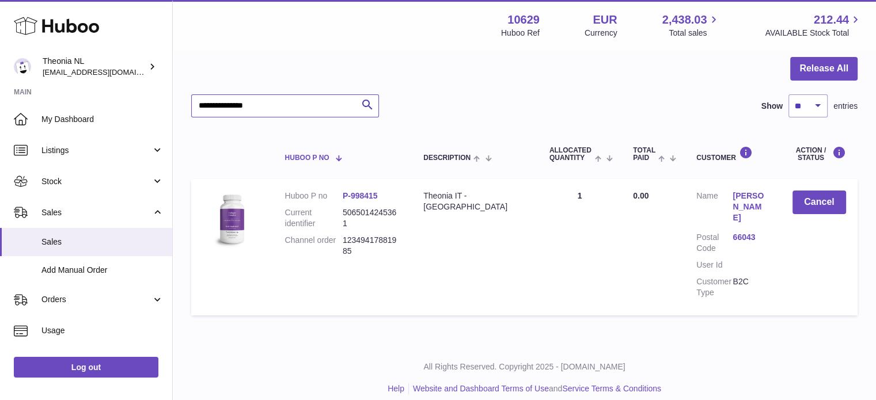
paste input "text"
click at [741, 232] on link "70018" at bounding box center [748, 237] width 36 height 11
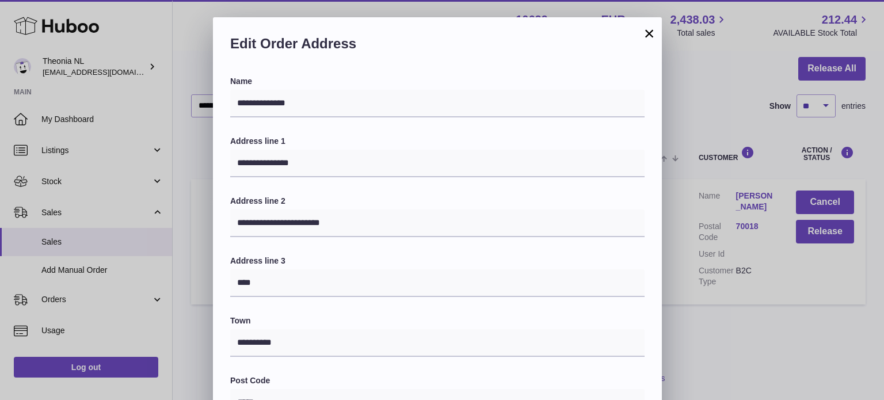
scroll to position [288, 0]
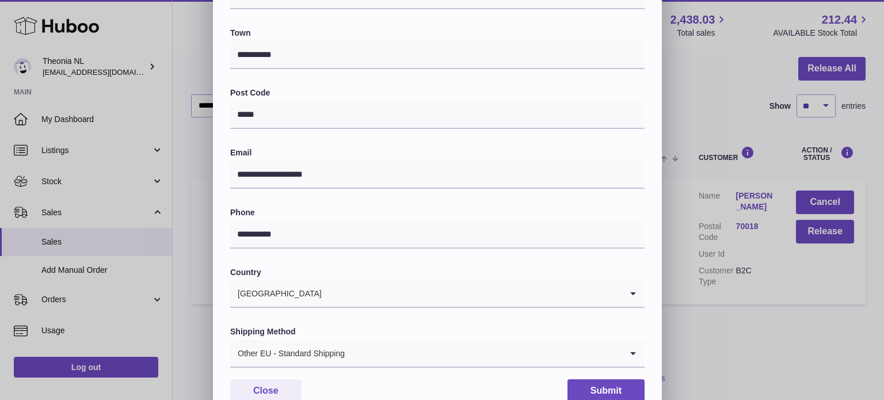
click at [314, 359] on div "Other EU - Standard Shipping" at bounding box center [426, 353] width 392 height 26
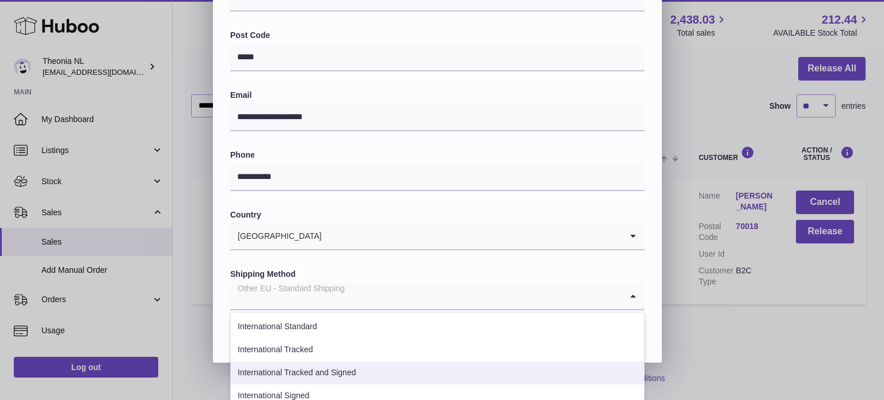
click at [337, 356] on li "International Tracked" at bounding box center [437, 350] width 413 height 23
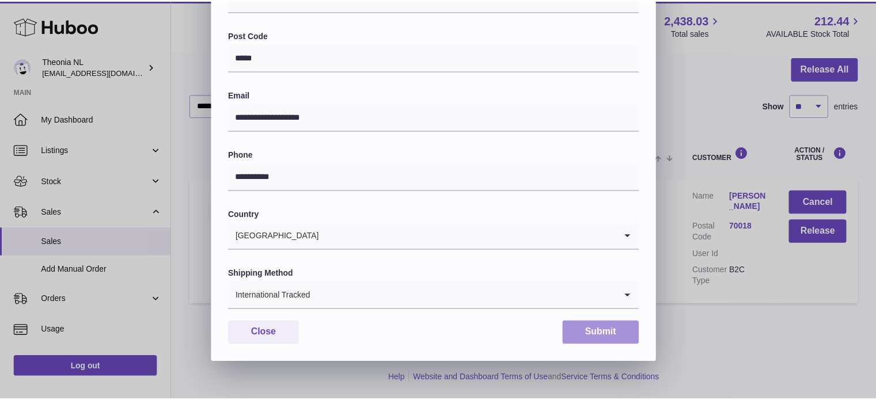
scroll to position [325, 0]
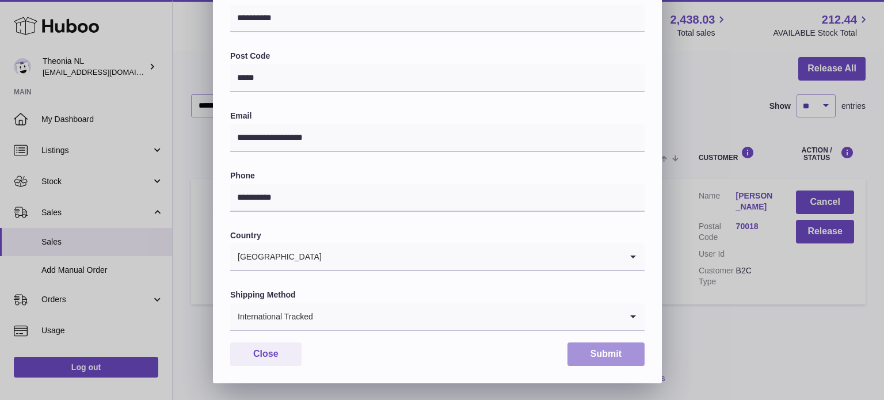
click at [587, 361] on button "Submit" at bounding box center [606, 355] width 77 height 24
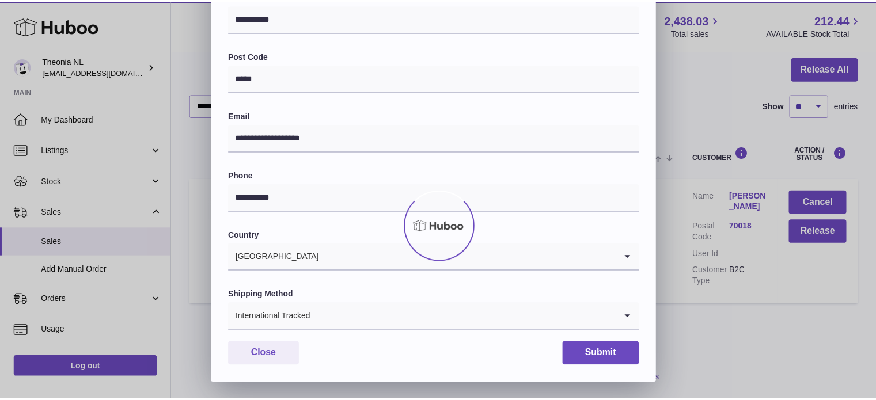
scroll to position [0, 0]
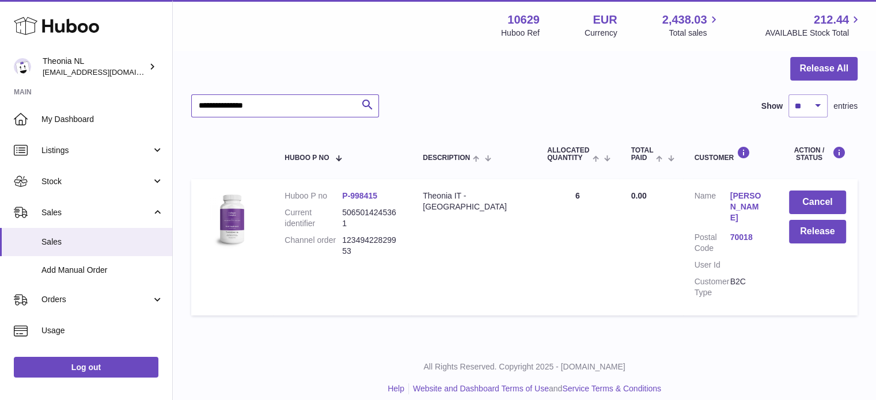
drag, startPoint x: 268, startPoint y: 104, endPoint x: 7, endPoint y: 92, distance: 261.6
click at [12, 93] on div "Huboo Theonia NL info@wholesomegoods.eu Main My Dashboard Listings Not with Hub…" at bounding box center [438, 151] width 876 height 522
paste input "text"
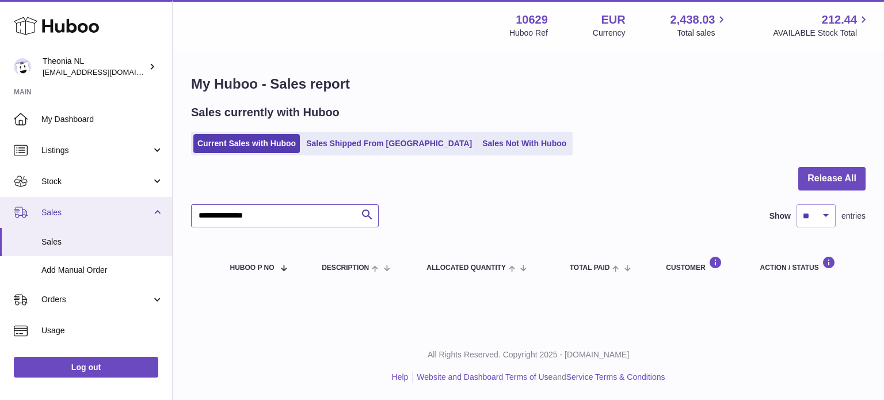
drag, startPoint x: 286, startPoint y: 218, endPoint x: 137, endPoint y: 224, distance: 148.7
click at [140, 222] on div "Huboo Theonia NL info@wholesomegoods.eu Main My Dashboard Listings Not with Hub…" at bounding box center [442, 200] width 884 height 400
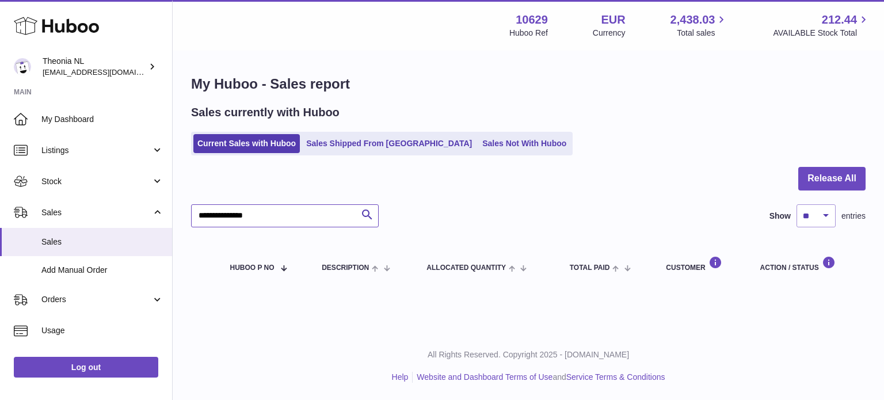
paste input "text"
drag, startPoint x: 265, startPoint y: 225, endPoint x: 108, endPoint y: 234, distance: 156.9
click at [83, 225] on div "Huboo Theonia NL info@wholesomegoods.eu Main My Dashboard Listings Not with Hub…" at bounding box center [442, 200] width 884 height 400
paste input "text"
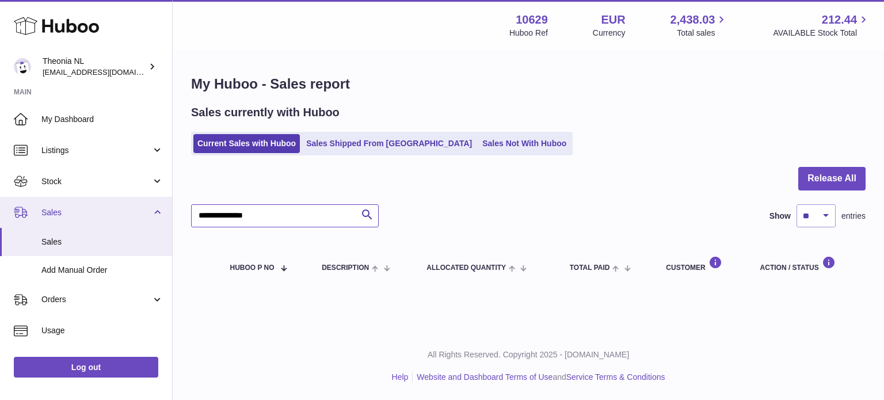
drag, startPoint x: 290, startPoint y: 214, endPoint x: 71, endPoint y: 218, distance: 218.3
click at [71, 218] on div "Huboo Theonia NL info@wholesomegoods.eu Main My Dashboard Listings Not with Hub…" at bounding box center [442, 200] width 884 height 400
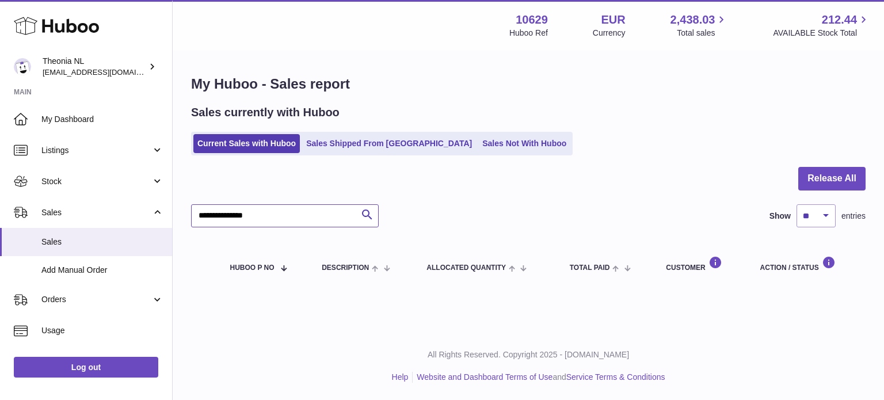
paste input "text"
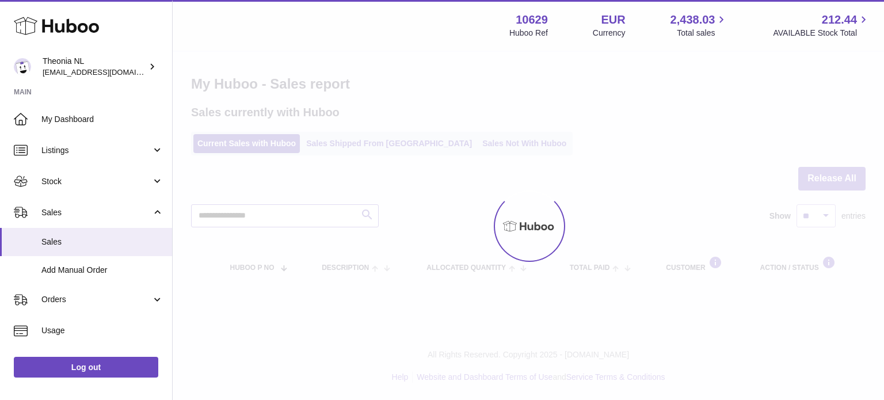
type input "**********"
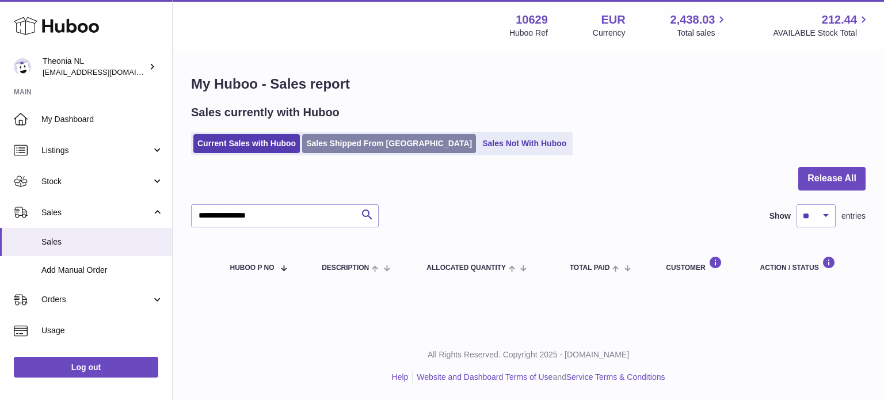
click at [347, 146] on link "Sales Shipped From [GEOGRAPHIC_DATA]" at bounding box center [389, 143] width 174 height 19
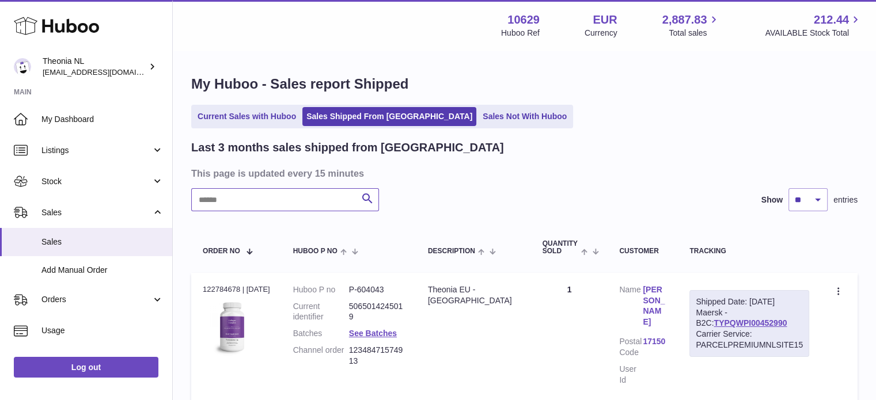
click at [301, 201] on input "text" at bounding box center [285, 199] width 188 height 23
paste input "**********"
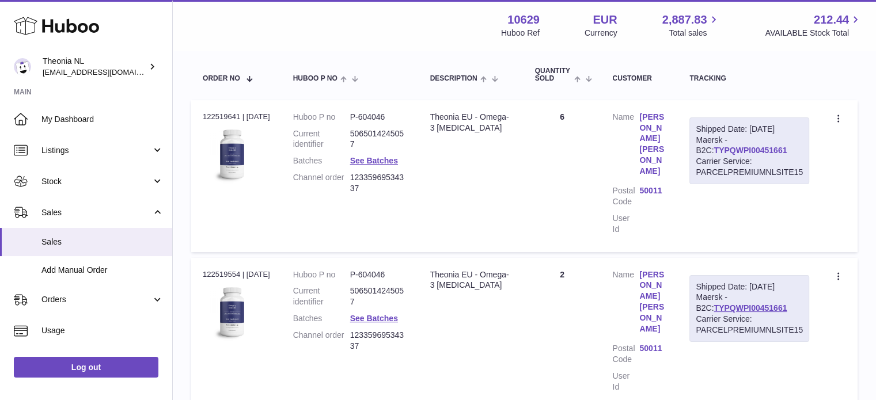
type input "**********"
click at [725, 146] on link "TYPQWPI00451661" at bounding box center [749, 150] width 73 height 9
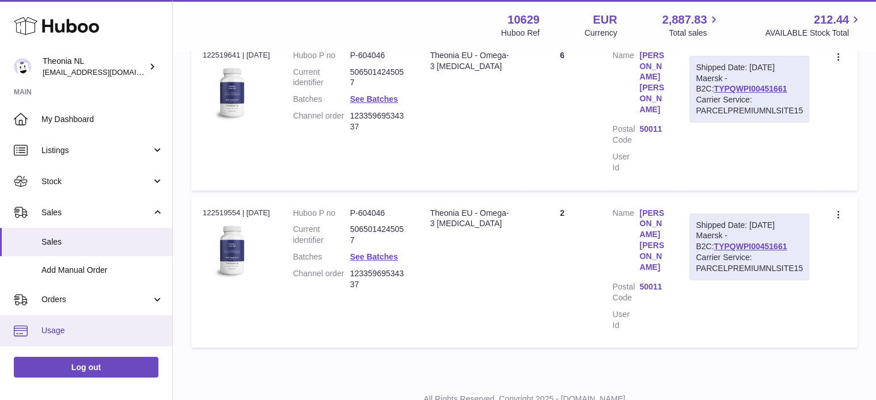
scroll to position [147, 0]
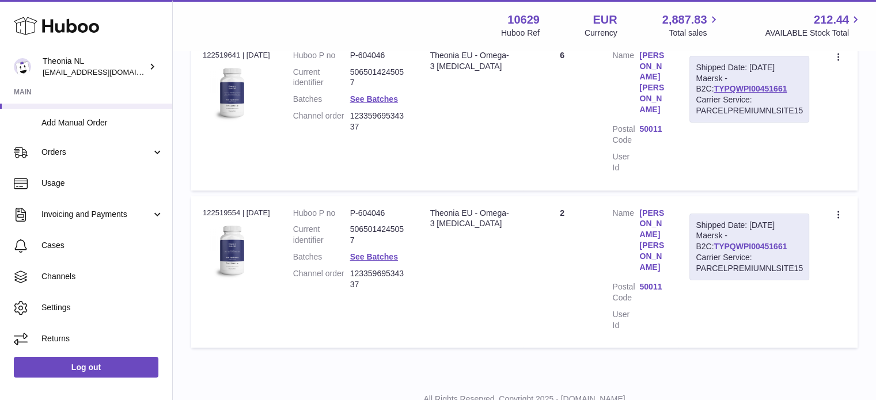
click at [713, 242] on link "TYPQWPI00451661" at bounding box center [749, 246] width 73 height 9
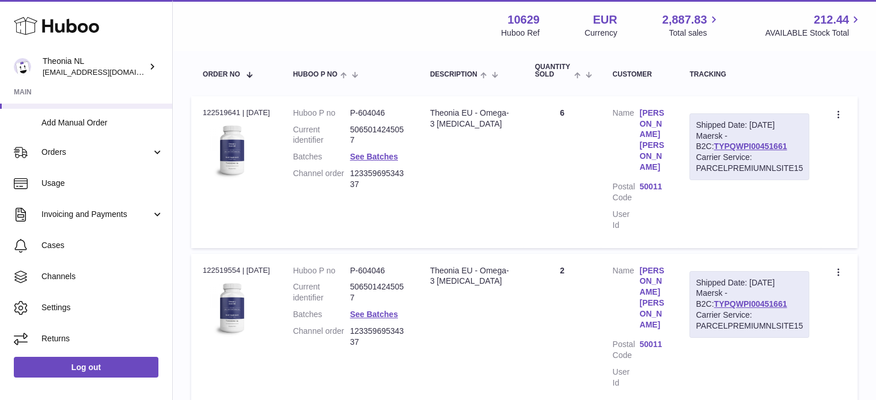
scroll to position [4, 0]
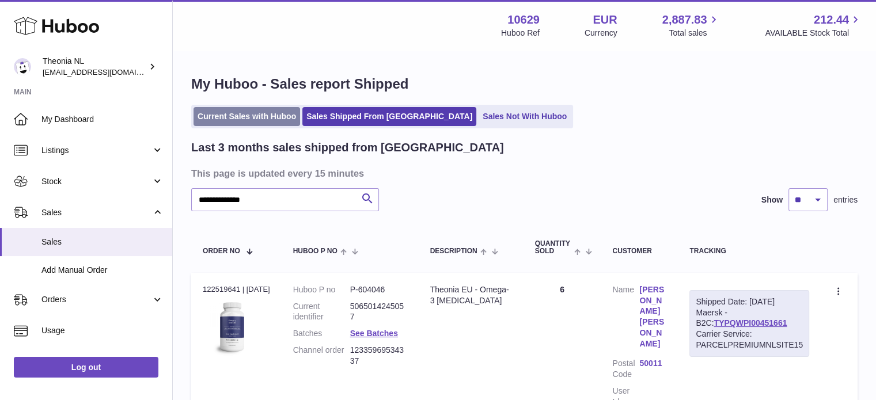
click at [264, 108] on link "Current Sales with Huboo" at bounding box center [246, 116] width 107 height 19
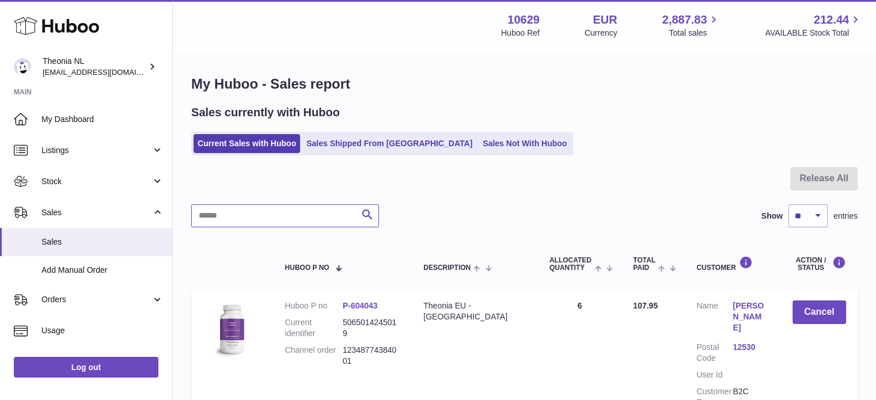
click at [280, 204] on input "text" at bounding box center [285, 215] width 188 height 23
paste input "**********"
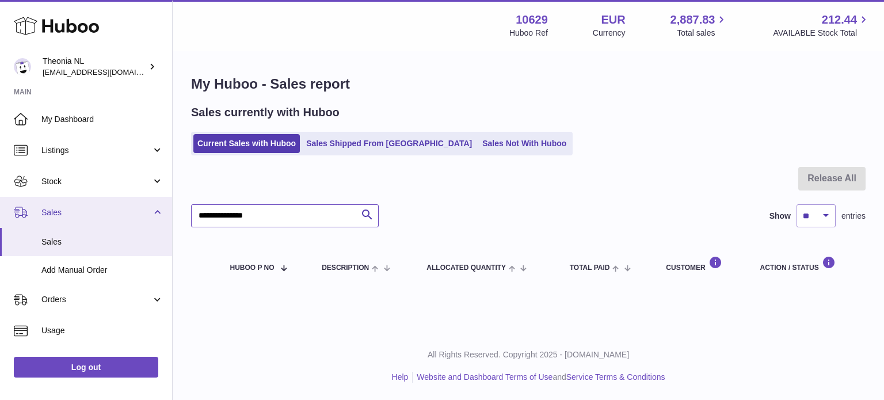
drag, startPoint x: 309, startPoint y: 211, endPoint x: 151, endPoint y: 221, distance: 158.0
click at [151, 219] on div "Huboo Theonia NL [EMAIL_ADDRESS][DOMAIN_NAME] Main My Dashboard Listings Not wi…" at bounding box center [442, 200] width 884 height 400
paste input "text"
drag, startPoint x: 311, startPoint y: 222, endPoint x: 76, endPoint y: 223, distance: 235.5
click at [77, 223] on div "Huboo Theonia NL info@wholesomegoods.eu Main My Dashboard Listings Not with Hub…" at bounding box center [442, 200] width 884 height 400
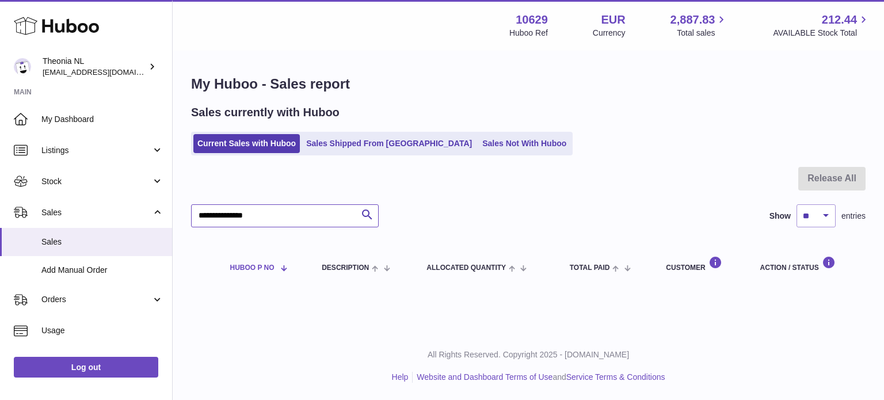
paste input "text"
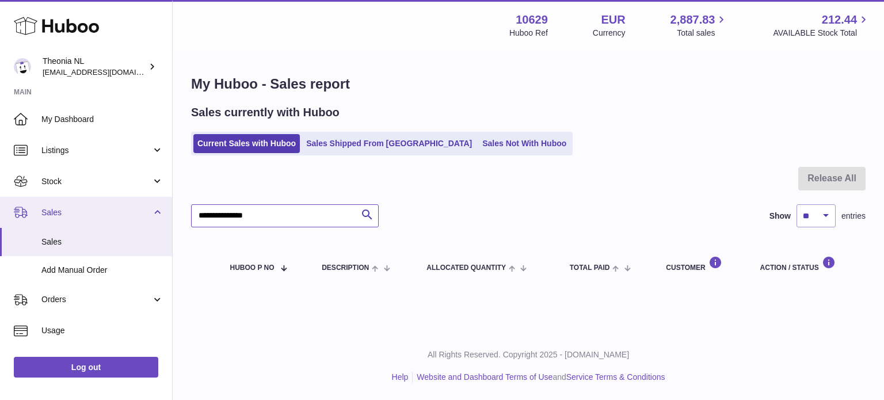
drag, startPoint x: 295, startPoint y: 221, endPoint x: 120, endPoint y: 221, distance: 175.0
click at [117, 216] on div "Huboo Theonia NL info@wholesomegoods.eu Main My Dashboard Listings Not with Hub…" at bounding box center [442, 200] width 884 height 400
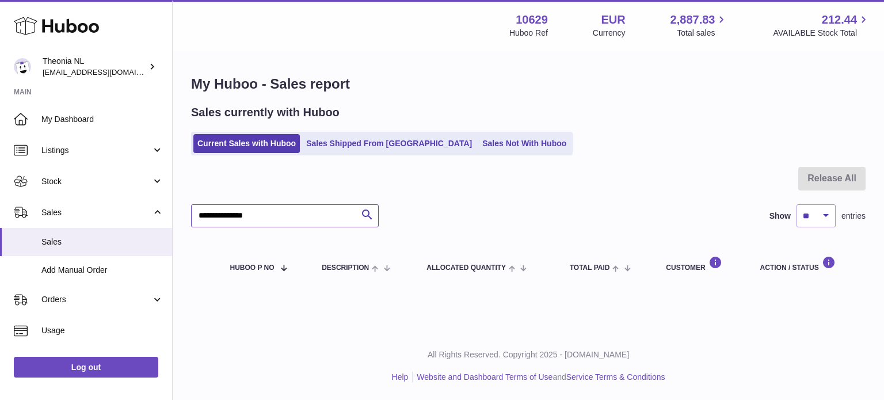
paste input "text"
drag, startPoint x: 320, startPoint y: 216, endPoint x: 116, endPoint y: 195, distance: 204.4
click at [117, 195] on div "Huboo Theonia NL info@wholesomegoods.eu Main My Dashboard Listings Not with Hub…" at bounding box center [442, 200] width 884 height 400
paste input "text"
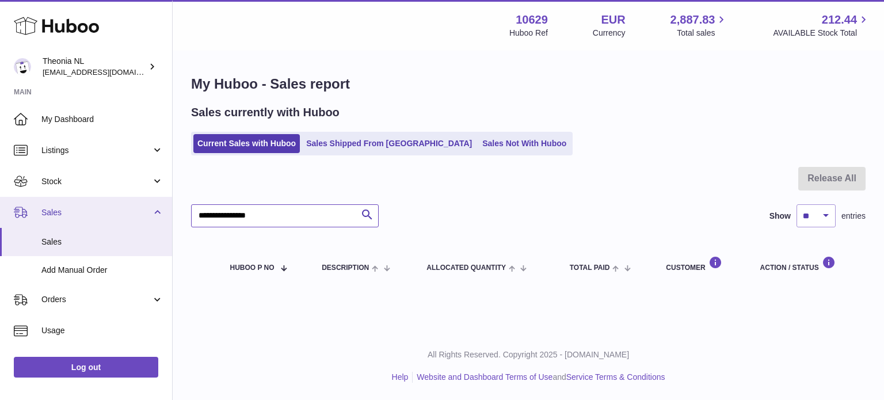
drag, startPoint x: 312, startPoint y: 218, endPoint x: 135, endPoint y: 201, distance: 177.5
click at [135, 201] on div "Huboo Theonia NL info@wholesomegoods.eu Main My Dashboard Listings Not with Hub…" at bounding box center [442, 200] width 884 height 400
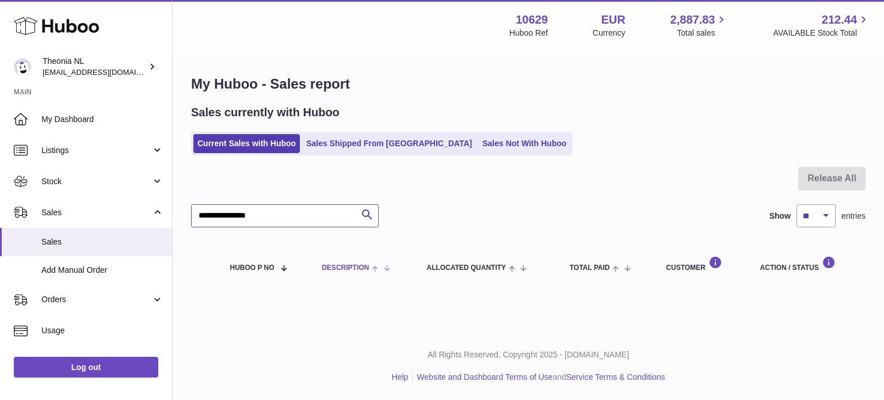
paste input "text"
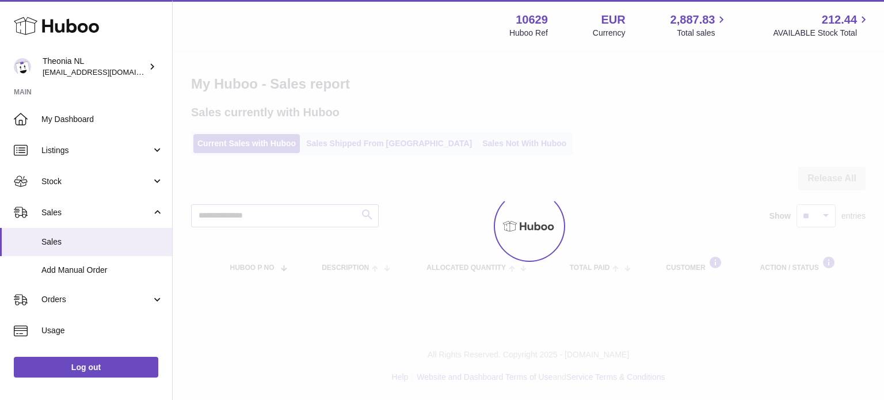
type input "**********"
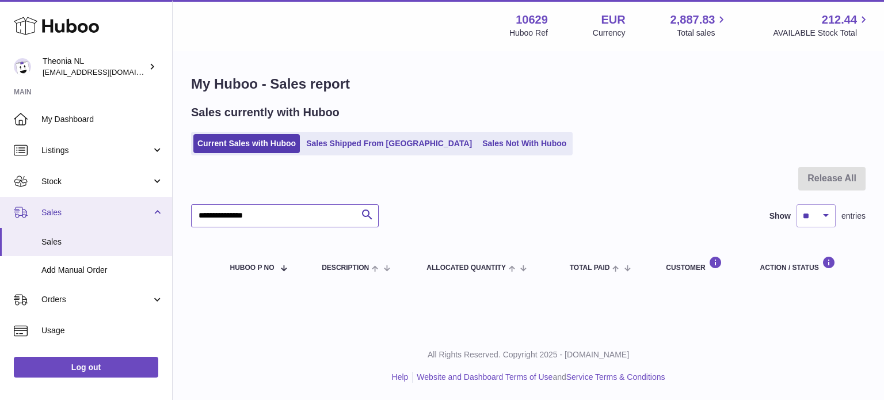
drag, startPoint x: 149, startPoint y: 214, endPoint x: 97, endPoint y: 211, distance: 51.9
click at [97, 213] on div "Huboo Theonia NL info@wholesomegoods.eu Main My Dashboard Listings Not with Hub…" at bounding box center [442, 200] width 884 height 400
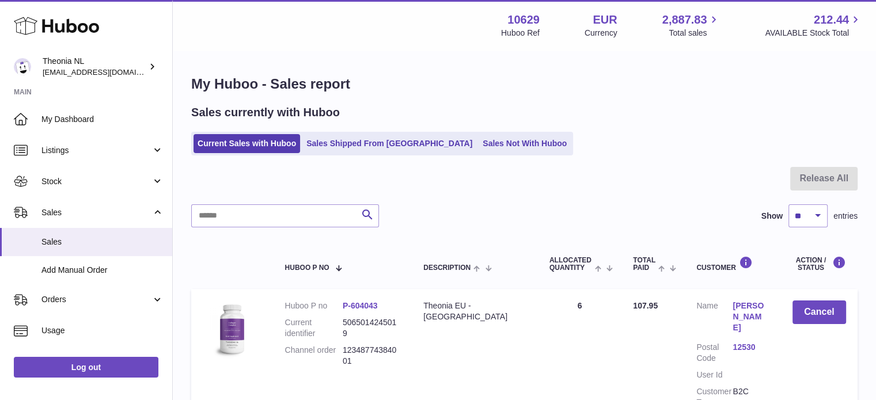
click at [372, 127] on div "Sales currently with Huboo Current Sales with Huboo Sales Shipped From Huboo Sa…" at bounding box center [524, 130] width 666 height 51
click at [370, 139] on link "Sales Shipped From [GEOGRAPHIC_DATA]" at bounding box center [389, 143] width 174 height 19
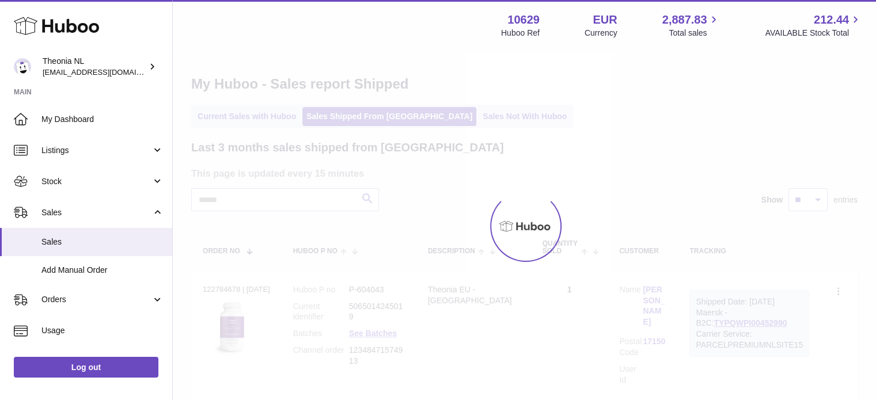
click at [306, 200] on div at bounding box center [524, 226] width 703 height 348
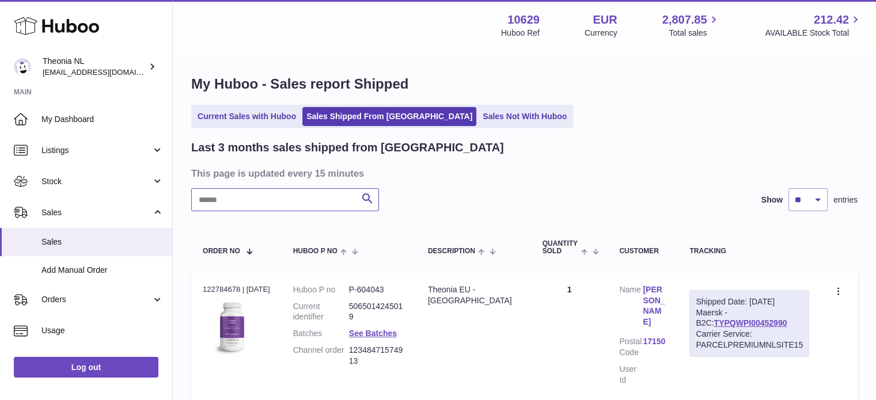
click at [306, 200] on input "text" at bounding box center [285, 199] width 188 height 23
paste input "**********"
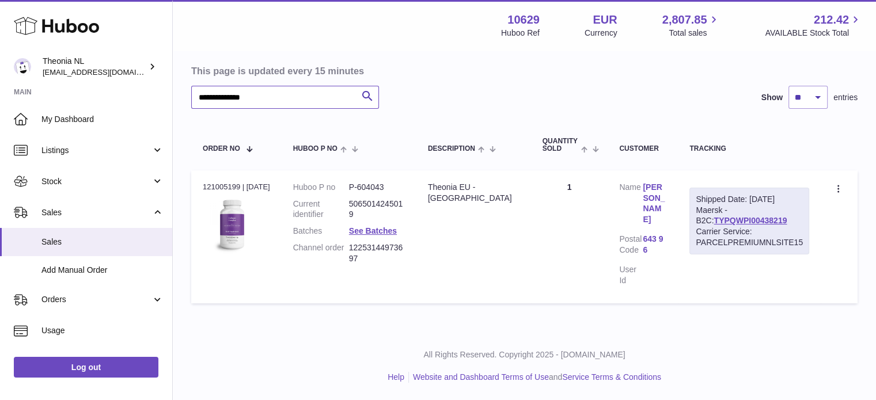
scroll to position [88, 0]
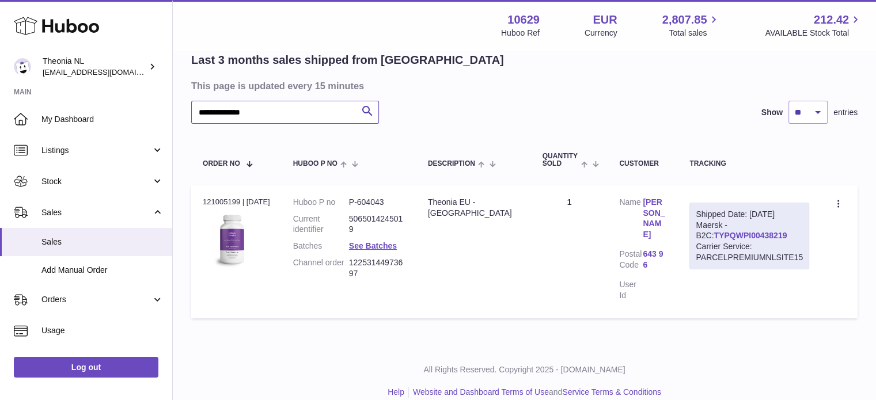
type input "**********"
click at [725, 239] on div "Shipped Date: [DATE] Maersk - B2C: TYPQWPI00438219 Carrier Service: PARCELPREMI…" at bounding box center [749, 236] width 120 height 67
click at [725, 237] on link "TYPQWPI00438219" at bounding box center [749, 235] width 73 height 9
